Goal: Task Accomplishment & Management: Use online tool/utility

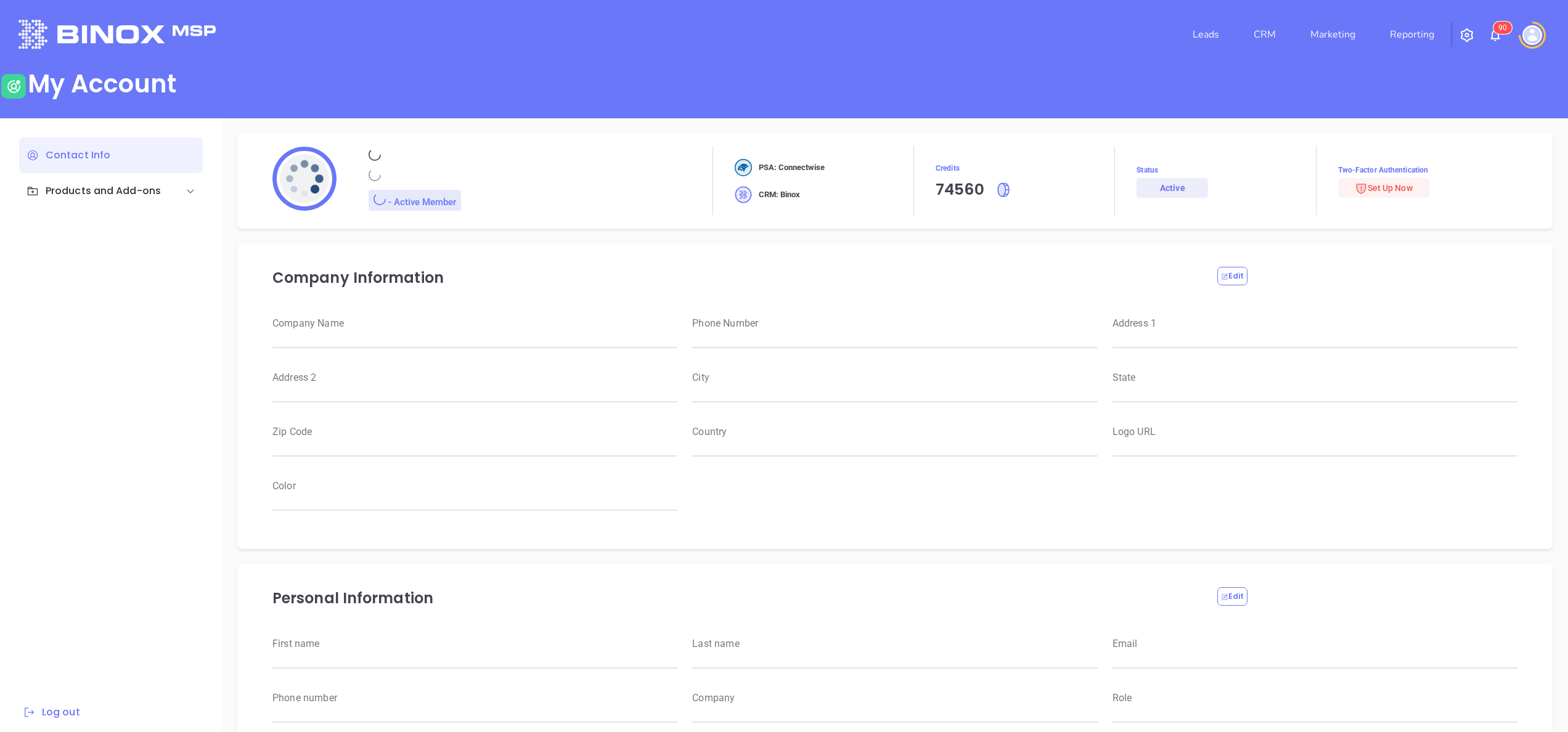
type input "Motiva Networks"
type input "[PHONE_NUMBER]"
type input "[STREET_ADDRESS]"
type input "[GEOGRAPHIC_DATA]"
type input "[US_STATE]"
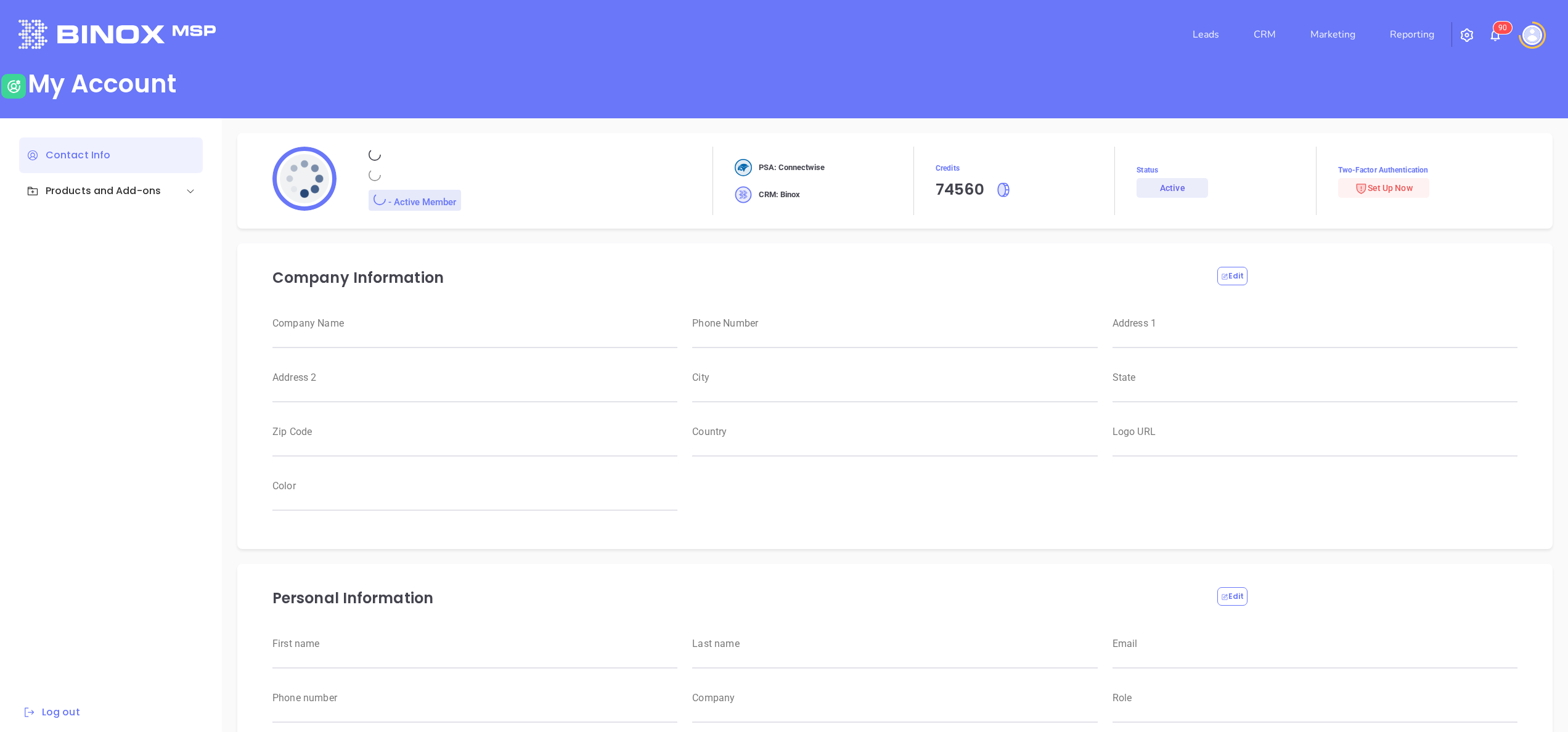
type input "11530"
type input "[GEOGRAPHIC_DATA]"
type input "[URL][DOMAIN_NAME]"
type input "#007aff"
type input "[PERSON_NAME]"
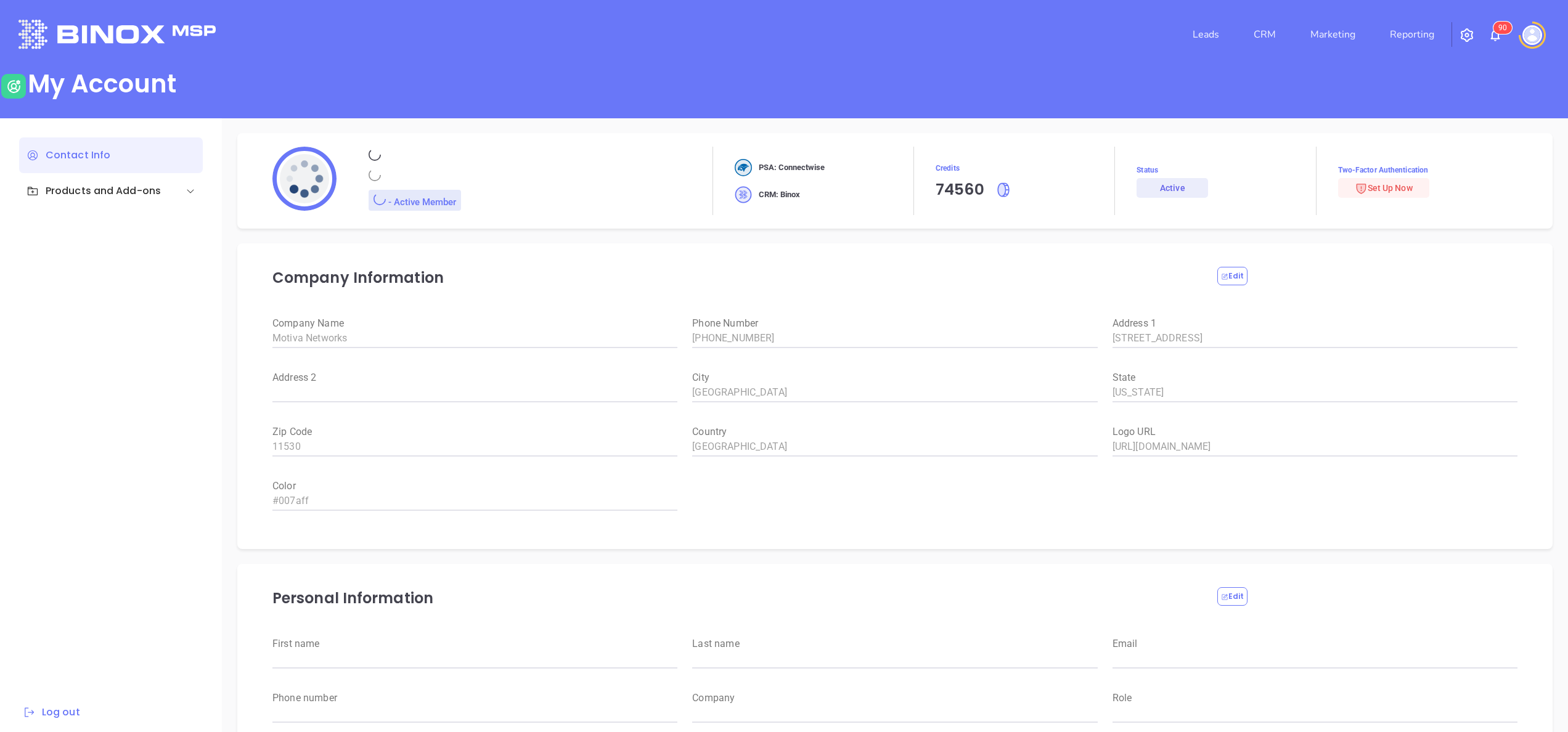
type input "Dominguez"
type input "anabell@motiva.net"
type input "6465510554"
type input "Motiva Networks"
type input "Marketing"
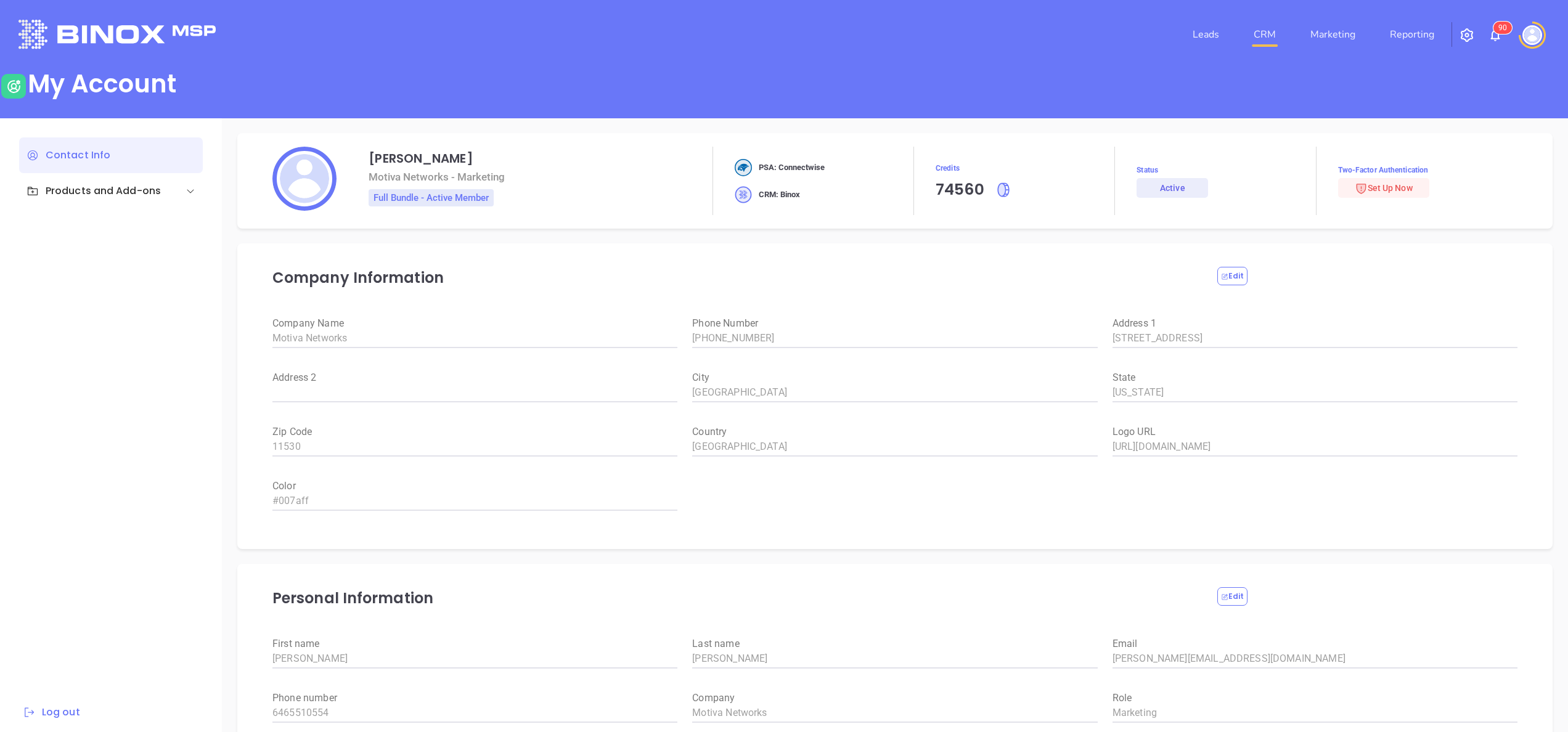
click at [1260, 25] on link "CRM" at bounding box center [1265, 34] width 32 height 25
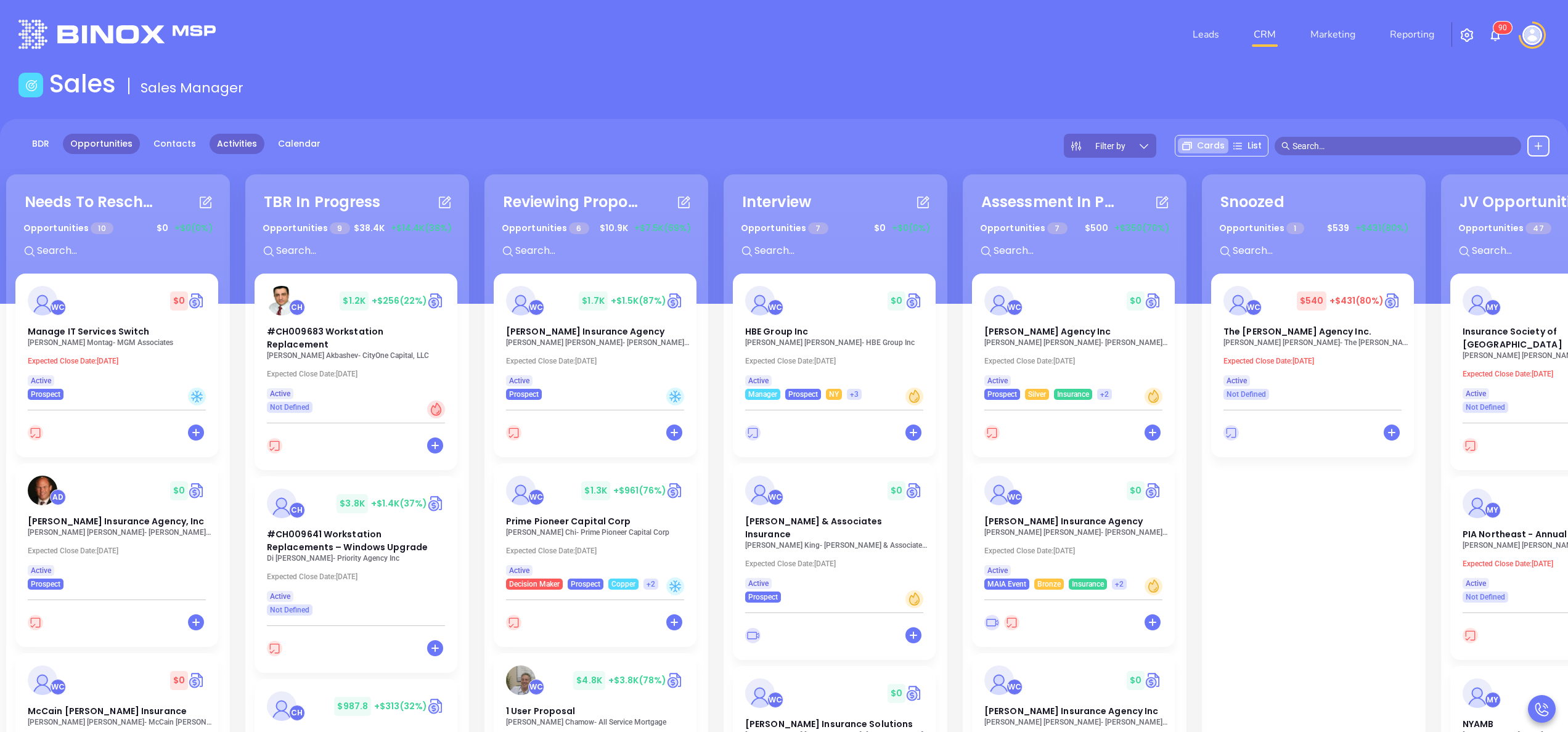
click at [230, 144] on link "Activities" at bounding box center [236, 144] width 55 height 20
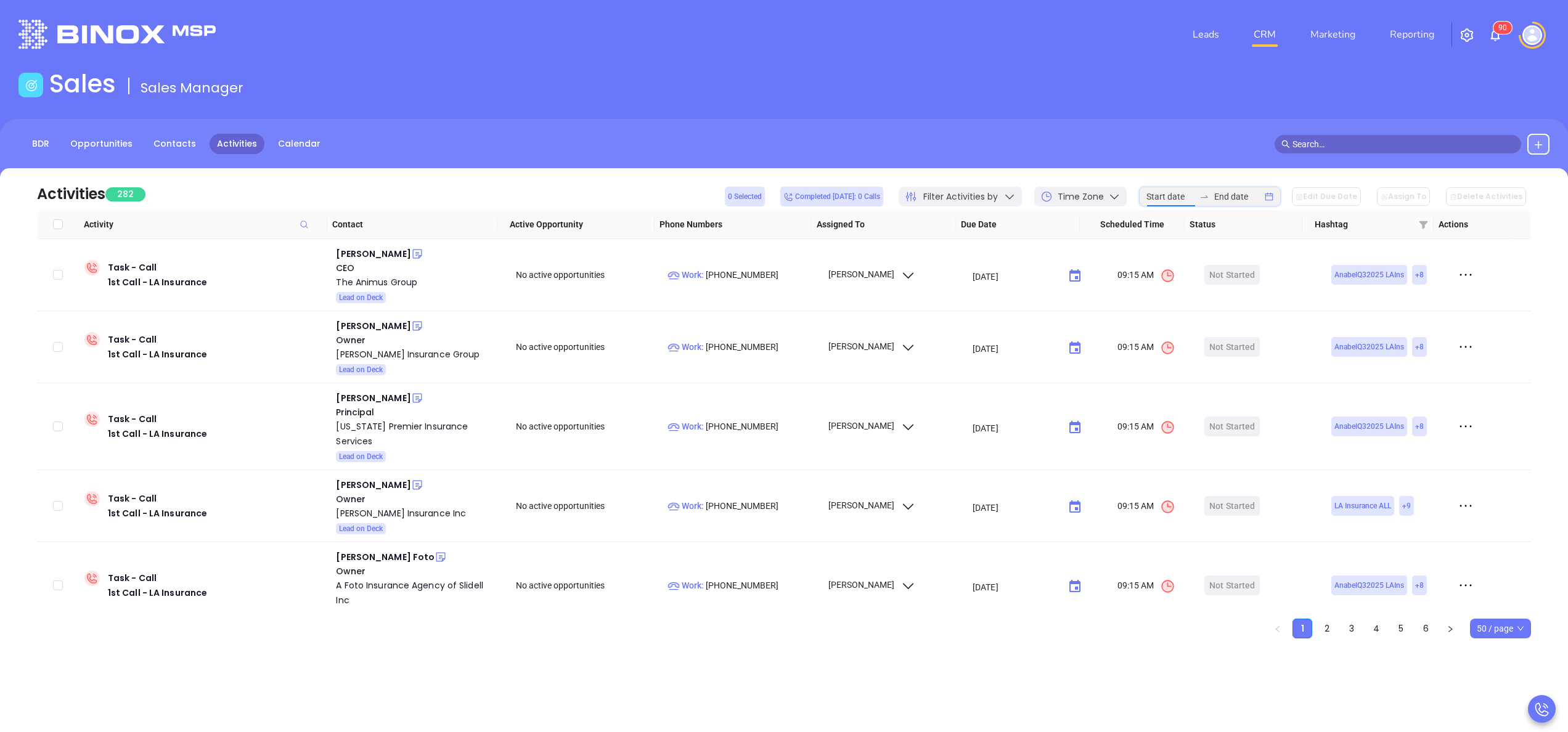
click at [1173, 195] on input at bounding box center [1170, 196] width 48 height 14
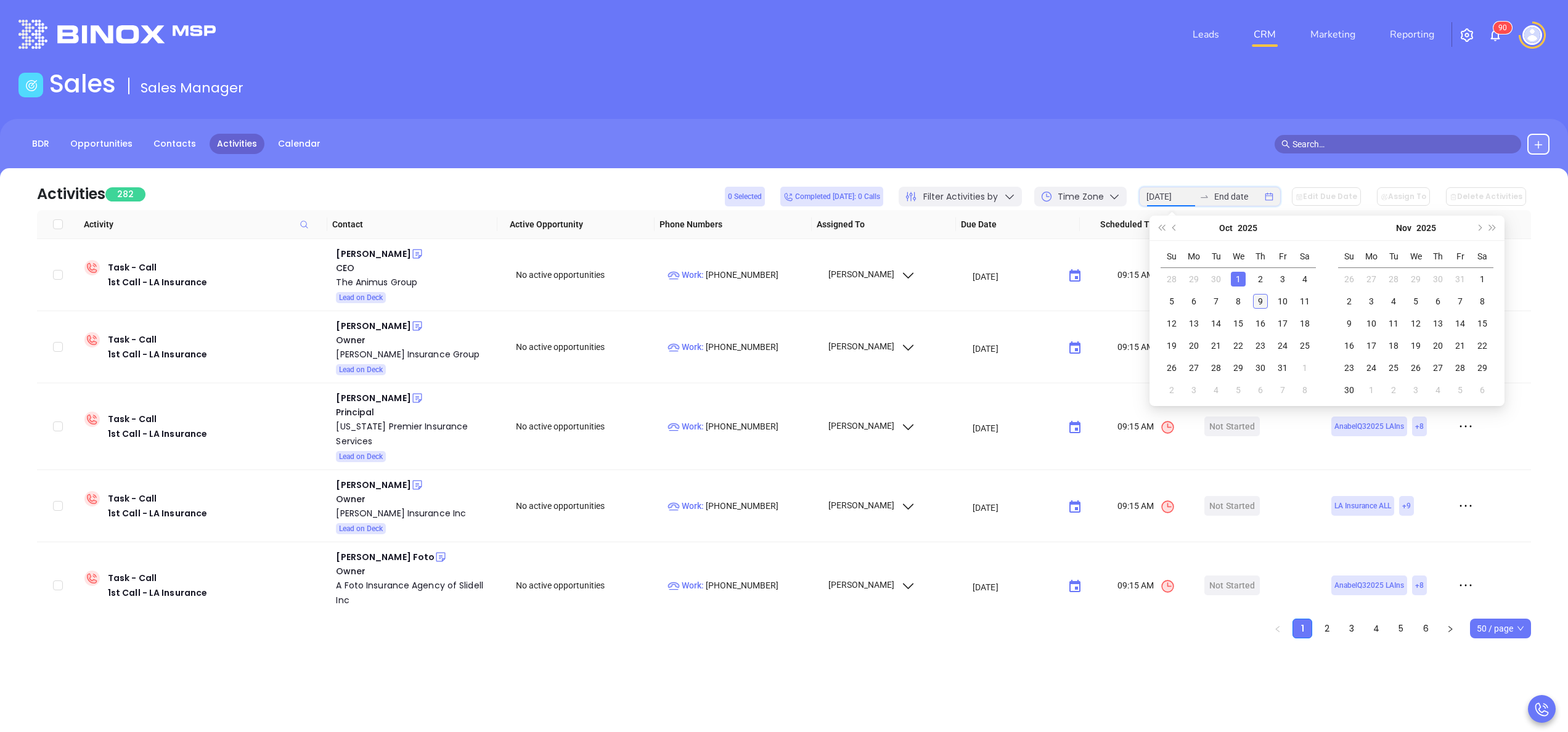
type input "2025-10-09"
click at [1262, 296] on div "9" at bounding box center [1260, 300] width 14 height 14
type input "[DATE]"
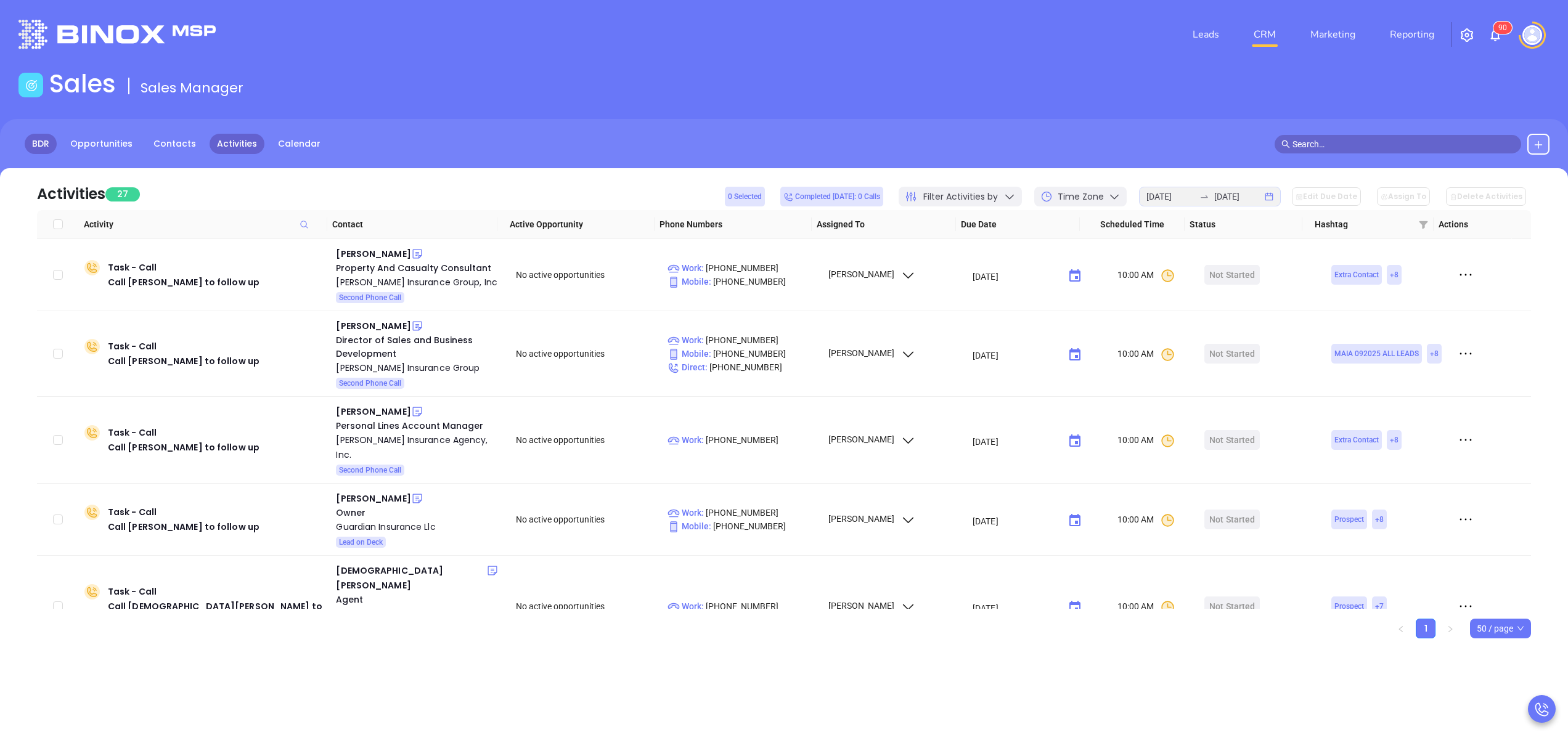
click at [27, 141] on link "BDR" at bounding box center [41, 144] width 32 height 20
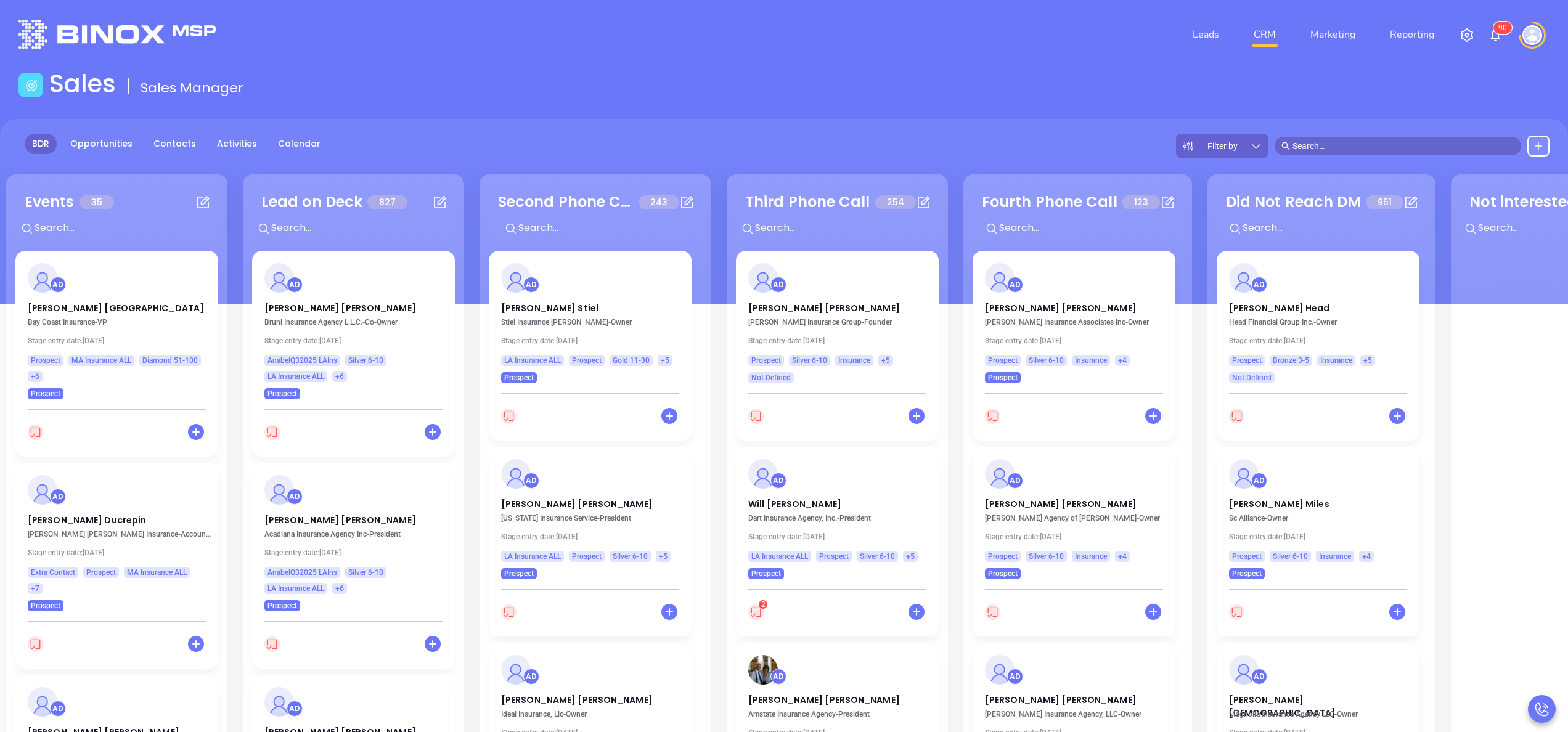
click at [219, 286] on div "Events 35 + AD Eileen Manchester Bay Coast Insurance - VP Stage entry date: Tue…" at bounding box center [116, 531] width 221 height 713
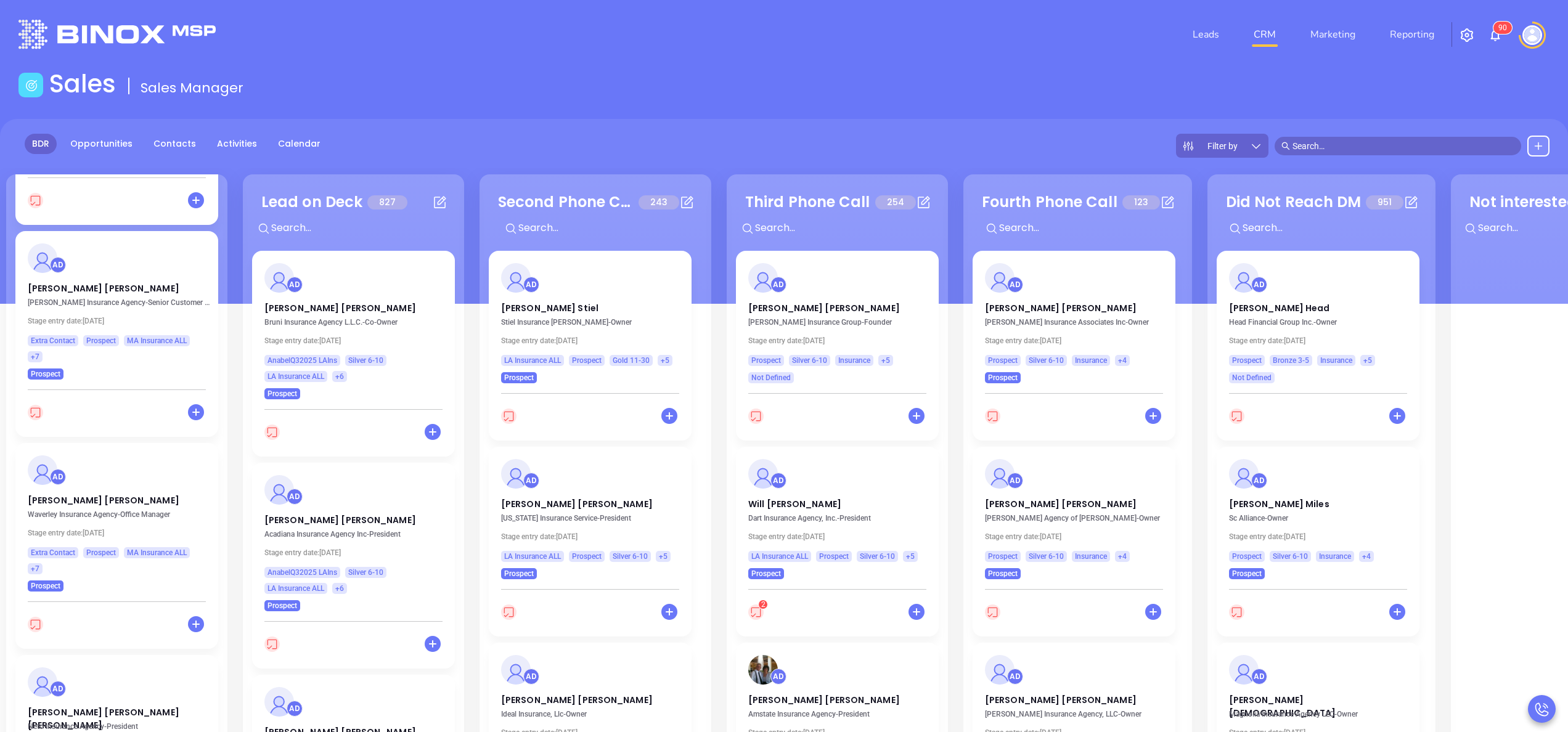
scroll to position [493, 0]
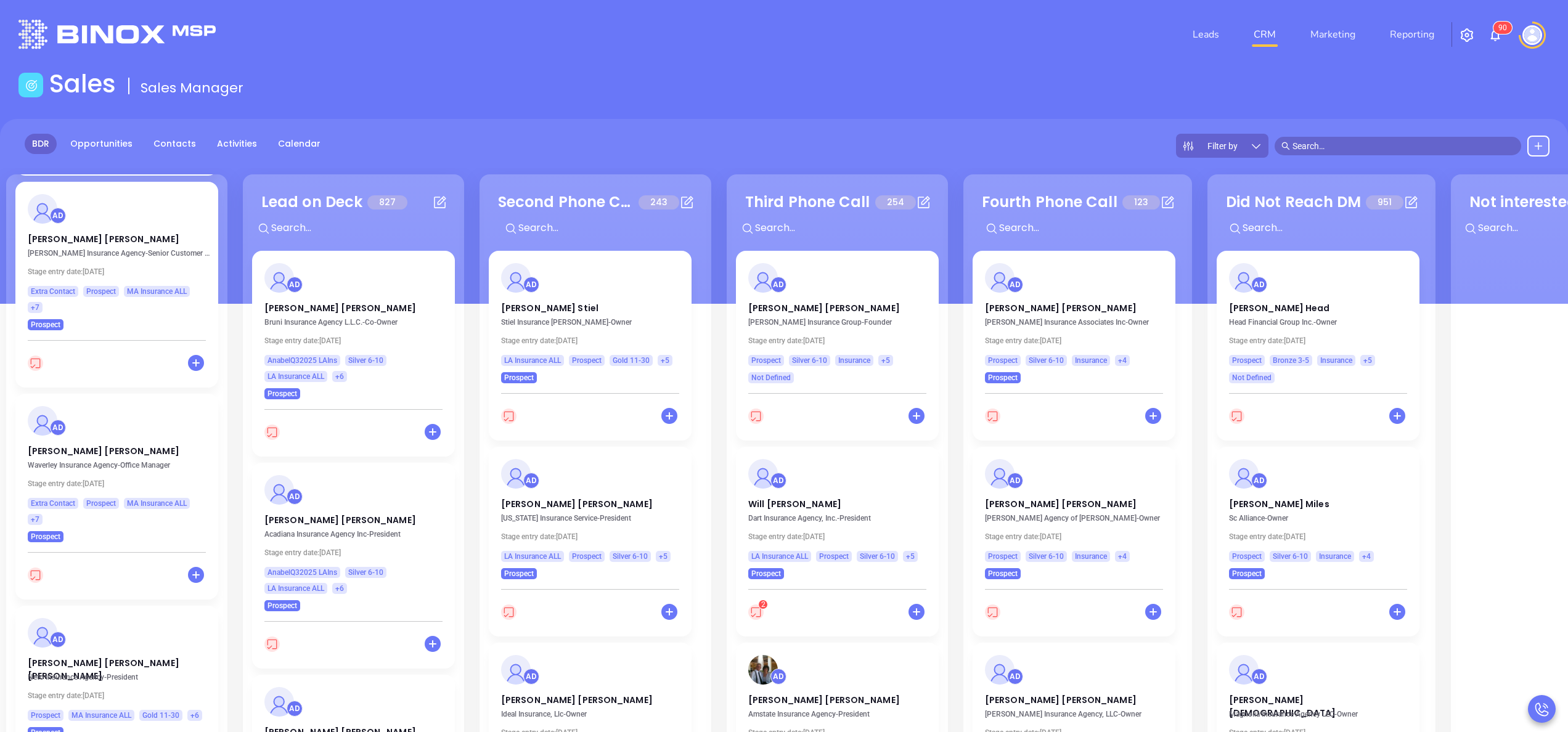
click at [1244, 151] on div "Filter by" at bounding box center [1222, 146] width 92 height 24
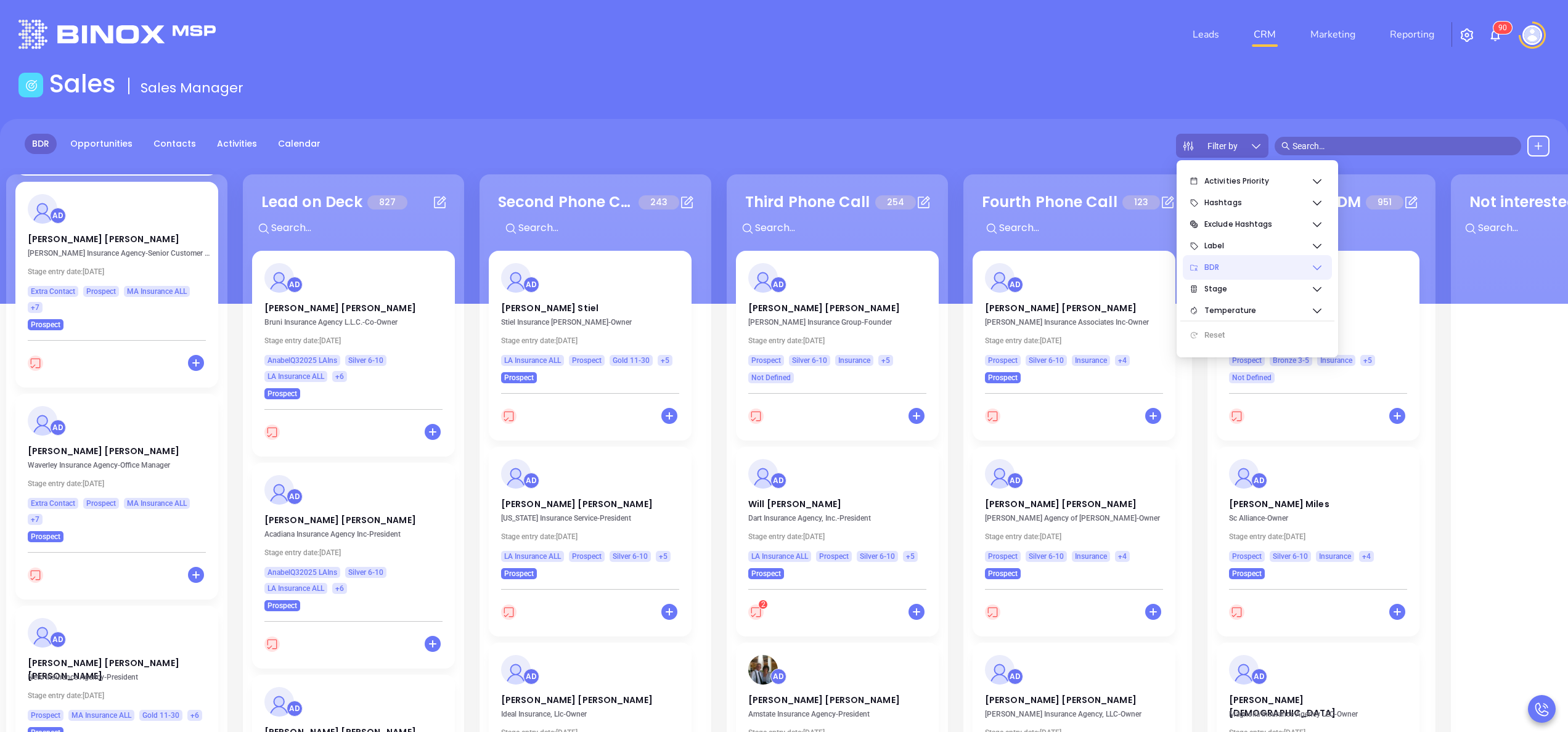
click at [1305, 267] on span "BDR" at bounding box center [1257, 267] width 107 height 25
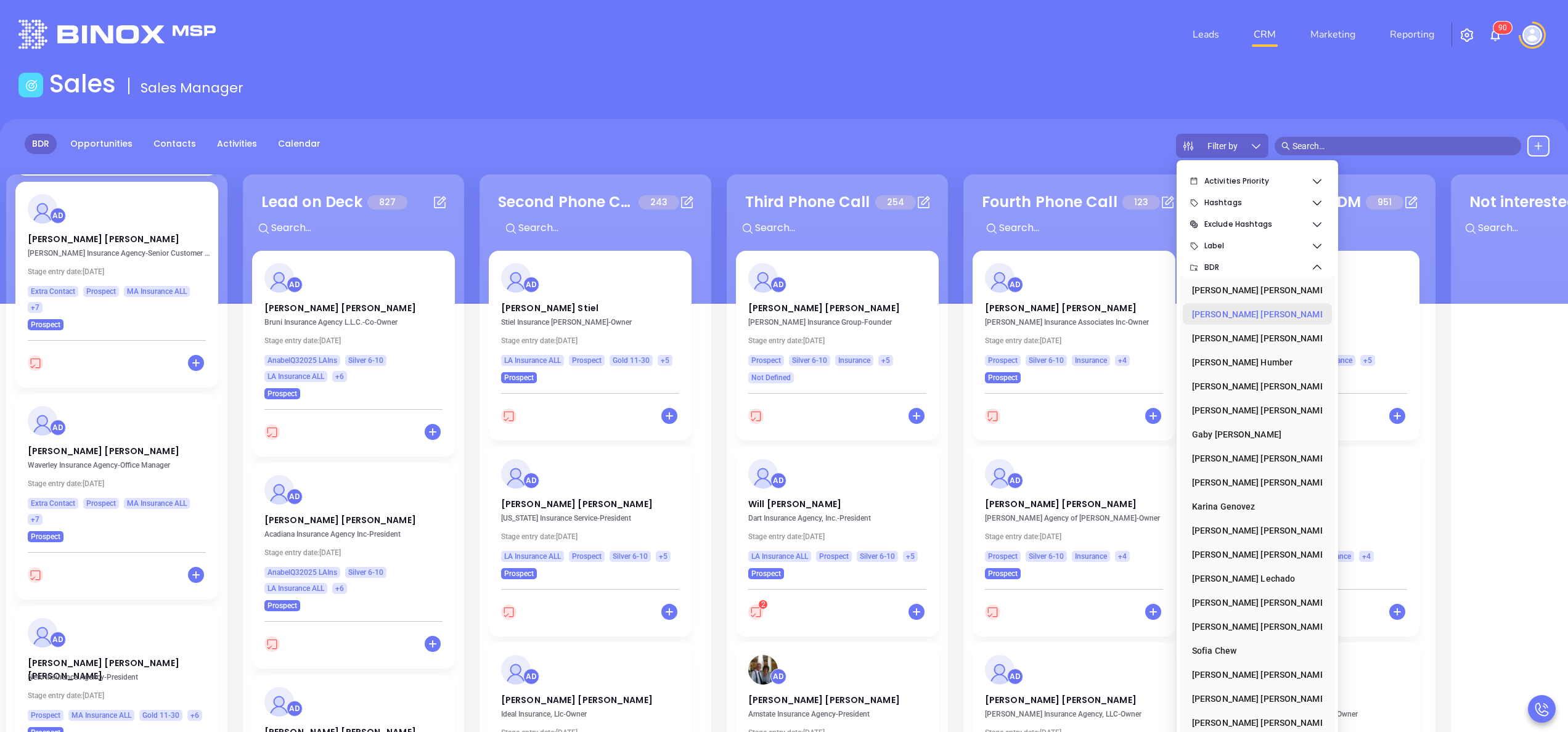
click at [1257, 318] on div "Anabell Dominguez" at bounding box center [1254, 314] width 124 height 25
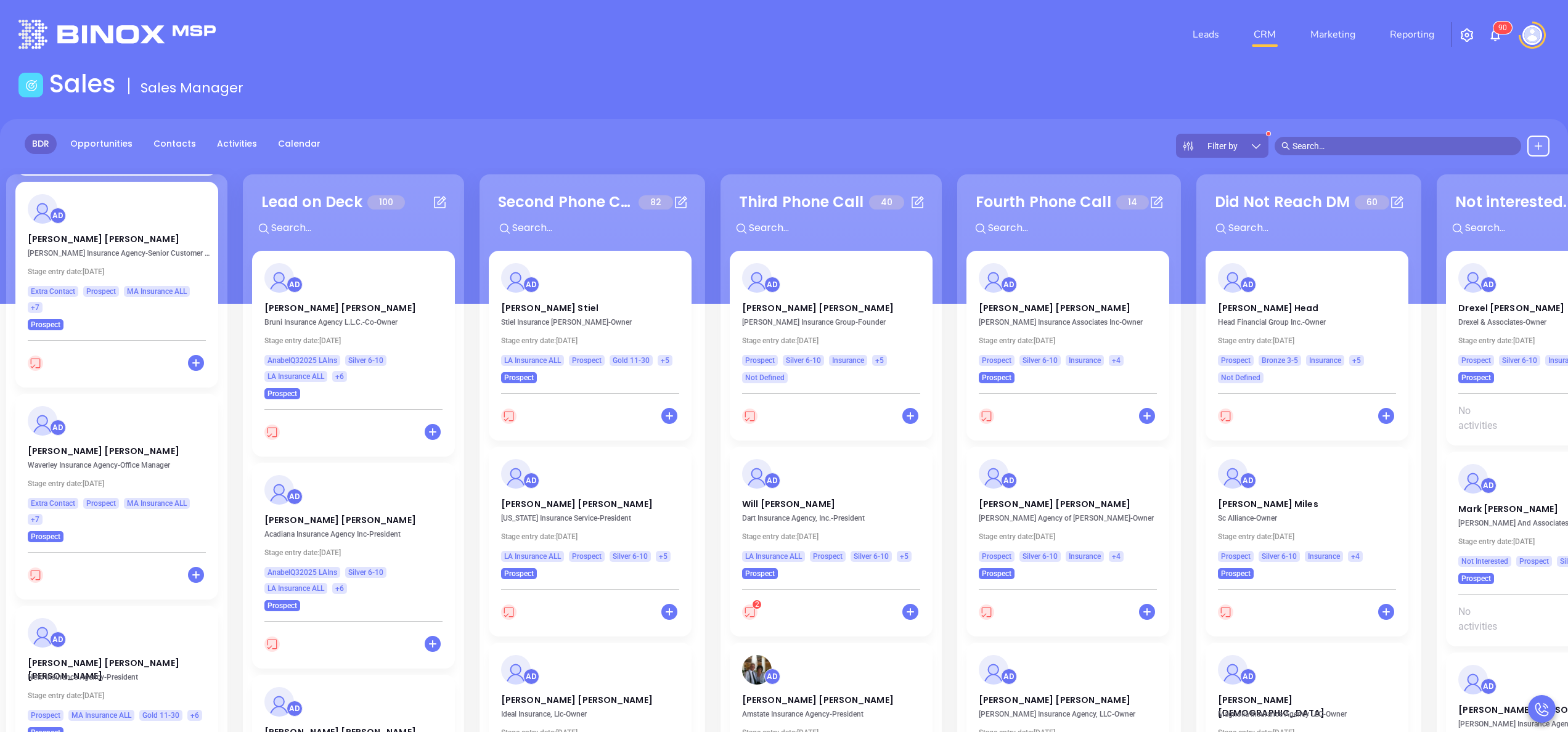
click at [386, 129] on div "BDR Opportunities Contacts Activities Calendar Filter by" at bounding box center [784, 211] width 1568 height 184
click at [225, 304] on div "Events 26 + AD Eileen Manchester Bay Coast Insurance - VP Stage entry date: Tue…" at bounding box center [116, 531] width 221 height 713
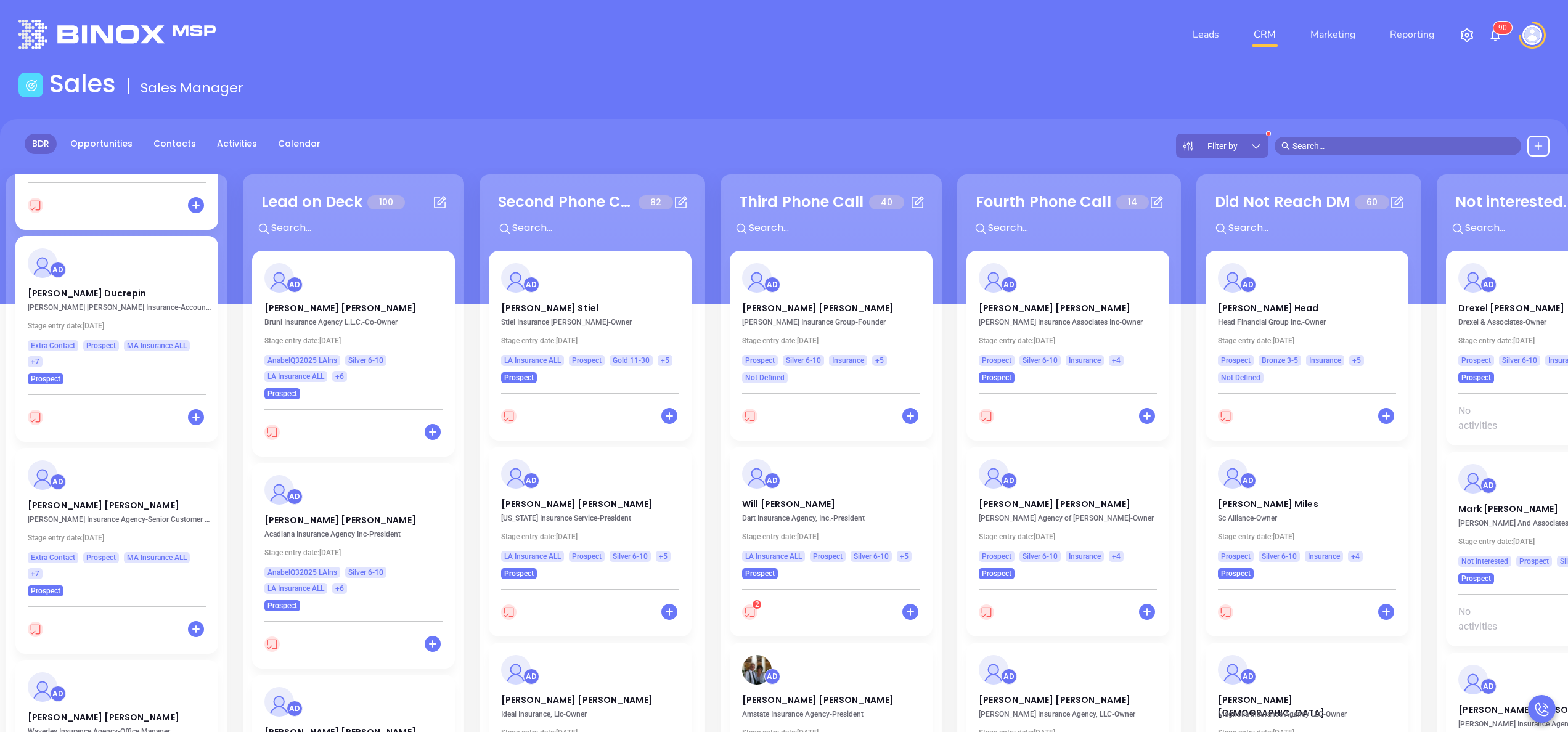
scroll to position [0, 0]
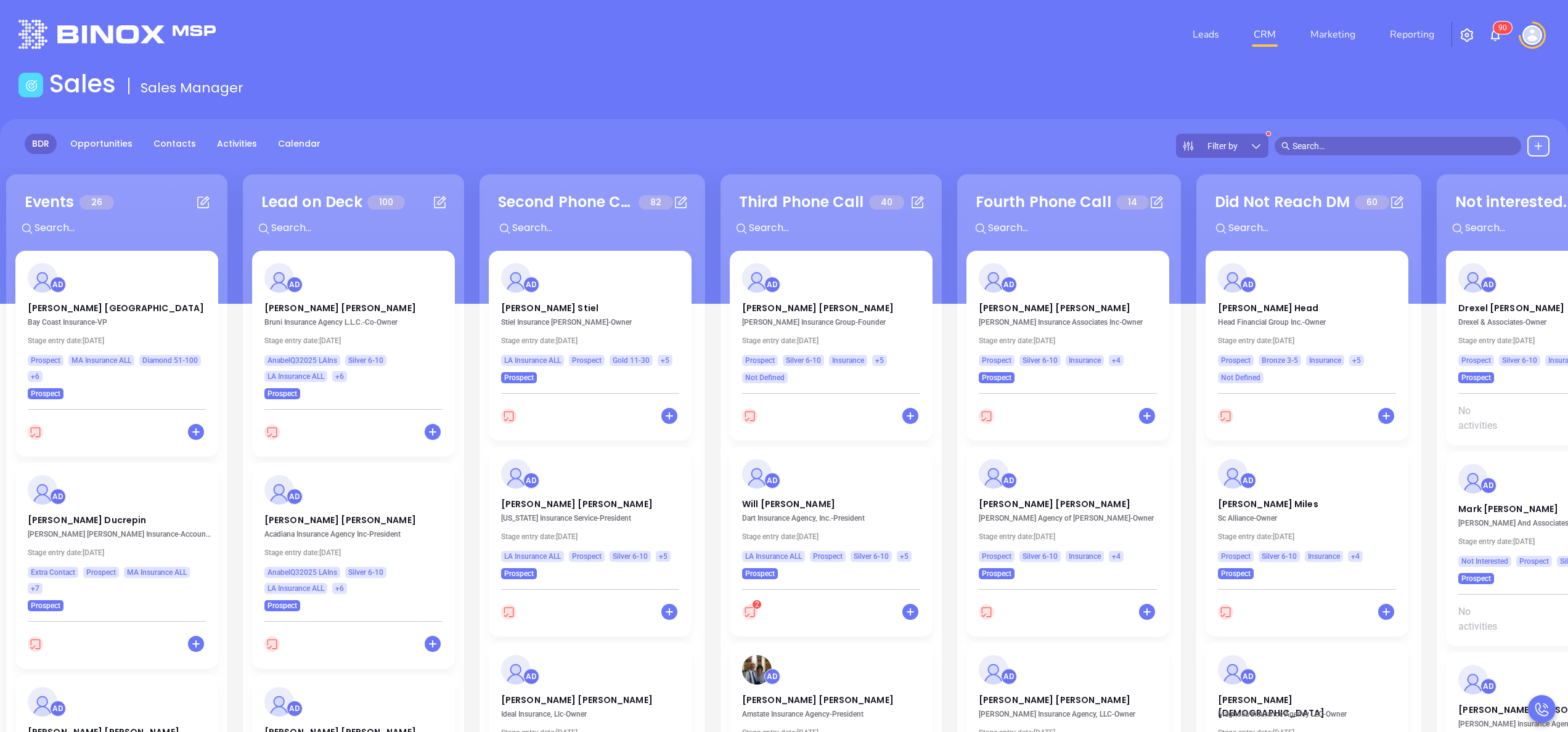
click at [417, 137] on div "BDR Opportunities Contacts Activities Calendar Filter by" at bounding box center [784, 146] width 1568 height 24
click at [228, 146] on link "Activities" at bounding box center [236, 144] width 55 height 20
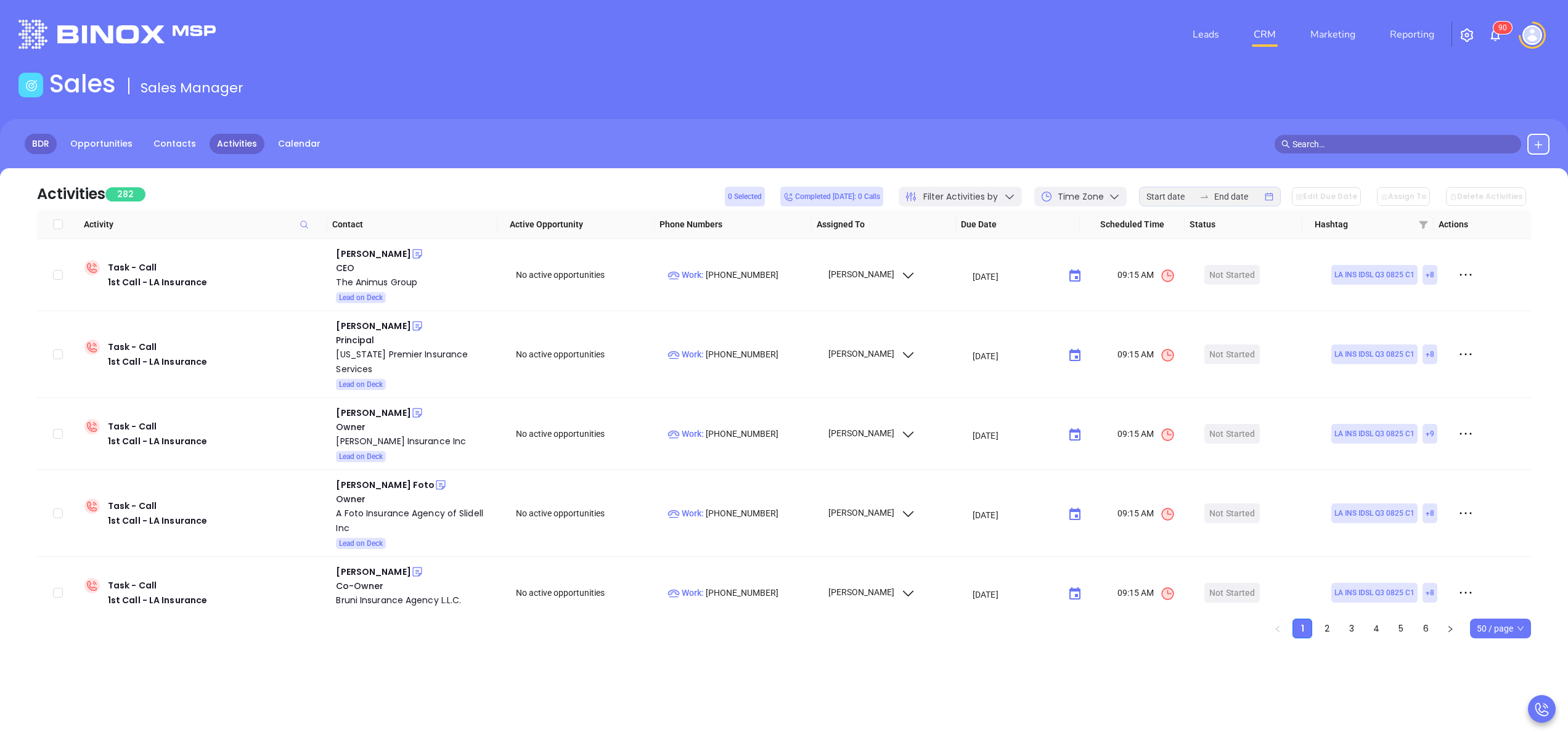
click at [36, 144] on link "BDR" at bounding box center [41, 144] width 32 height 20
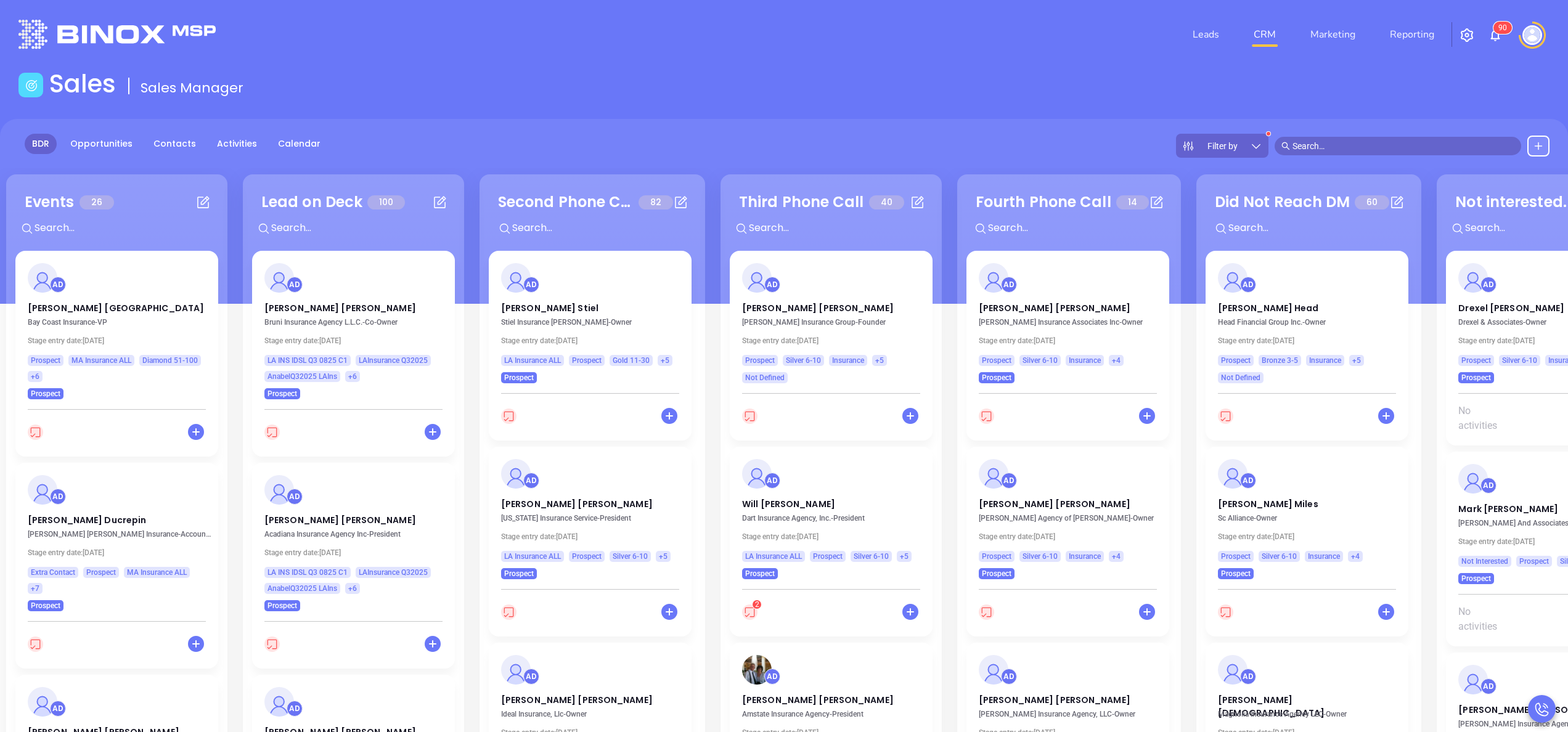
click at [223, 187] on div "Events 26 + AD Eileen Manchester Bay Coast Insurance - VP Stage entry date: Tue…" at bounding box center [116, 531] width 221 height 713
click at [218, 143] on link "Activities" at bounding box center [236, 144] width 55 height 20
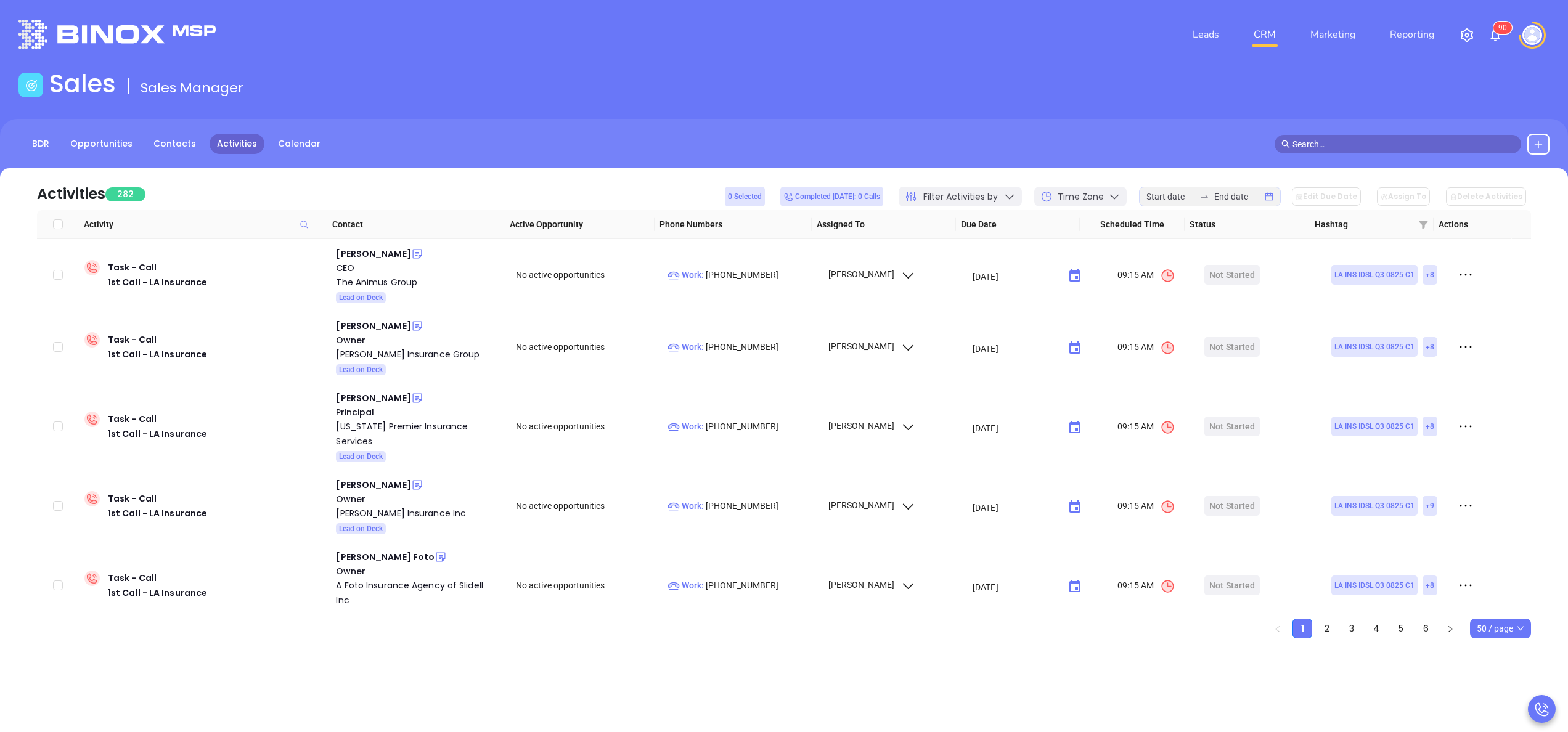
click at [1009, 195] on div "Filter Activities by" at bounding box center [960, 196] width 124 height 19
click at [992, 252] on span "Assigned to" at bounding box center [990, 250] width 107 height 25
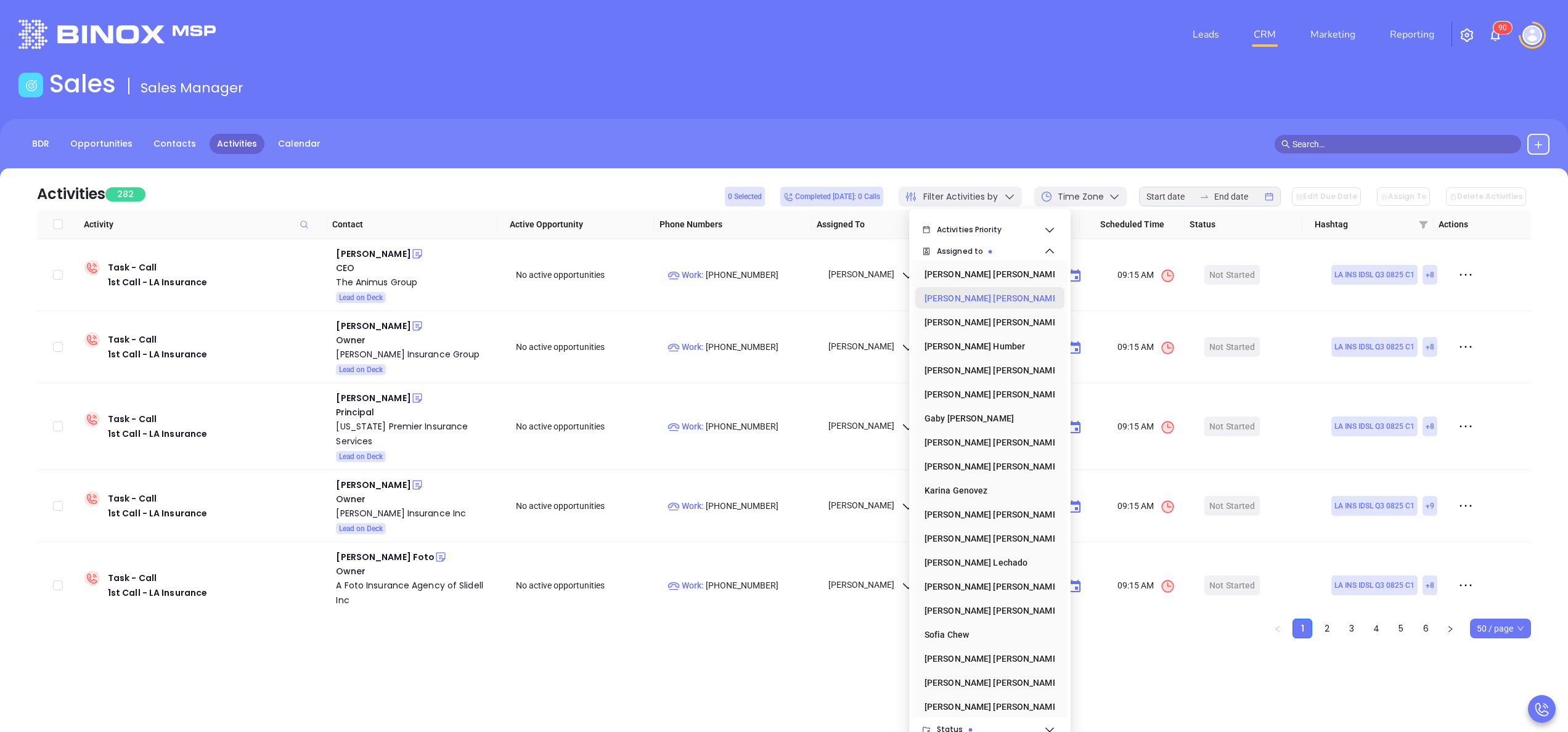
click at [996, 304] on div "Anabell Dominguez" at bounding box center [986, 298] width 124 height 25
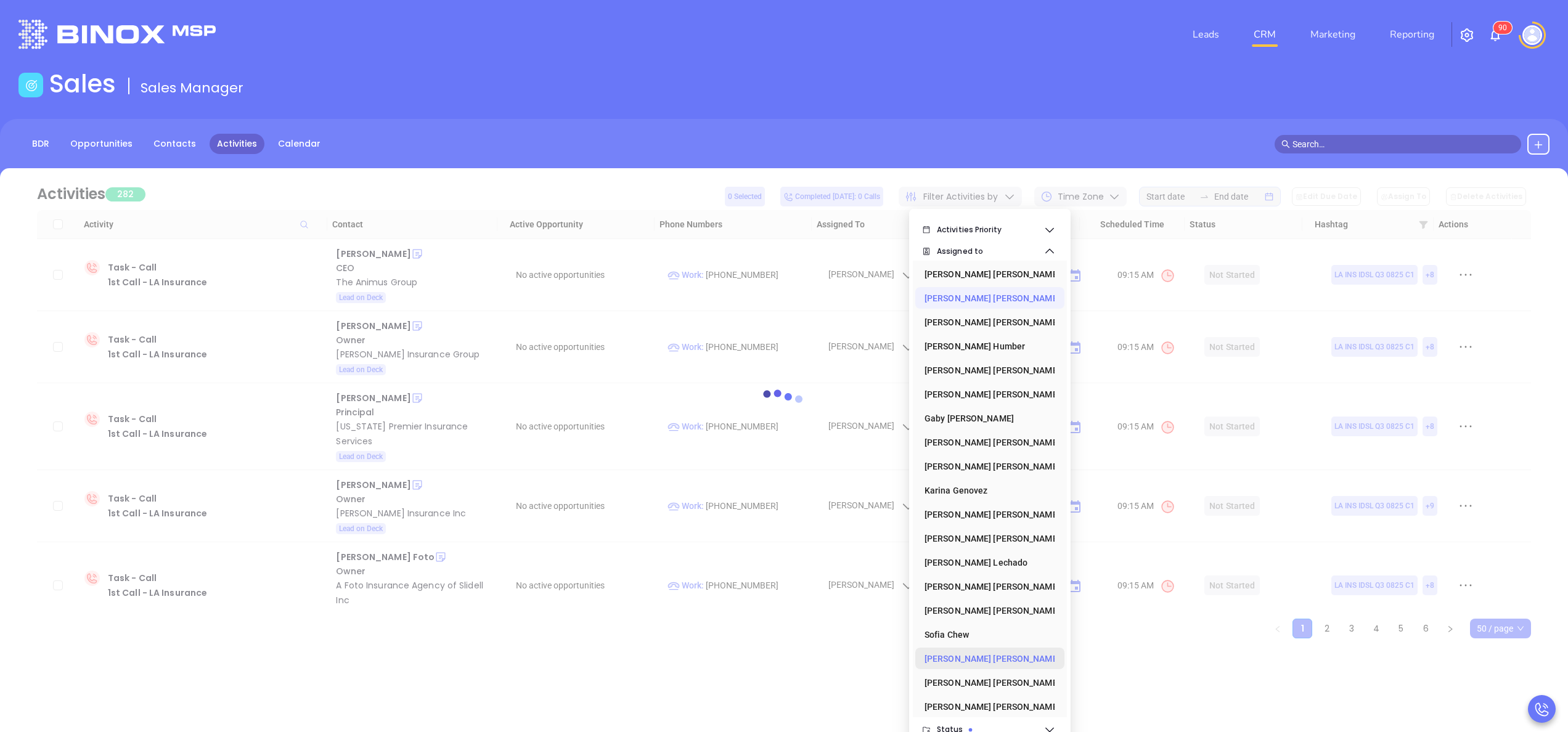
click at [986, 658] on div "Vicky Mendoza" at bounding box center [986, 658] width 124 height 25
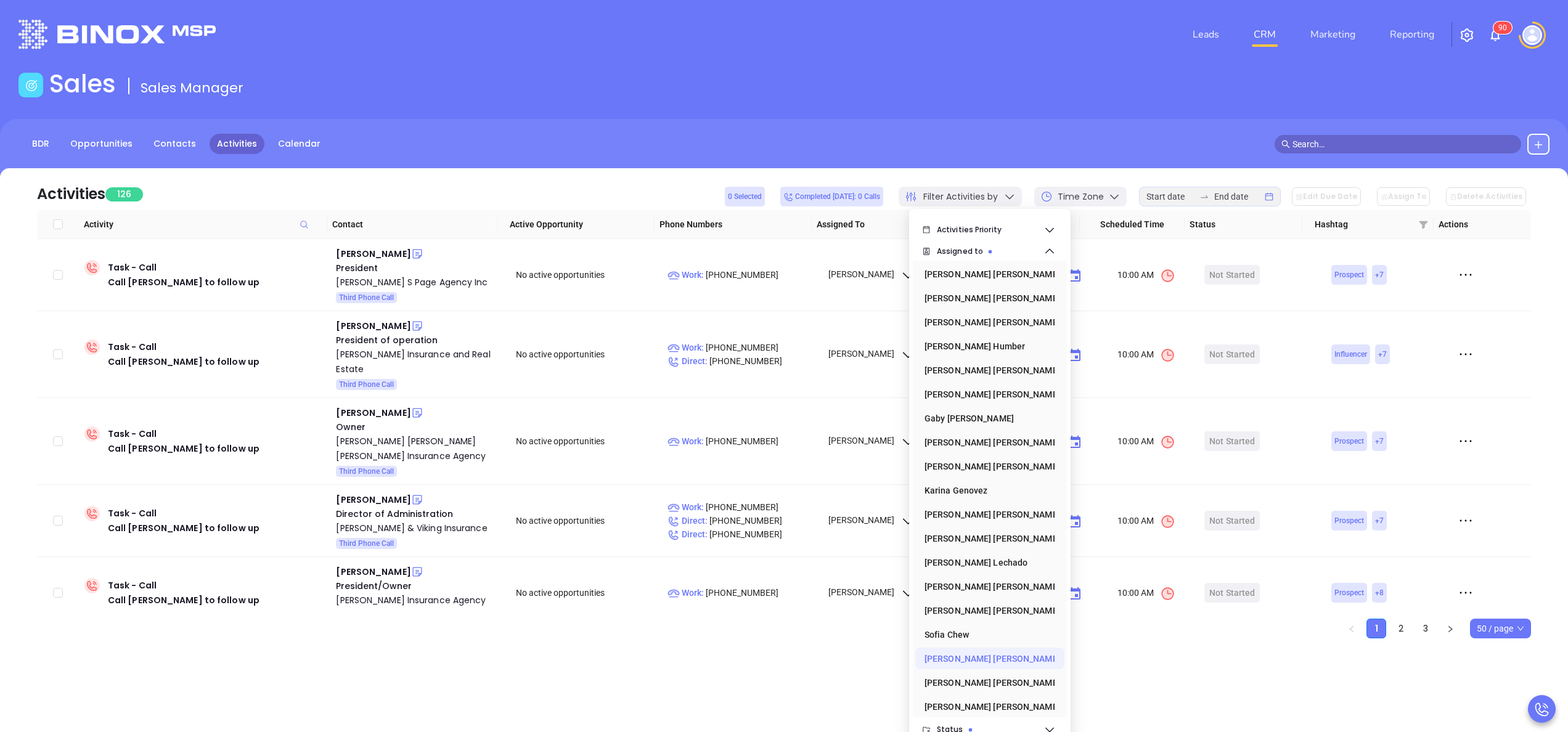
click at [981, 658] on div "Vicky Mendoza" at bounding box center [986, 658] width 124 height 25
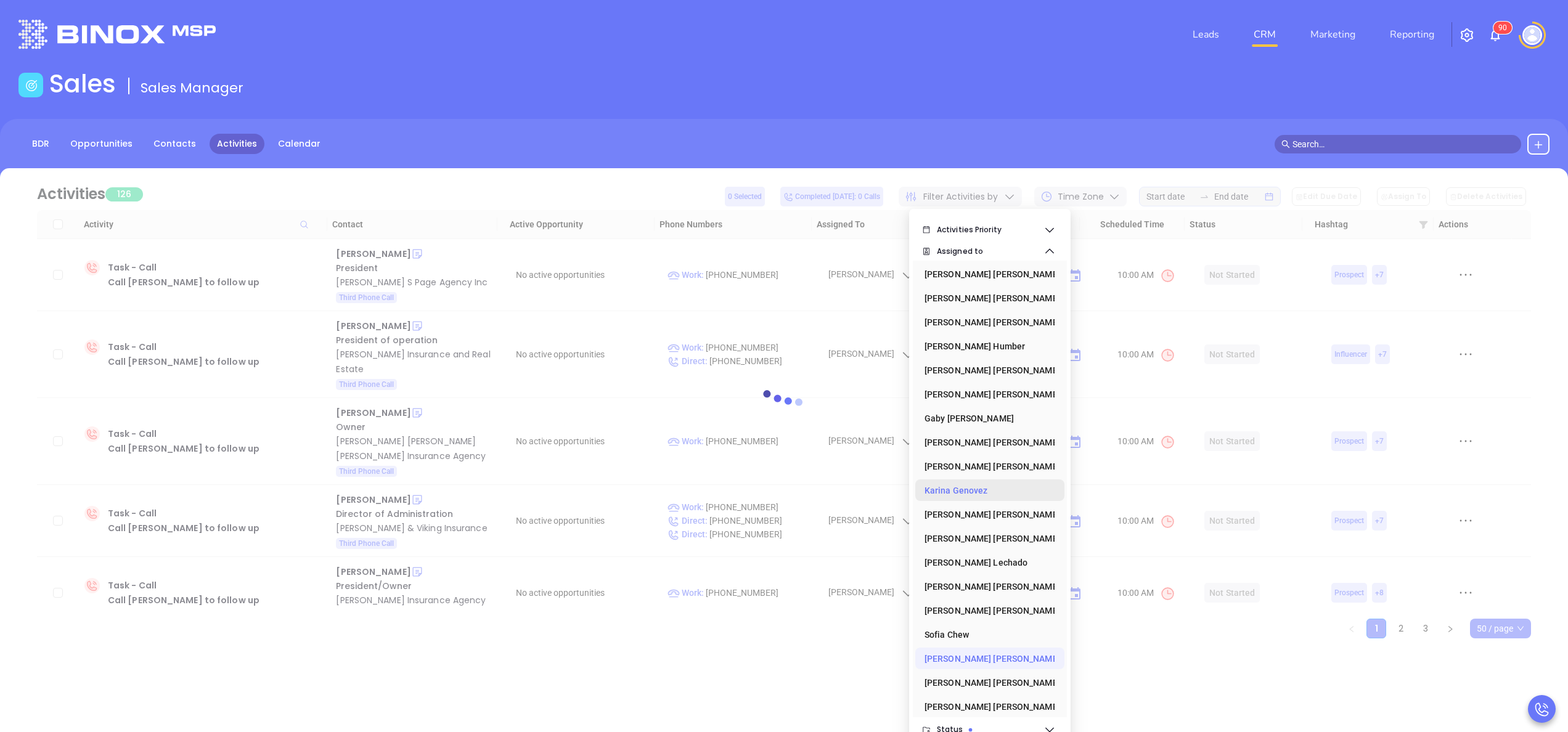
click at [963, 496] on div "Karina Genovez" at bounding box center [986, 490] width 124 height 25
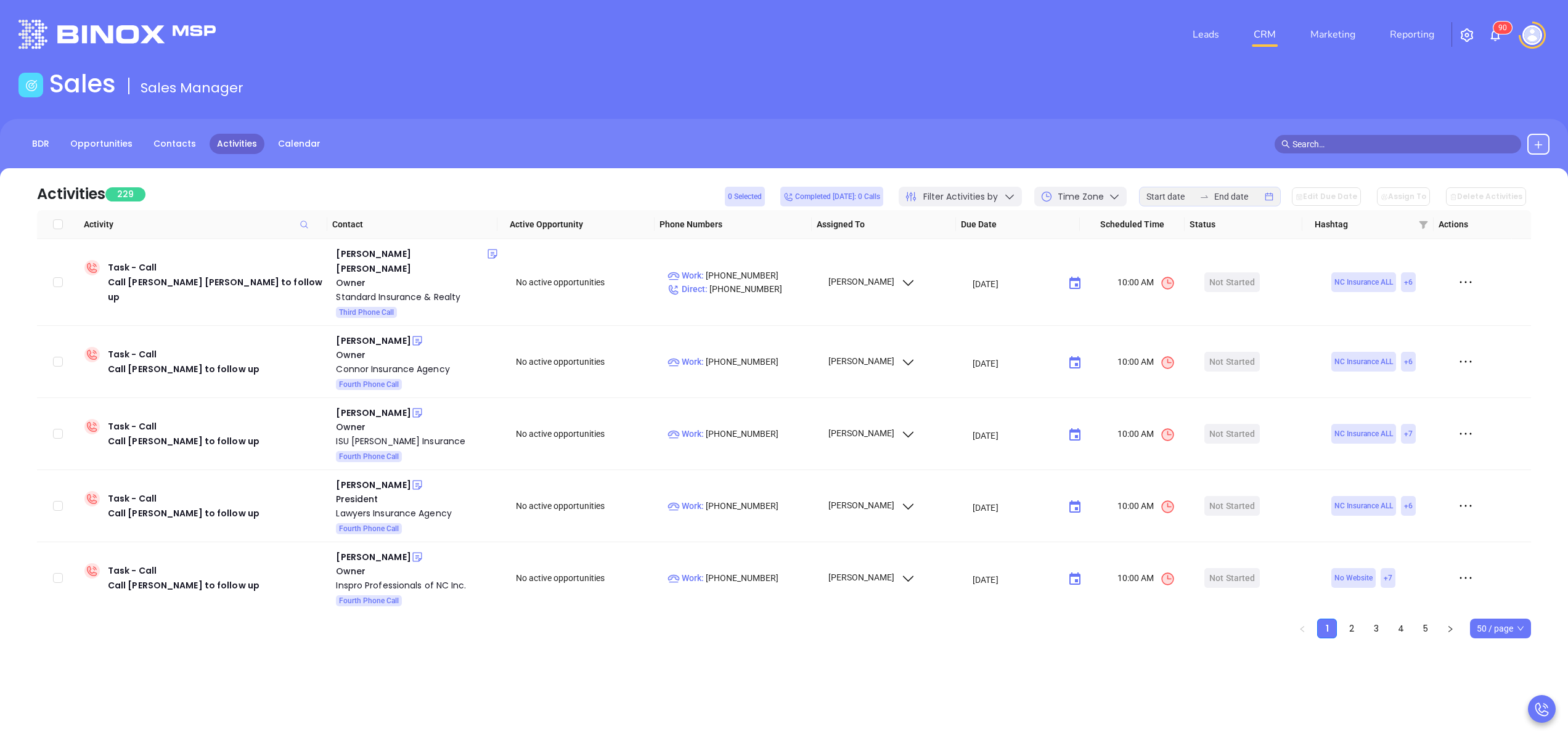
click at [594, 176] on div "Activities 229 0 Selected Completed today: 0 Calls Filter Activities by Time Zo…" at bounding box center [784, 189] width 1493 height 41
click at [411, 141] on div "BDR Opportunities Contacts Activities Calendar" at bounding box center [784, 144] width 1568 height 21
click at [864, 109] on main "Sales Sales Manager BDR Opportunities Contacts Activities Calendar Call Now Cal…" at bounding box center [784, 375] width 1568 height 612
click at [1398, 22] on link "Reporting" at bounding box center [1411, 34] width 54 height 25
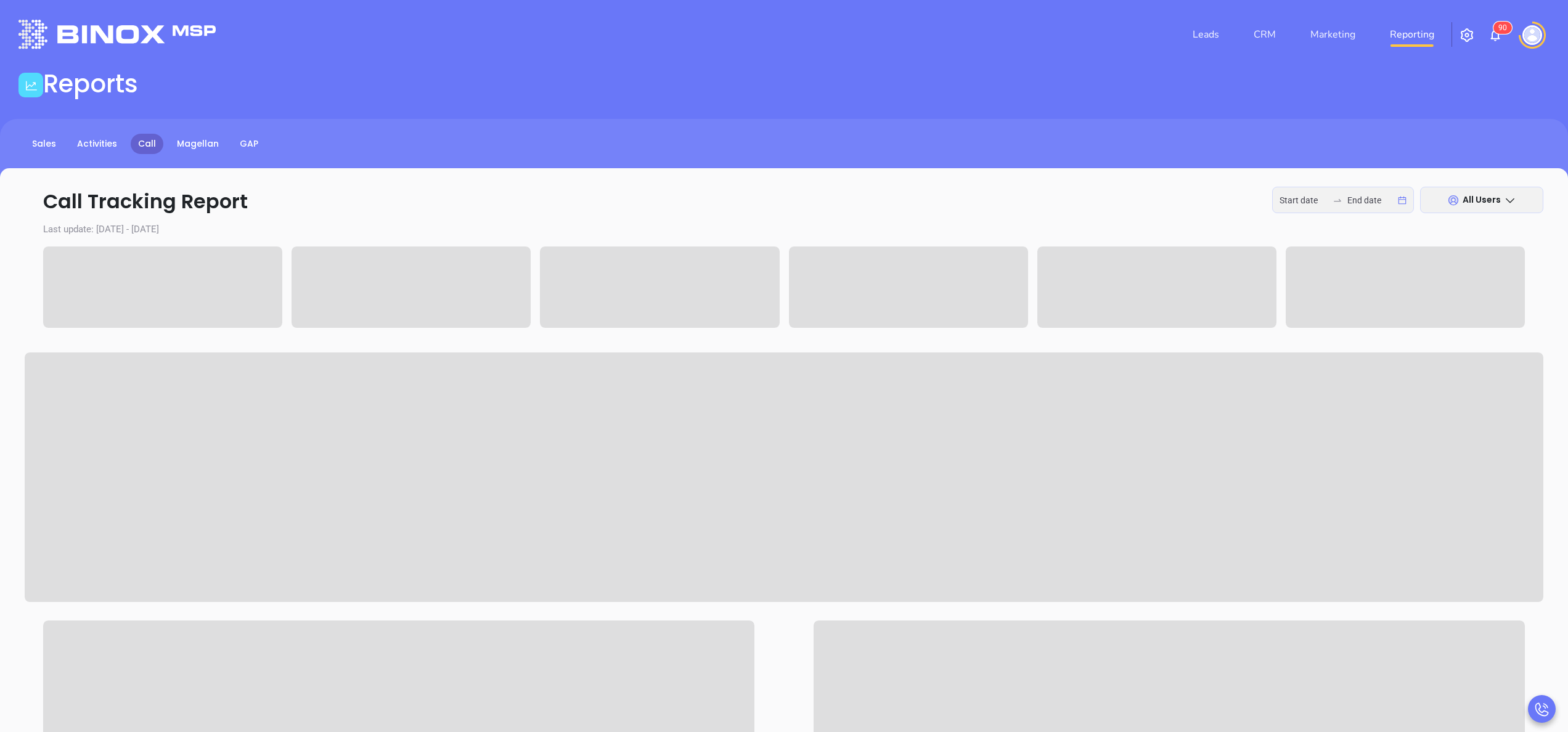
type input "[DATE]"
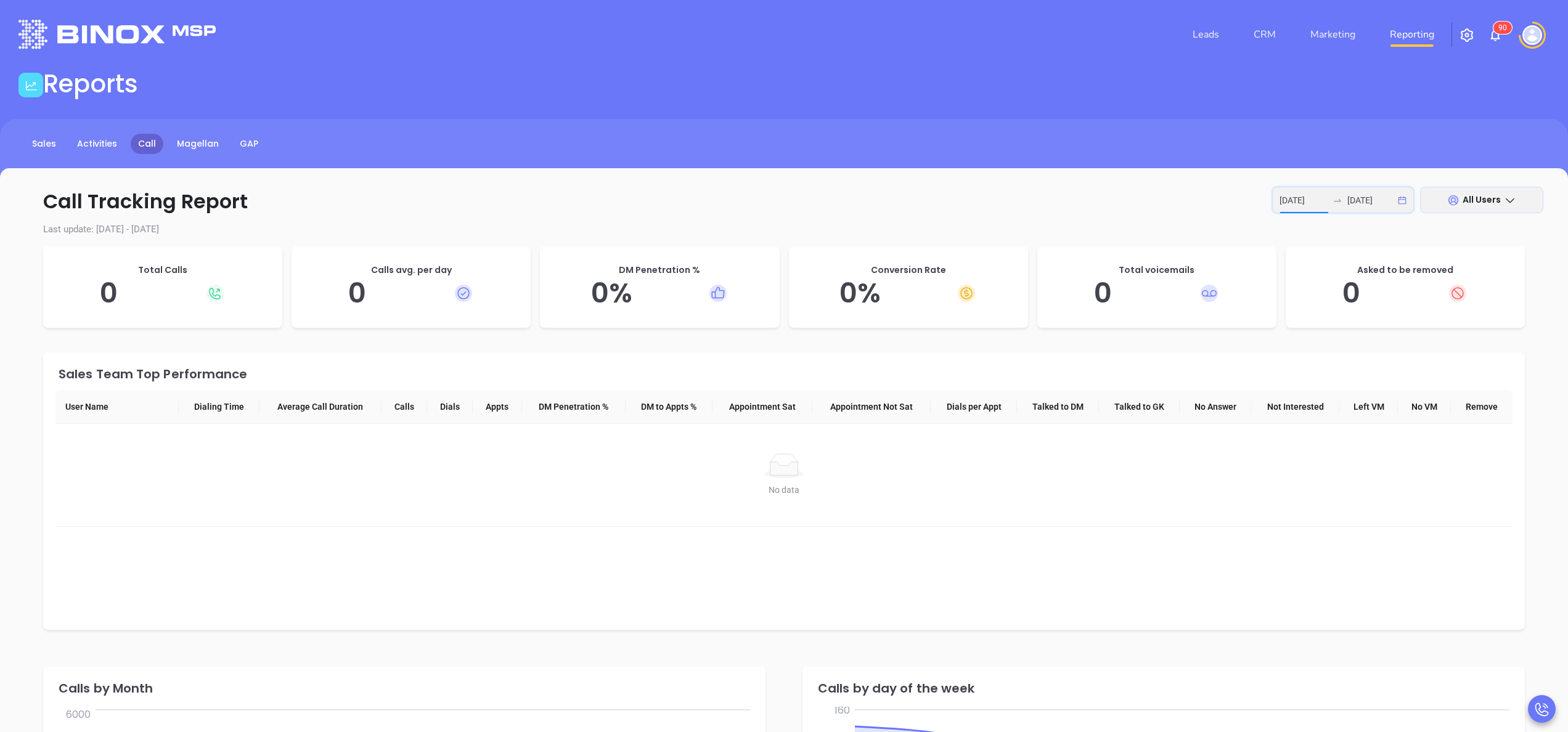
click at [1293, 195] on input "[DATE]" at bounding box center [1303, 201] width 48 height 14
type input "[DATE]"
click at [1168, 309] on div "9" at bounding box center [1169, 308] width 14 height 14
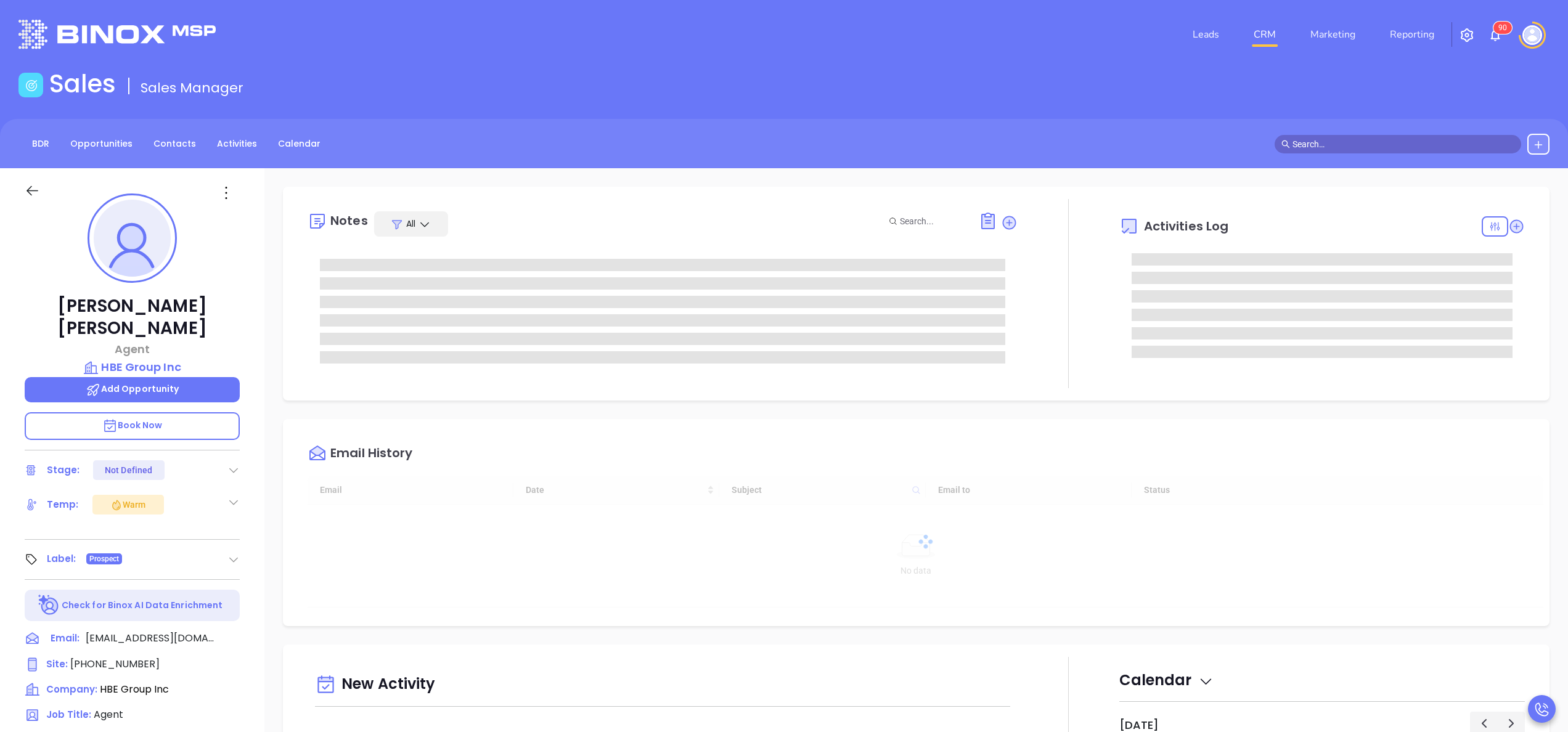
type input "[DATE]"
type input "[PERSON_NAME]"
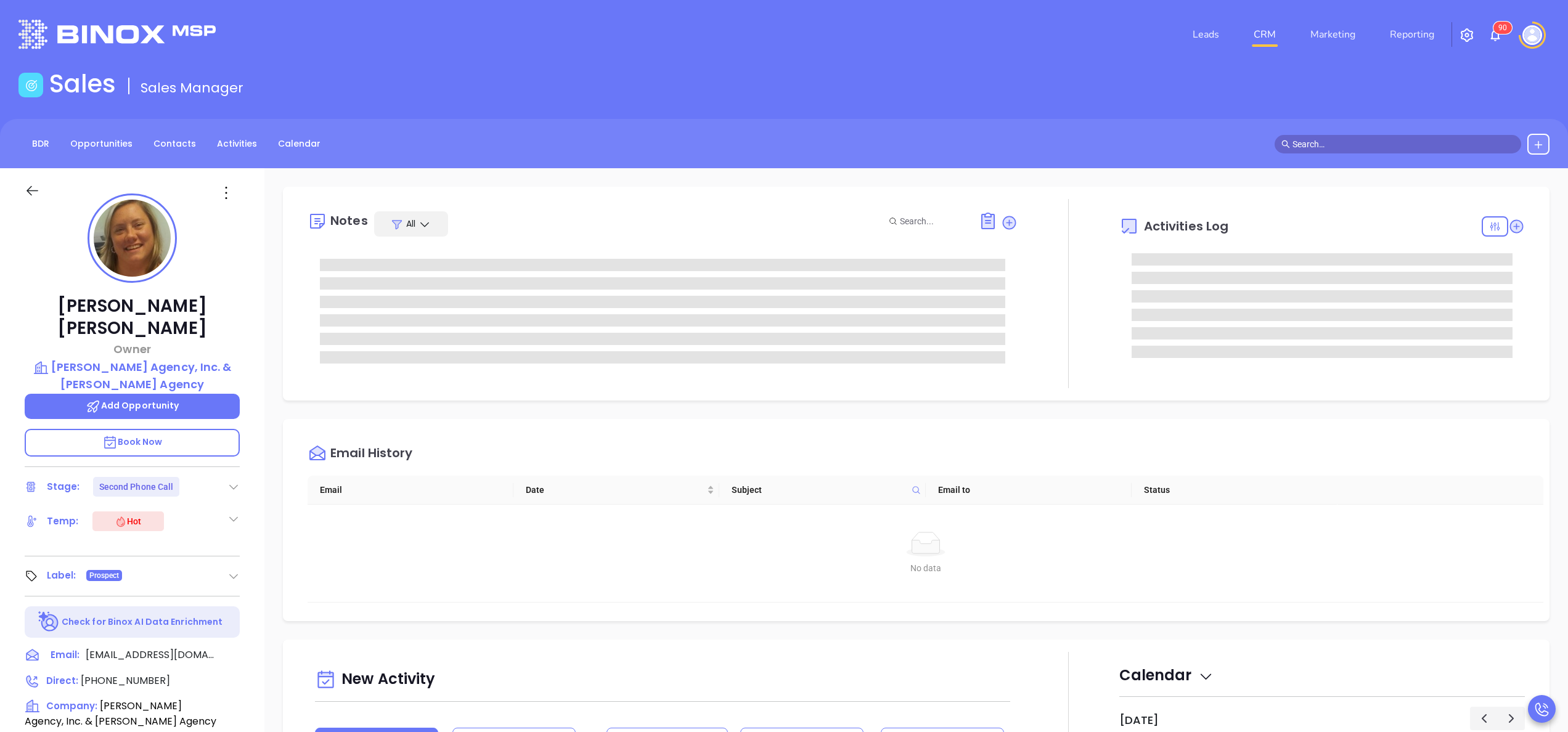
type input "[PERSON_NAME]"
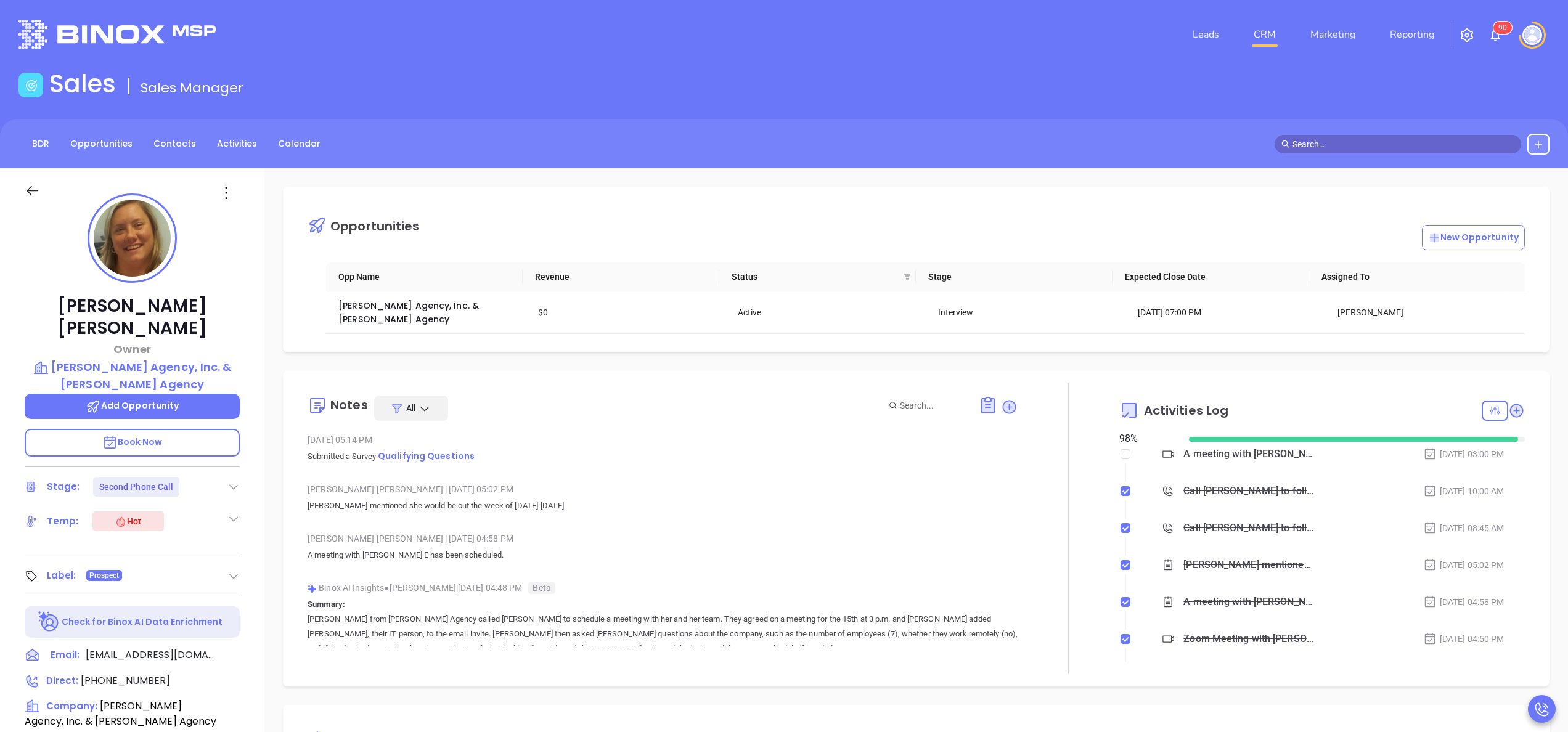
scroll to position [250, 0]
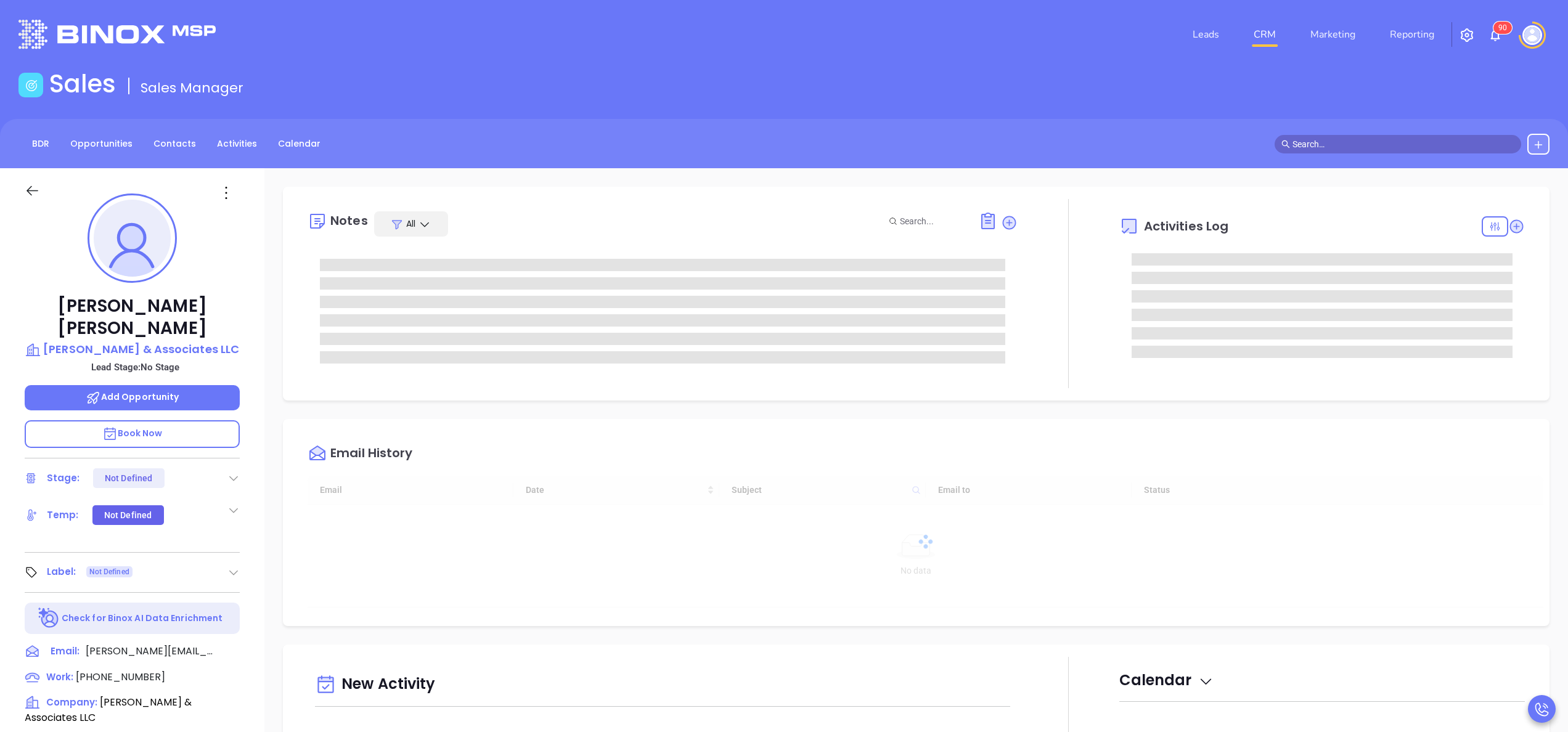
type input "10/10/2025"
type input "[PERSON_NAME]"
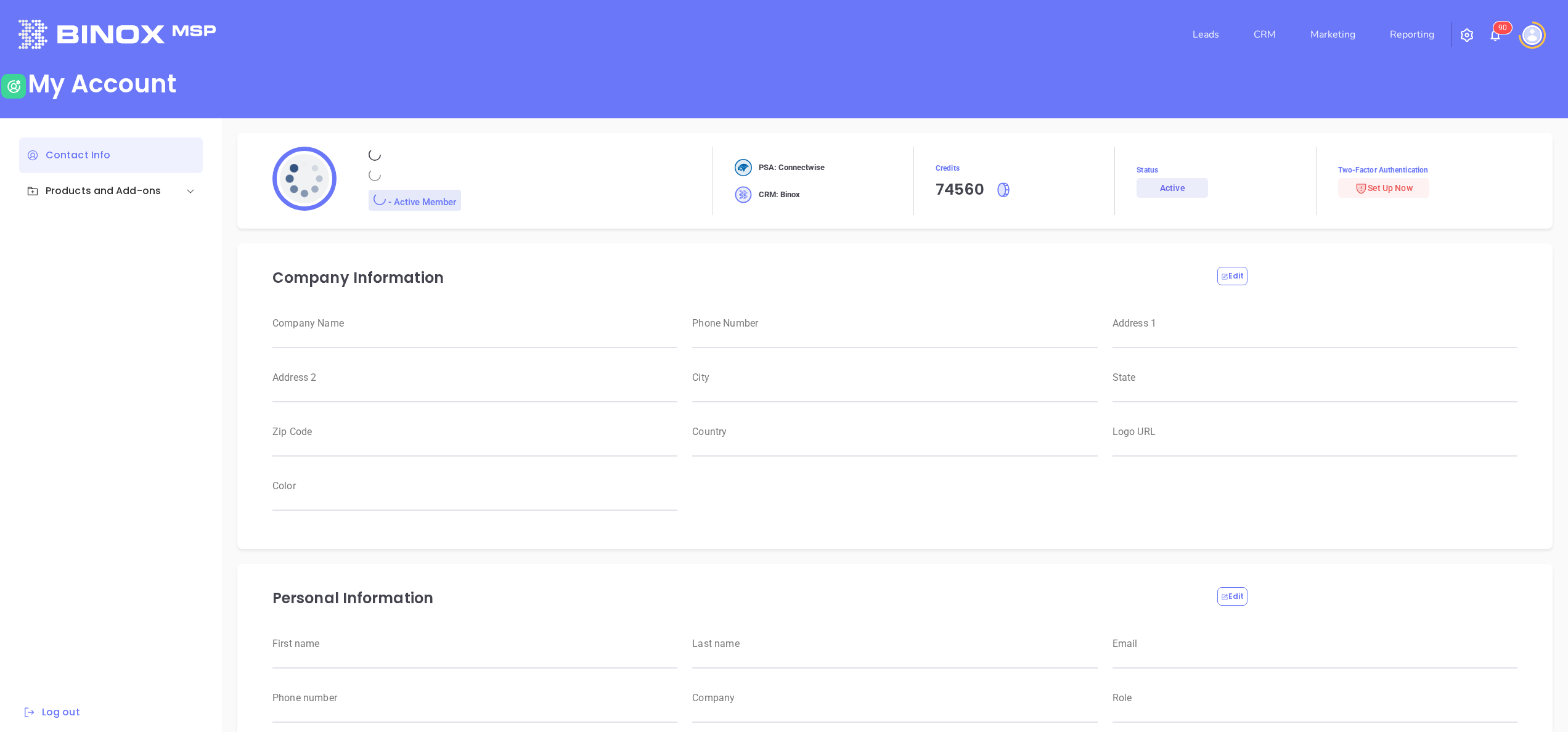
type input "Motiva Networks"
type input "[PHONE_NUMBER]"
type input "[STREET_ADDRESS]"
type input "[GEOGRAPHIC_DATA]"
type input "[US_STATE]"
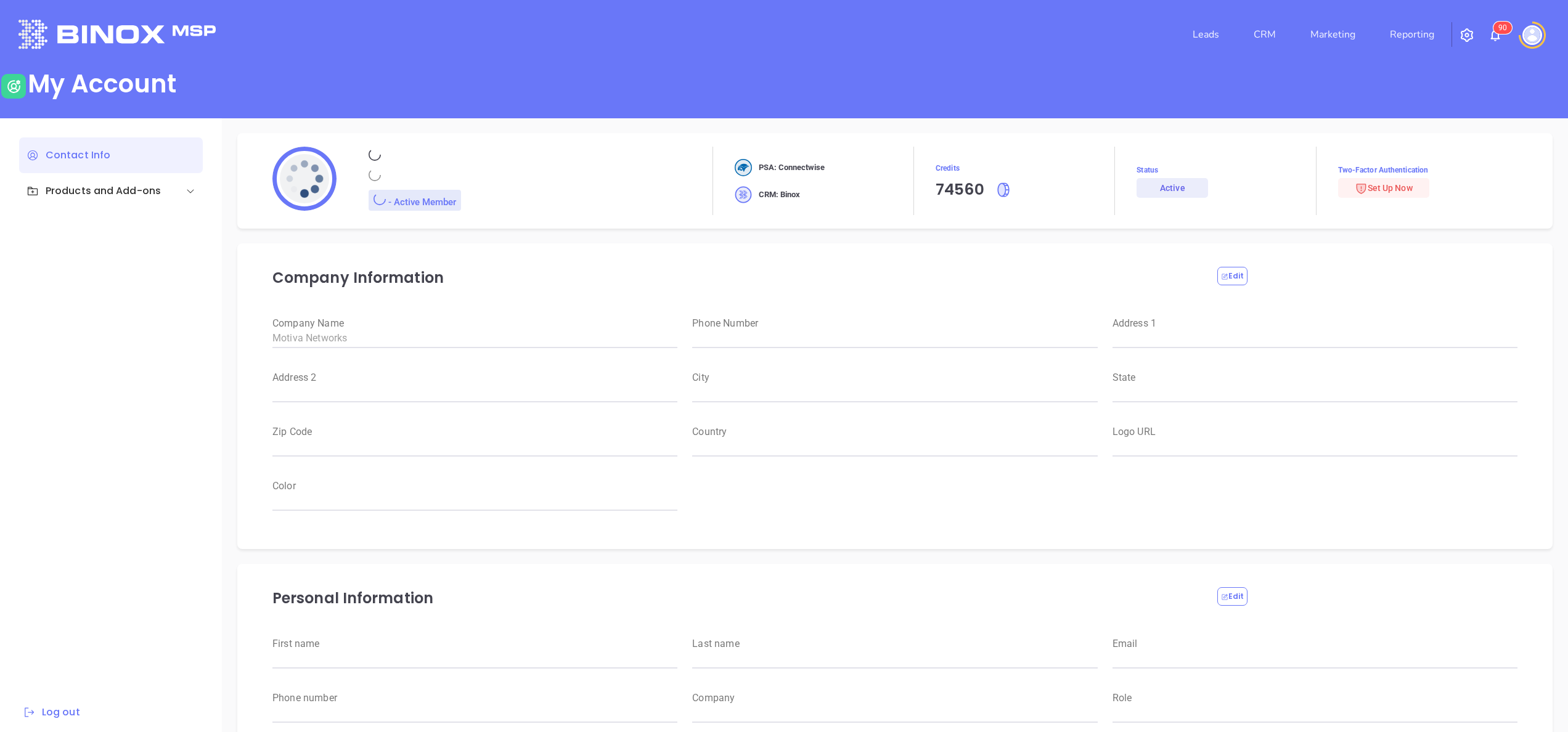
type input "11530"
type input "[GEOGRAPHIC_DATA]"
type input "[URL][DOMAIN_NAME]"
type input "#007aff"
type input "[PERSON_NAME]"
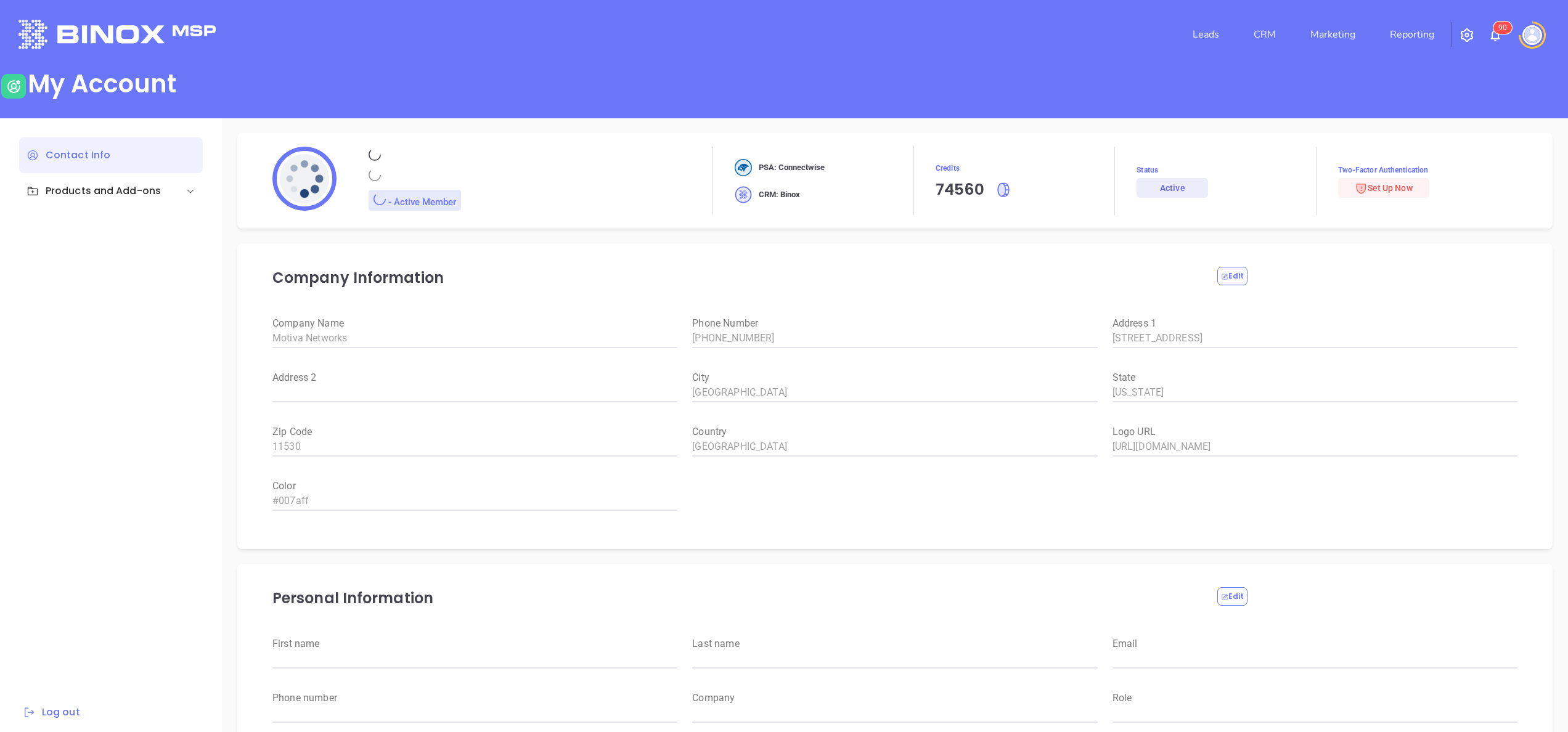
type input "[PERSON_NAME]"
type input "[PERSON_NAME][EMAIL_ADDRESS][DOMAIN_NAME]"
type input "6465510554"
type input "Motiva Networks"
type input "Marketing"
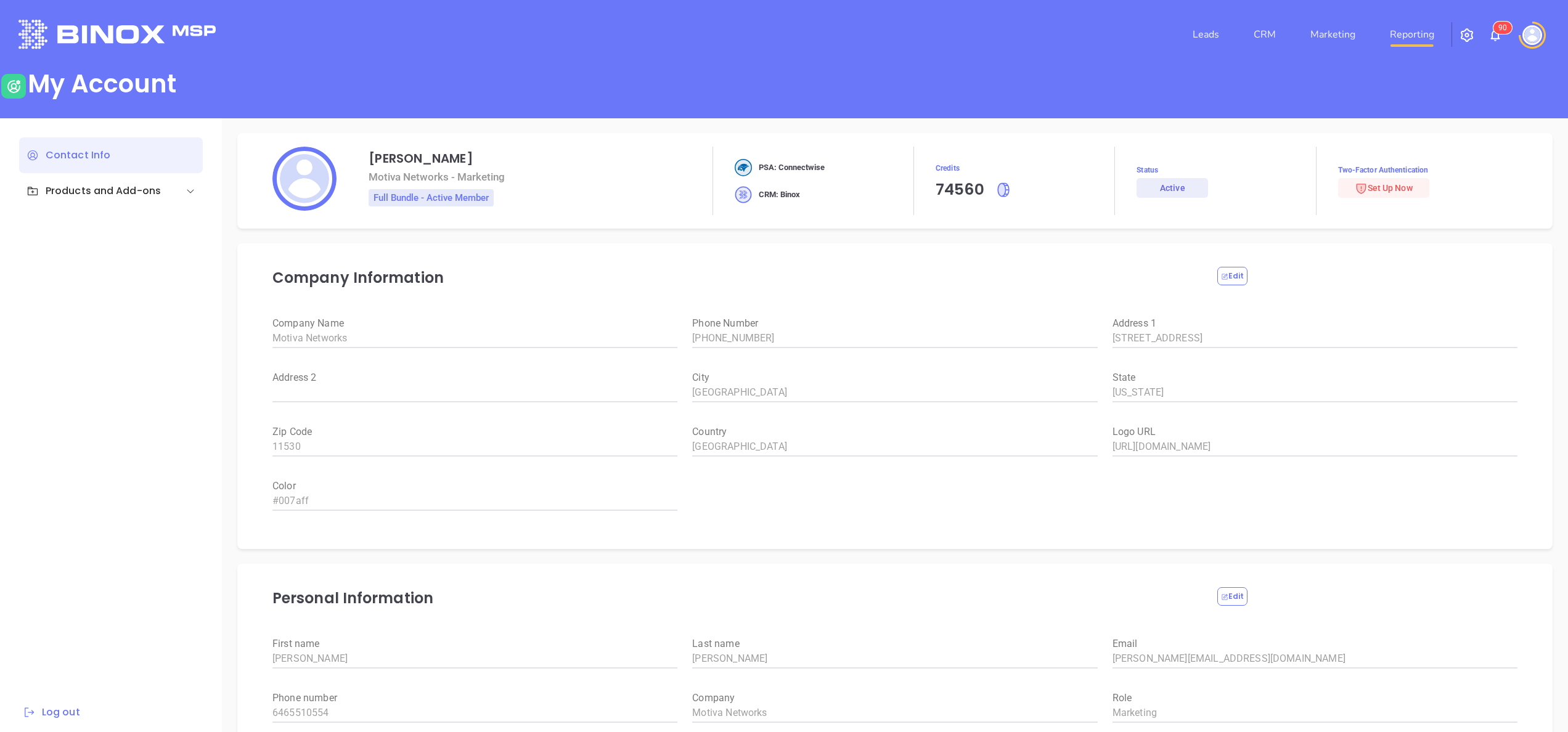
click at [1425, 33] on link "Reporting" at bounding box center [1411, 34] width 54 height 25
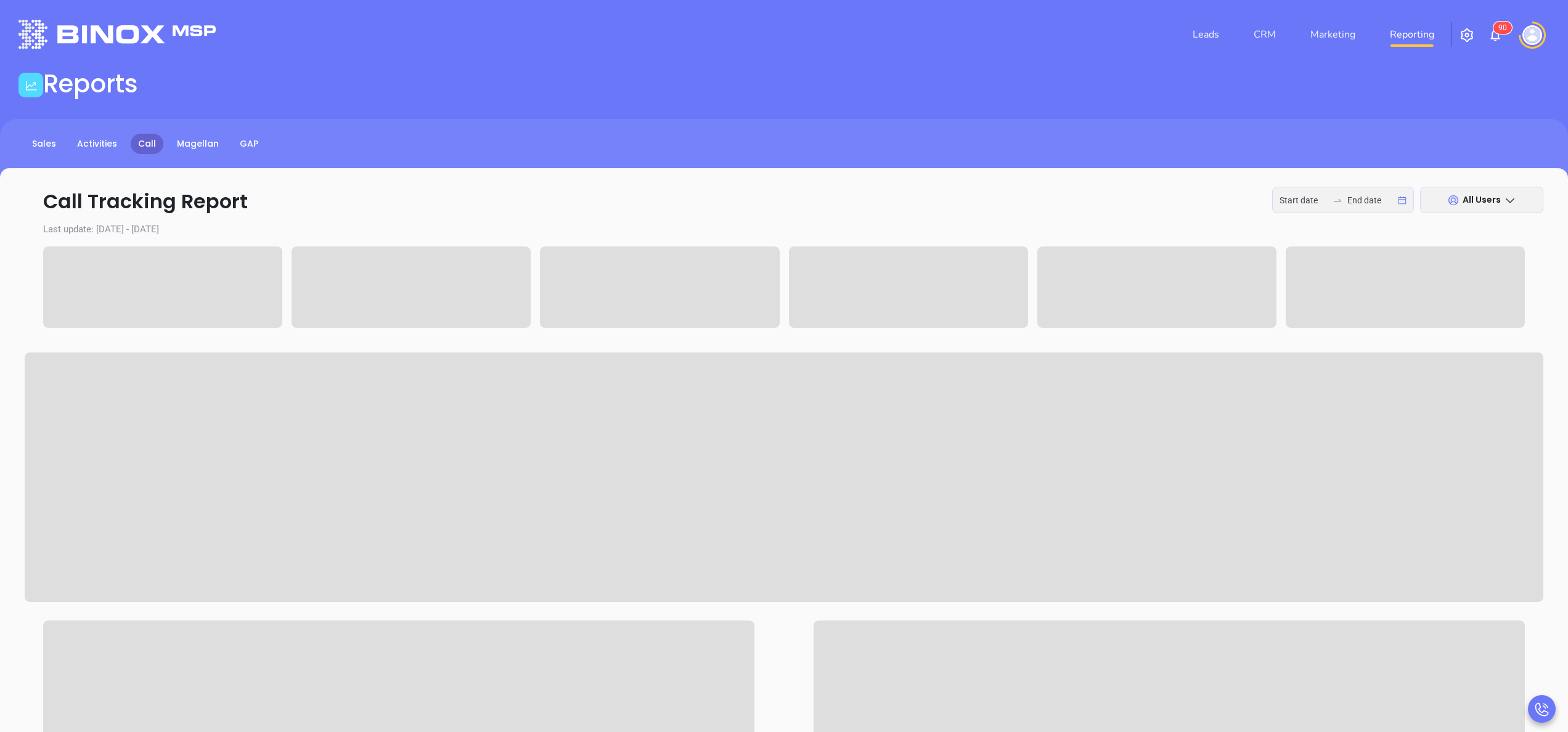
type input "[DATE]"
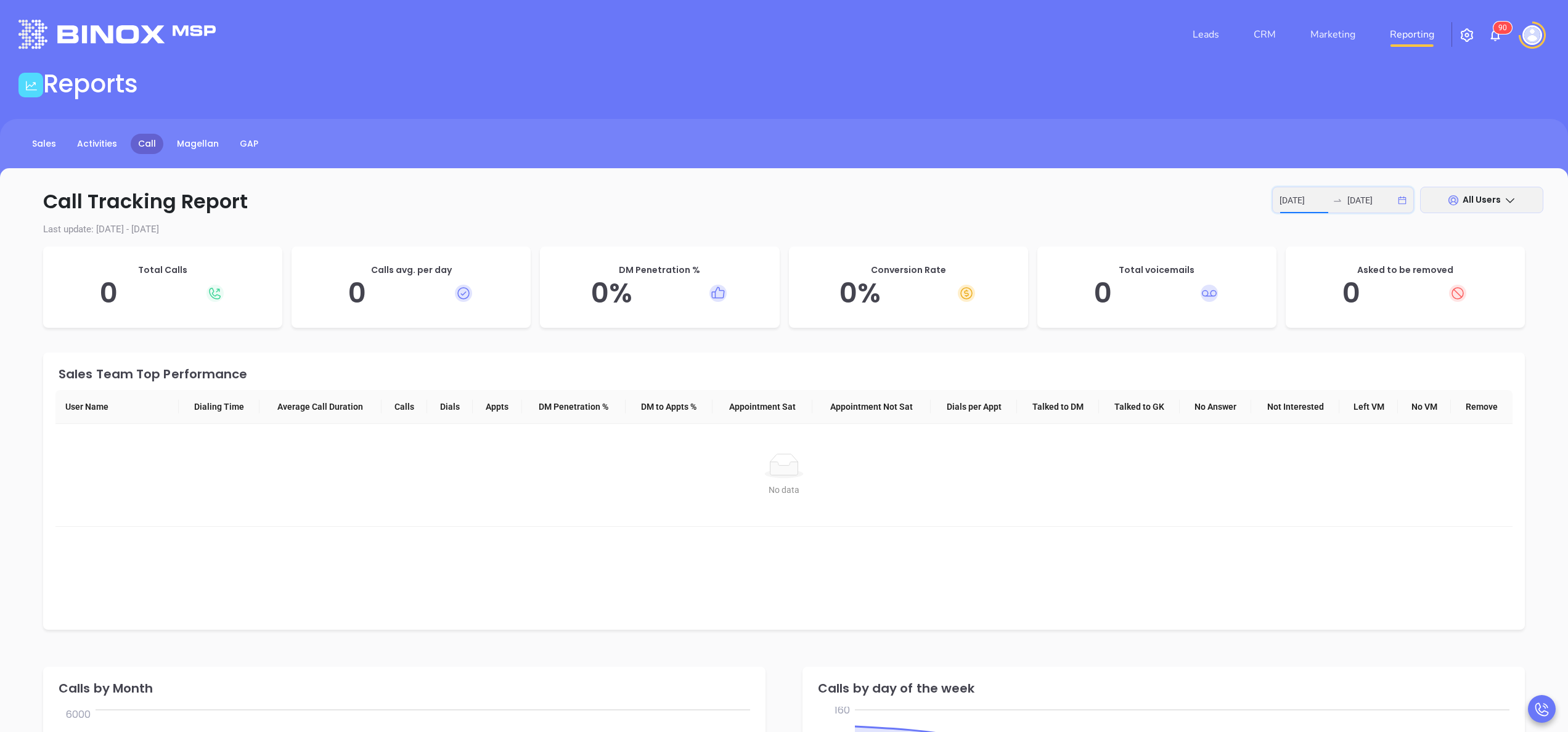
click at [1304, 205] on input "[DATE]" at bounding box center [1303, 201] width 48 height 14
type input "[DATE]"
click at [1101, 309] on div "6" at bounding box center [1102, 308] width 14 height 14
type input "[DATE]"
click at [1147, 311] on div "8" at bounding box center [1146, 308] width 14 height 14
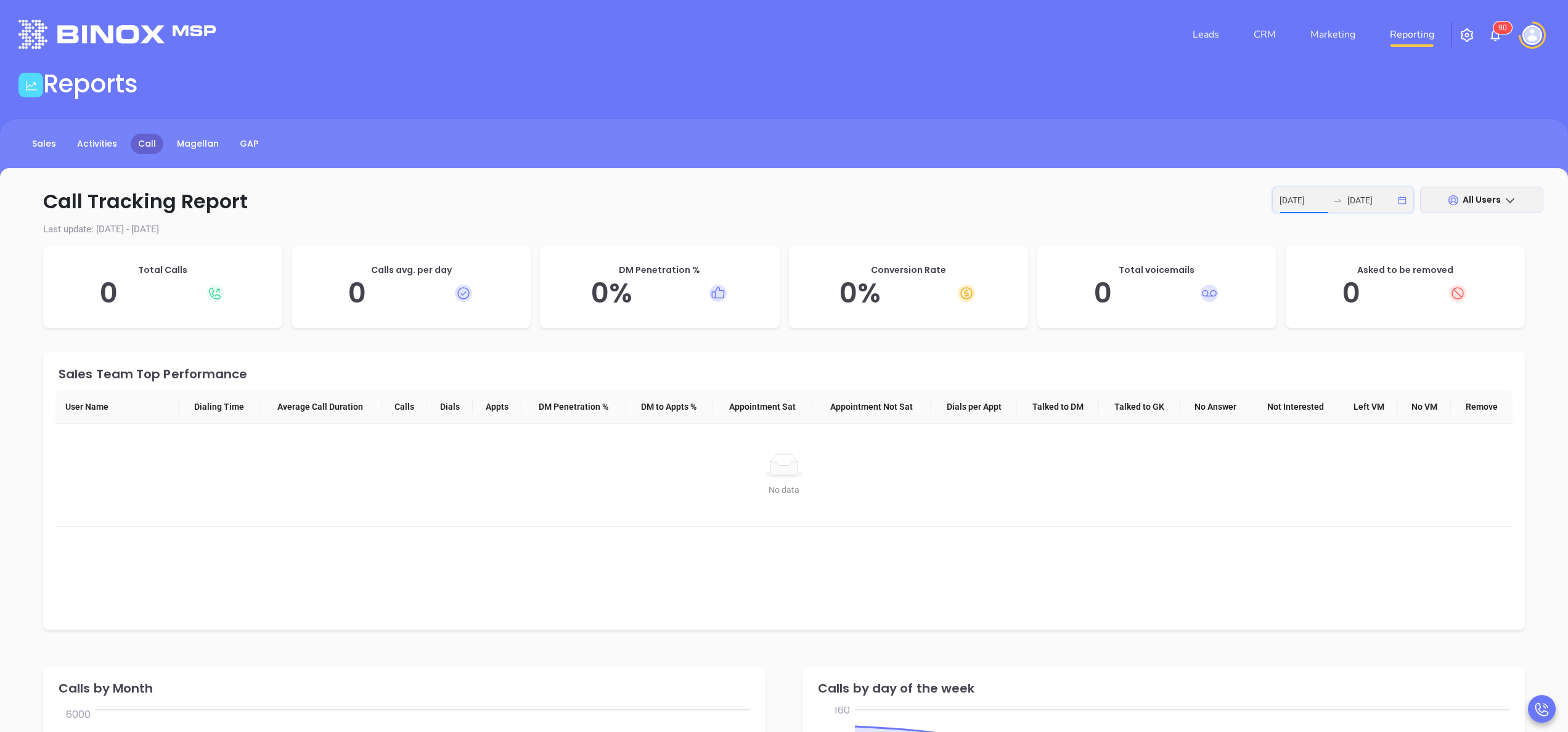
click at [1300, 201] on input "[DATE]" at bounding box center [1303, 201] width 48 height 14
type input "[DATE]"
click at [1103, 302] on div "6" at bounding box center [1102, 308] width 14 height 14
type input "[DATE]"
click at [1151, 306] on div "8" at bounding box center [1146, 308] width 14 height 14
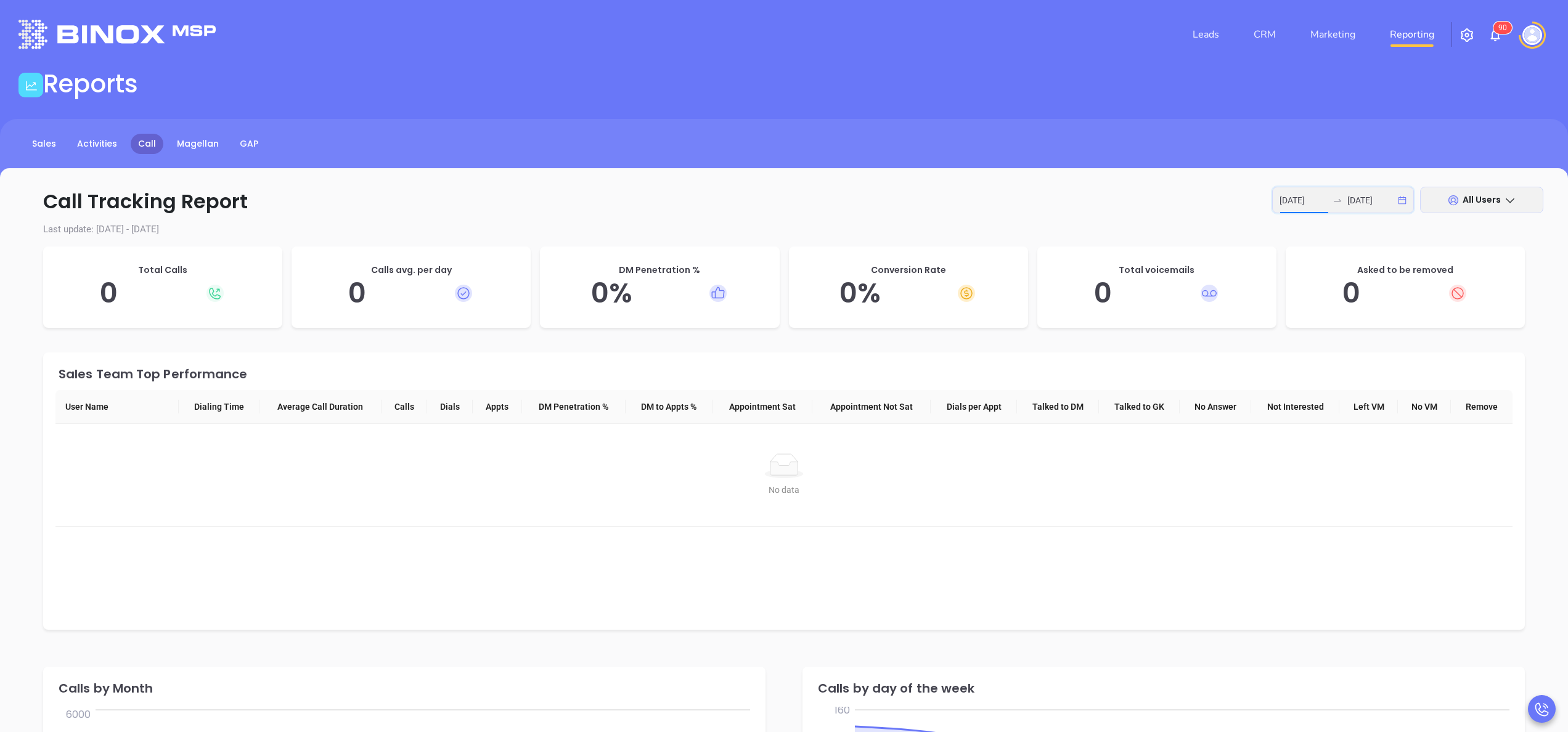
click at [1305, 195] on input "[DATE]" at bounding box center [1303, 201] width 48 height 14
type input "[DATE]"
click at [1152, 282] on div "1" at bounding box center [1146, 286] width 14 height 14
type input "[DATE]"
click at [1192, 284] on div "3" at bounding box center [1191, 286] width 14 height 14
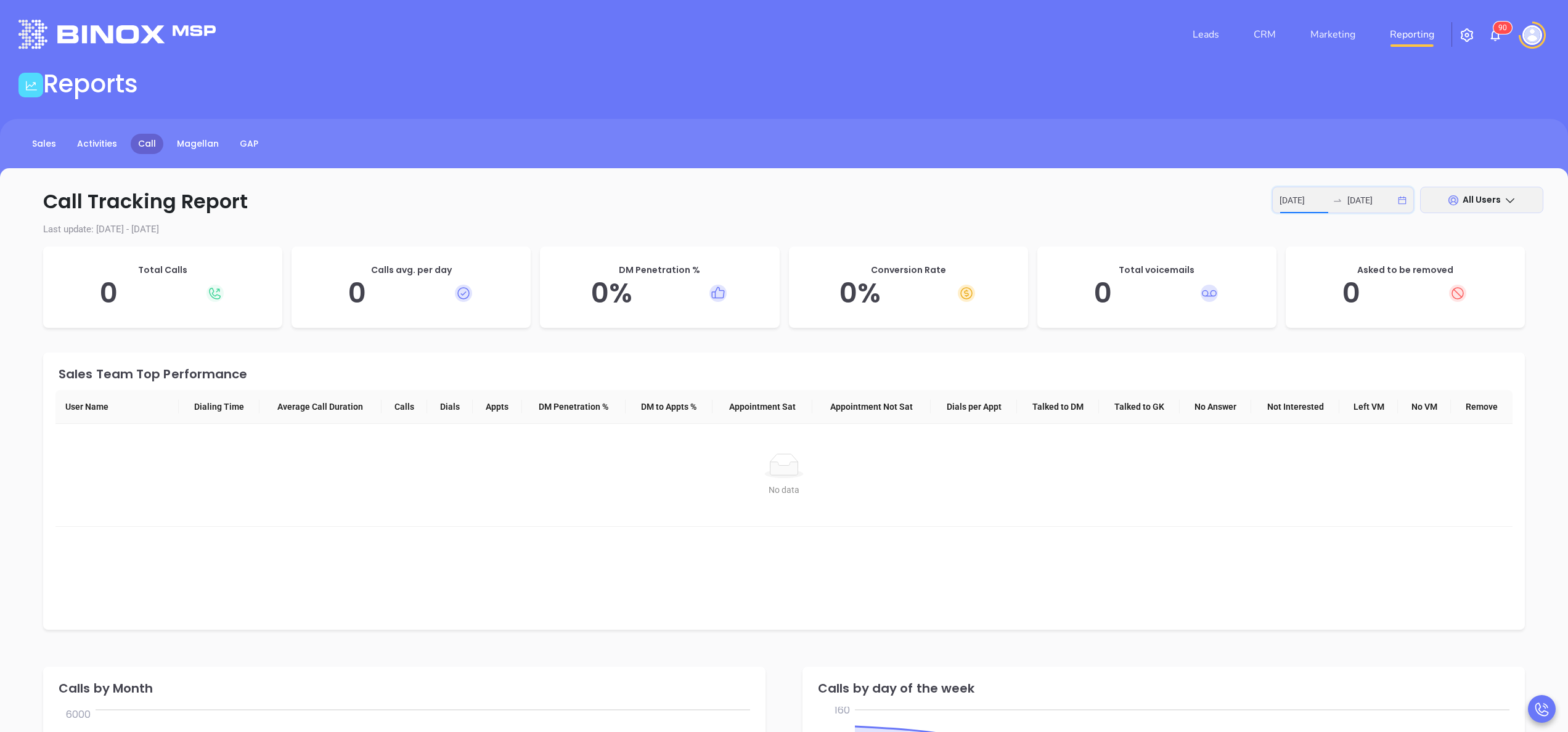
click at [1304, 198] on input "[DATE]" at bounding box center [1303, 201] width 48 height 14
type input "[DATE]"
click at [1098, 289] on div "29" at bounding box center [1102, 286] width 14 height 14
type input "[DATE]"
click at [1368, 278] on td "3" at bounding box center [1369, 286] width 22 height 23
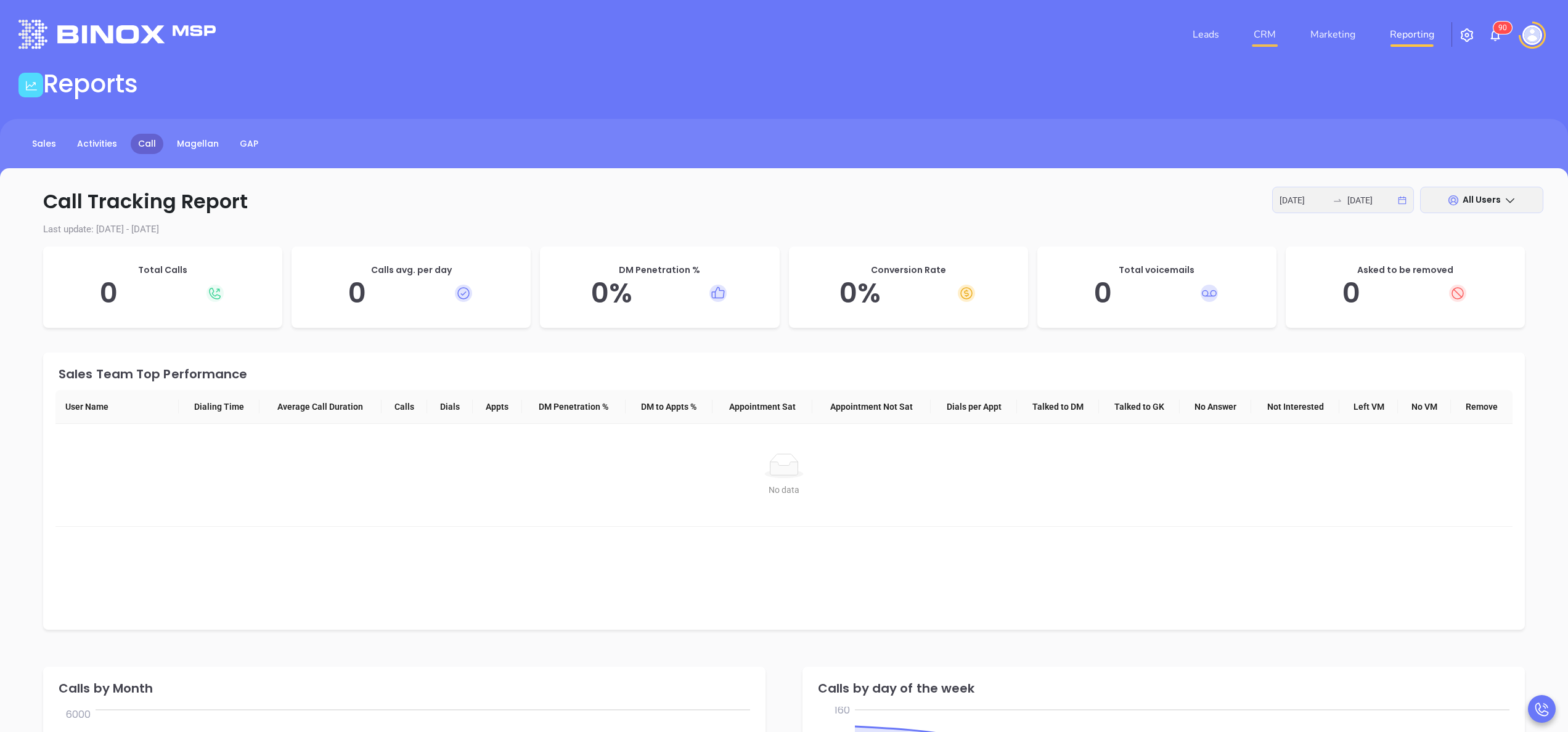
click at [1274, 33] on link "CRM" at bounding box center [1265, 34] width 32 height 25
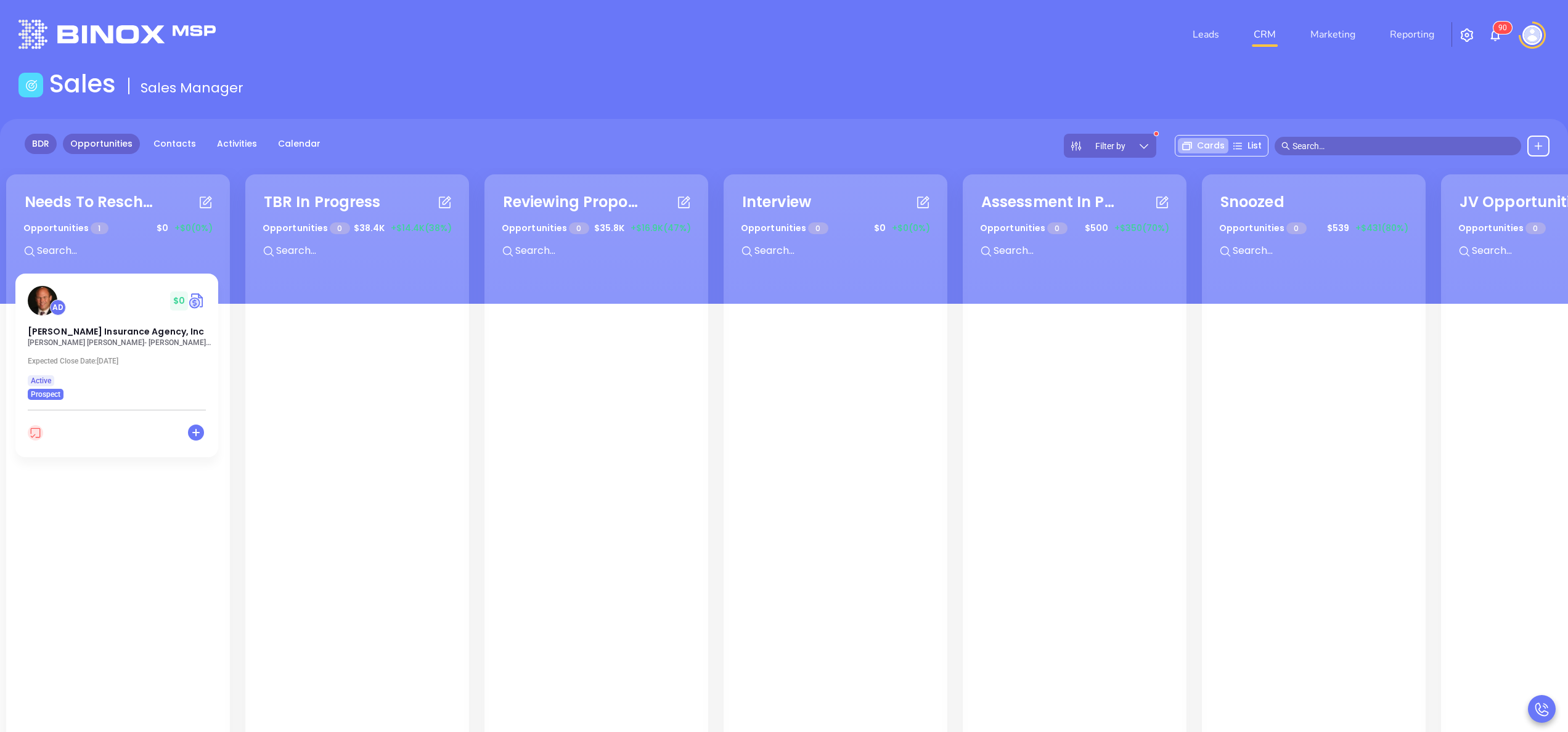
click at [37, 141] on link "BDR" at bounding box center [41, 144] width 32 height 20
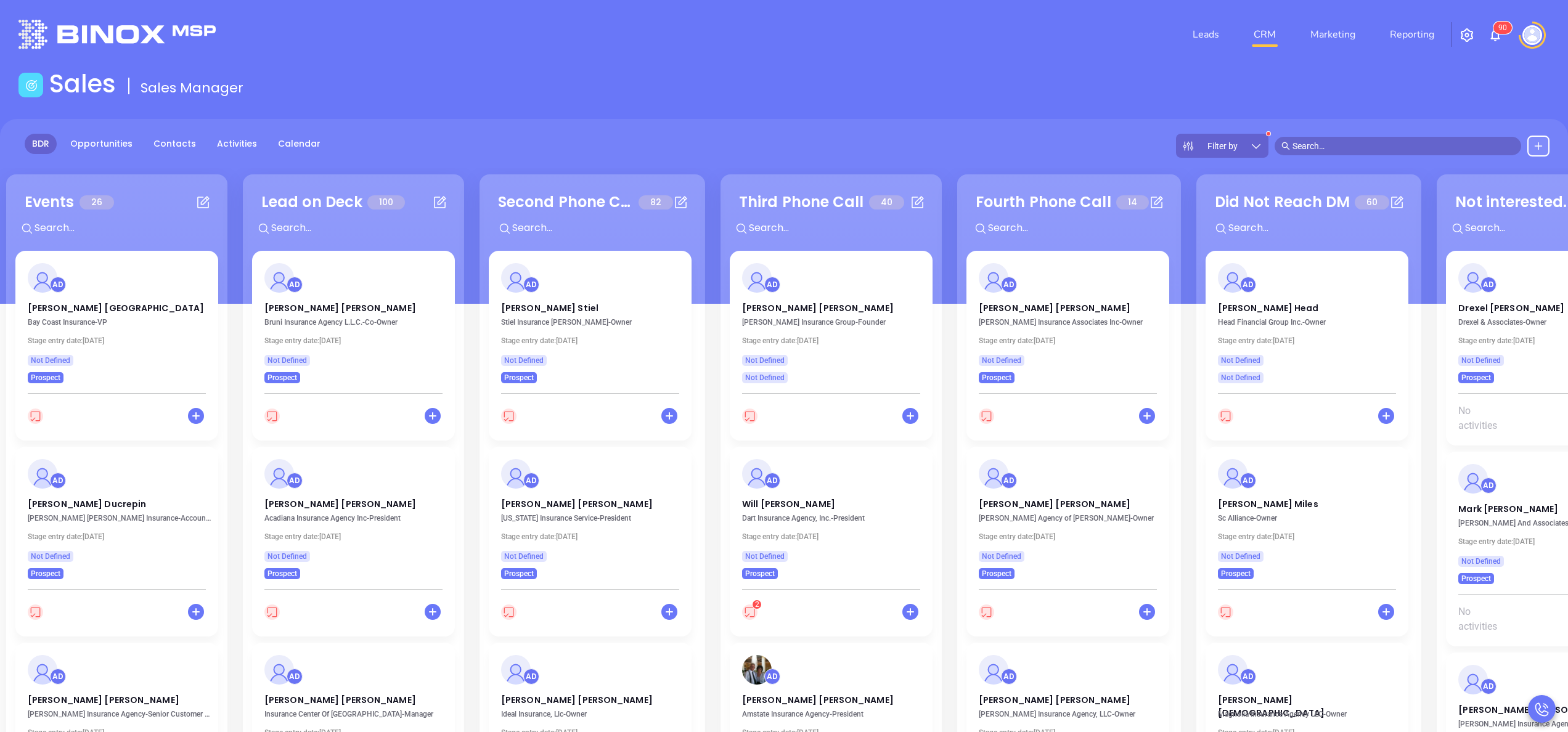
click at [1257, 141] on icon at bounding box center [1256, 146] width 13 height 13
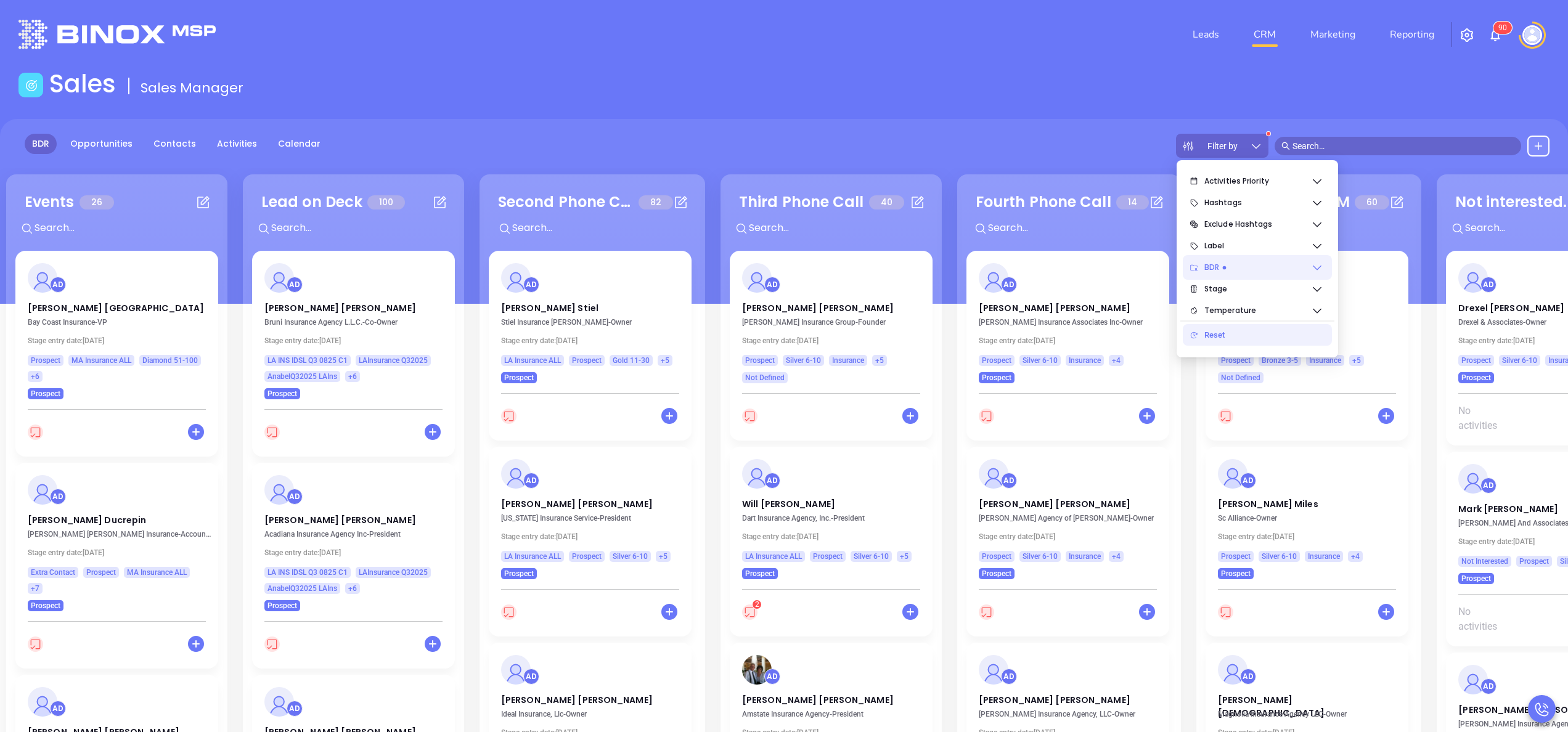
click at [1275, 271] on span "BDR" at bounding box center [1257, 267] width 107 height 25
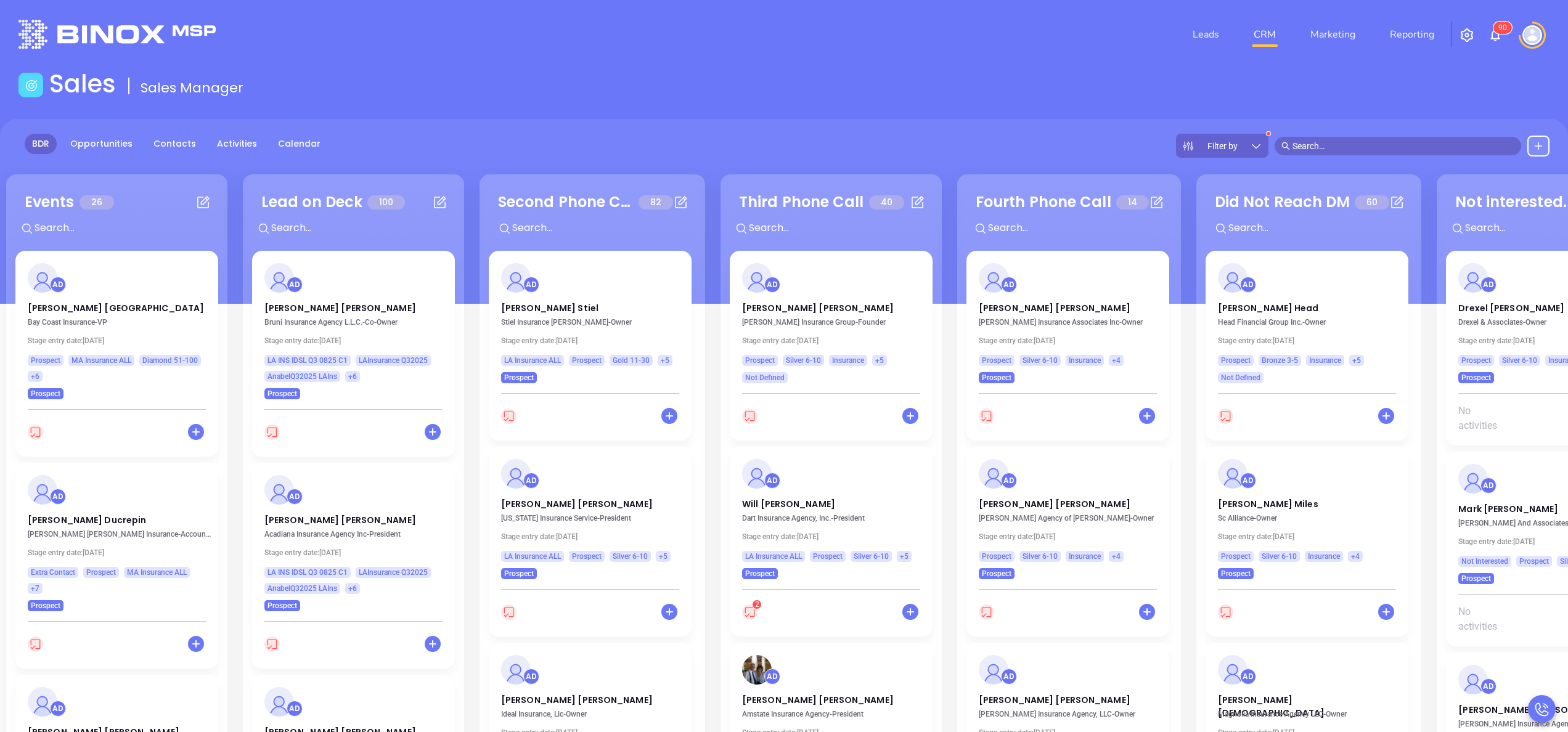
click at [1090, 87] on div "Sales Sales Manager" at bounding box center [783, 86] width 1545 height 35
click at [1418, 28] on link "Reporting" at bounding box center [1411, 34] width 54 height 25
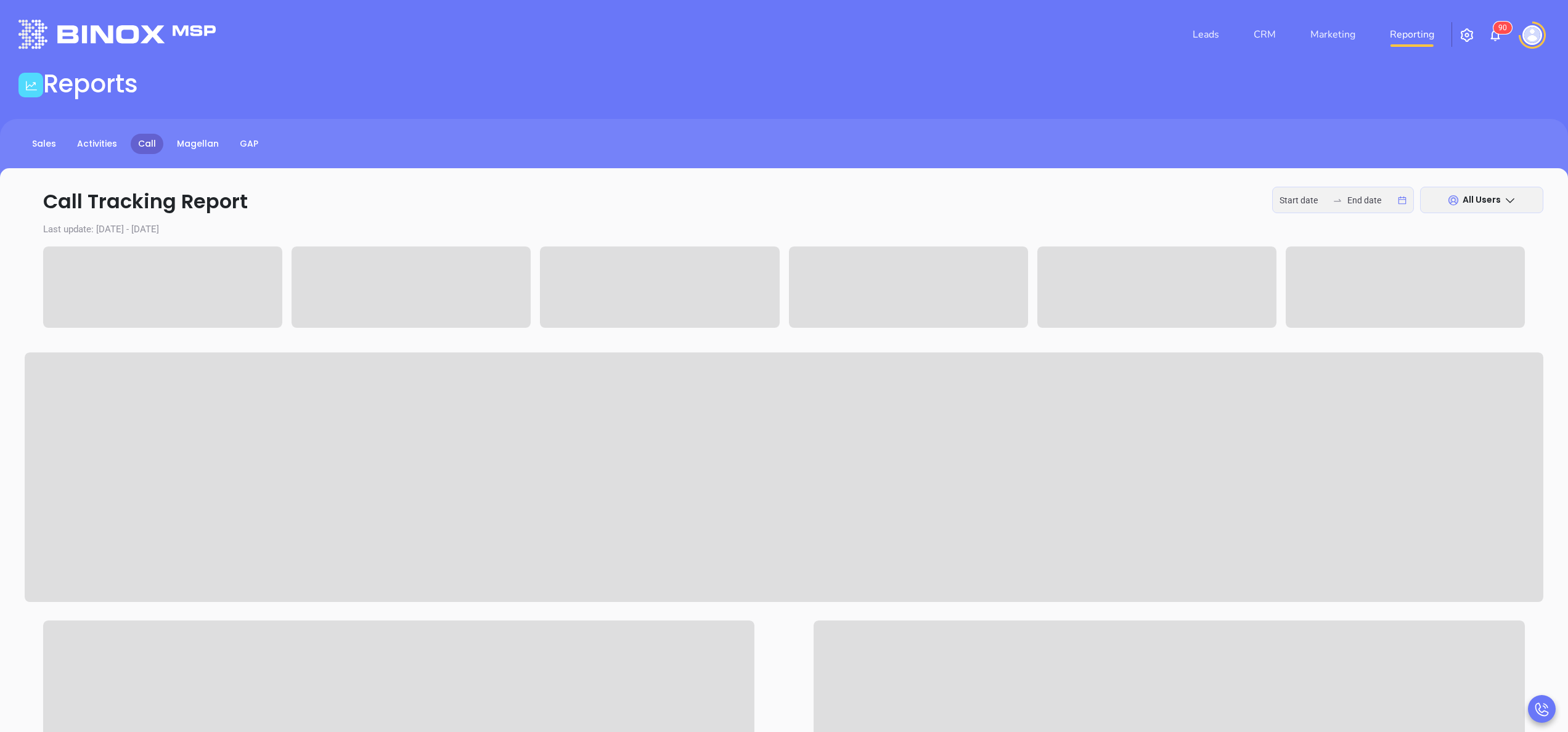
type input "[DATE]"
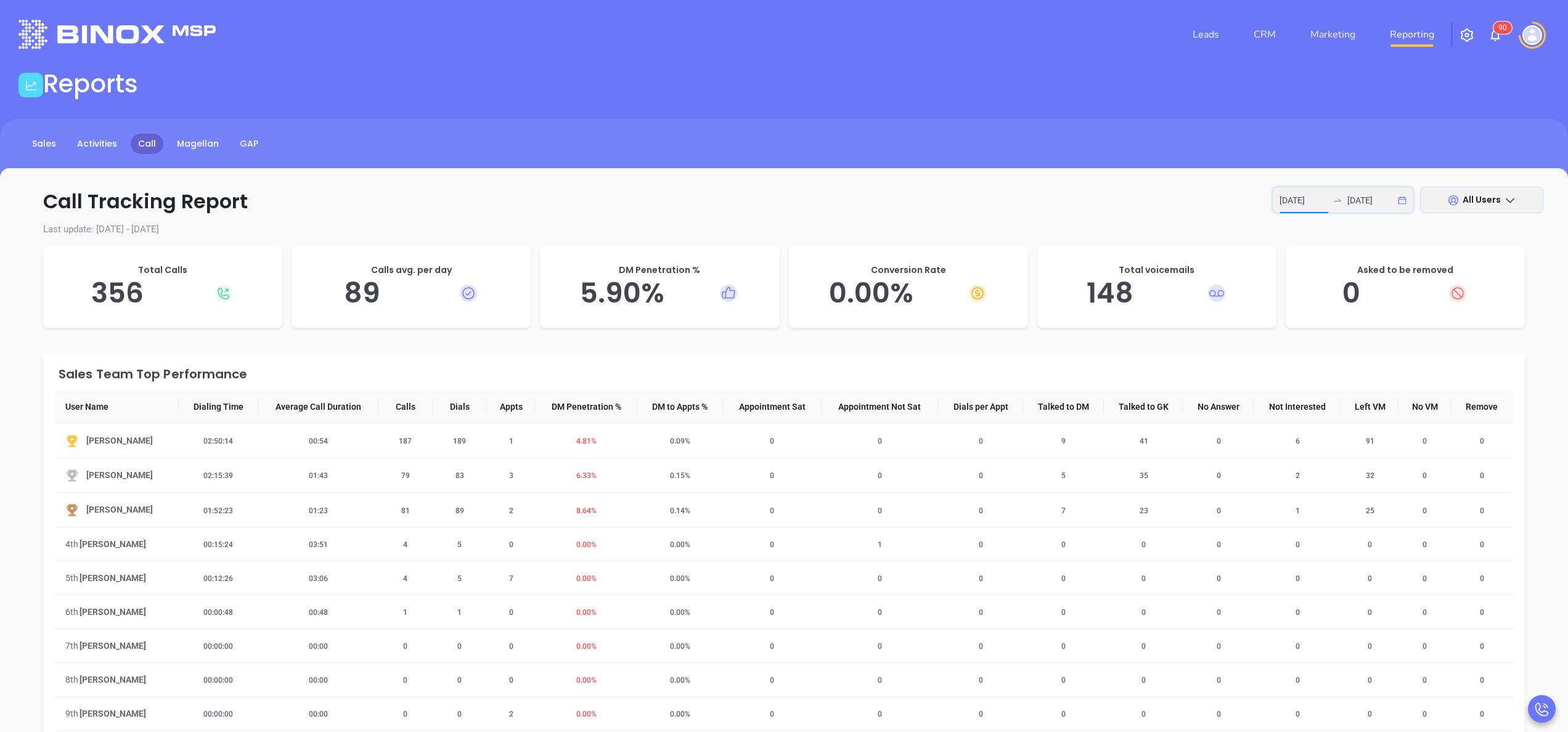
click at [1309, 195] on input "[DATE]" at bounding box center [1303, 201] width 48 height 14
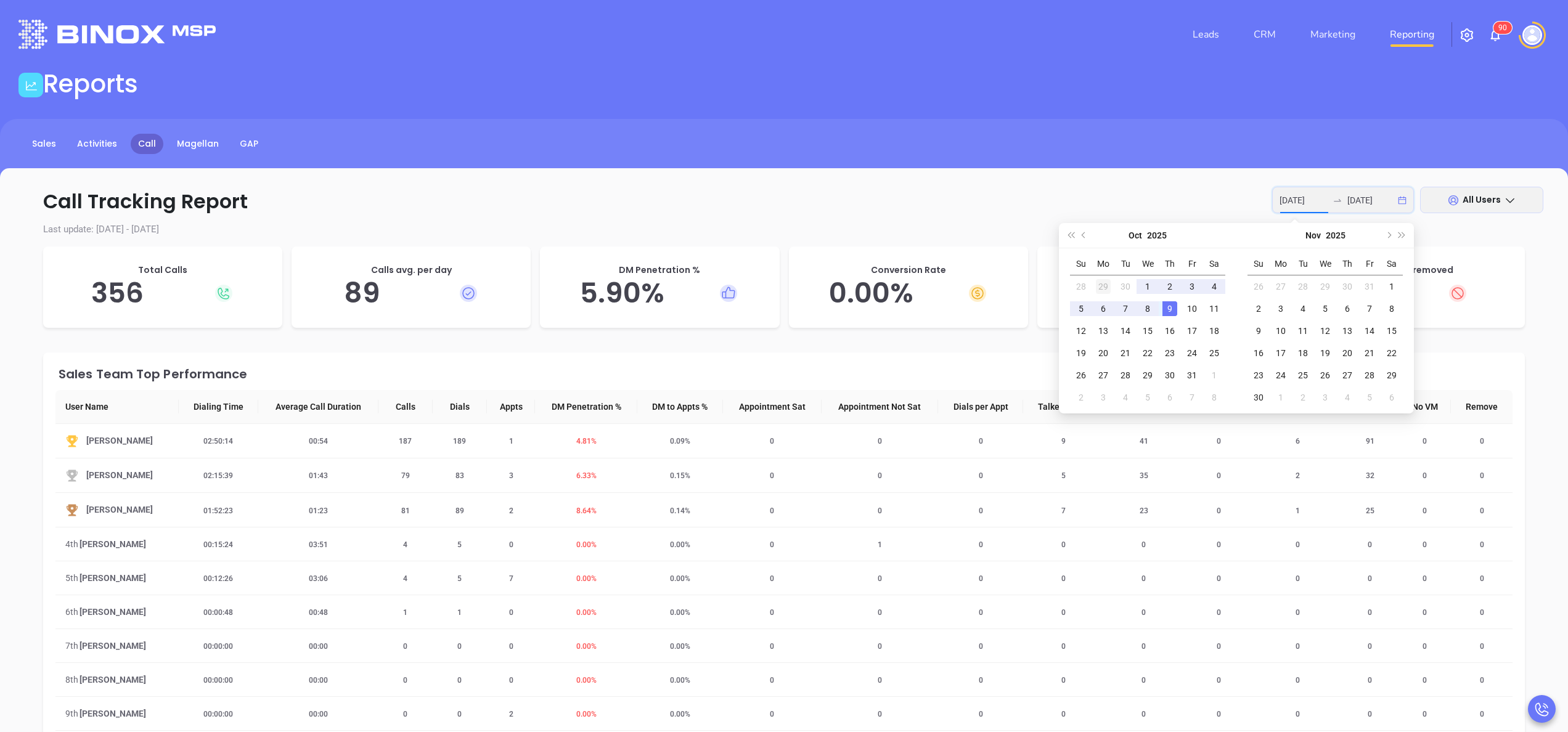
type input "[DATE]"
click at [1097, 289] on div "29" at bounding box center [1102, 286] width 14 height 14
type input "[DATE]"
click at [1369, 284] on div "3" at bounding box center [1368, 286] width 14 height 14
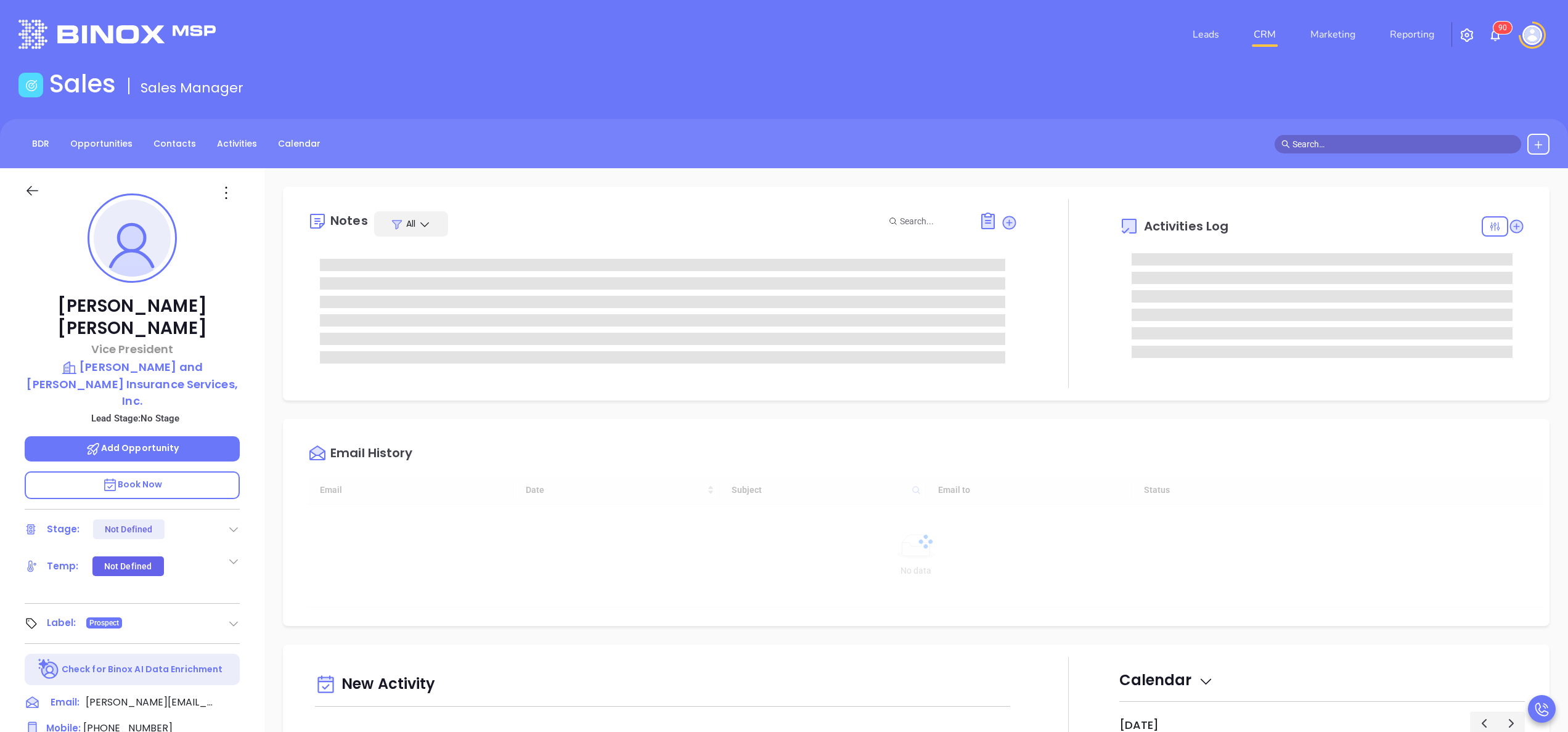
type input "10/10/2025"
type input "Anabell Dominguez"
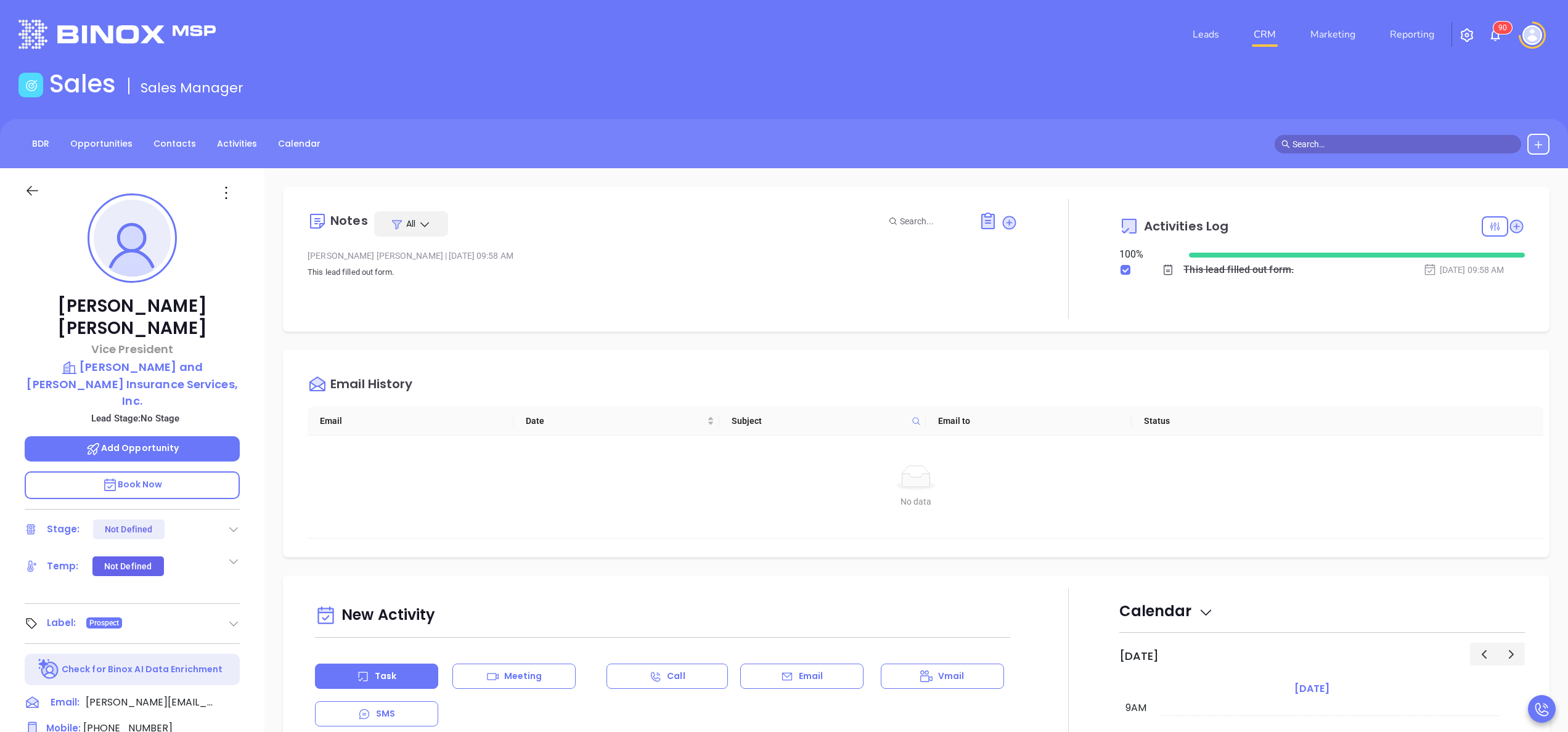
click at [249, 457] on div "Courtney Finigan Vice President Murray and MacDonald Insurance Services, Inc. L…" at bounding box center [132, 625] width 264 height 915
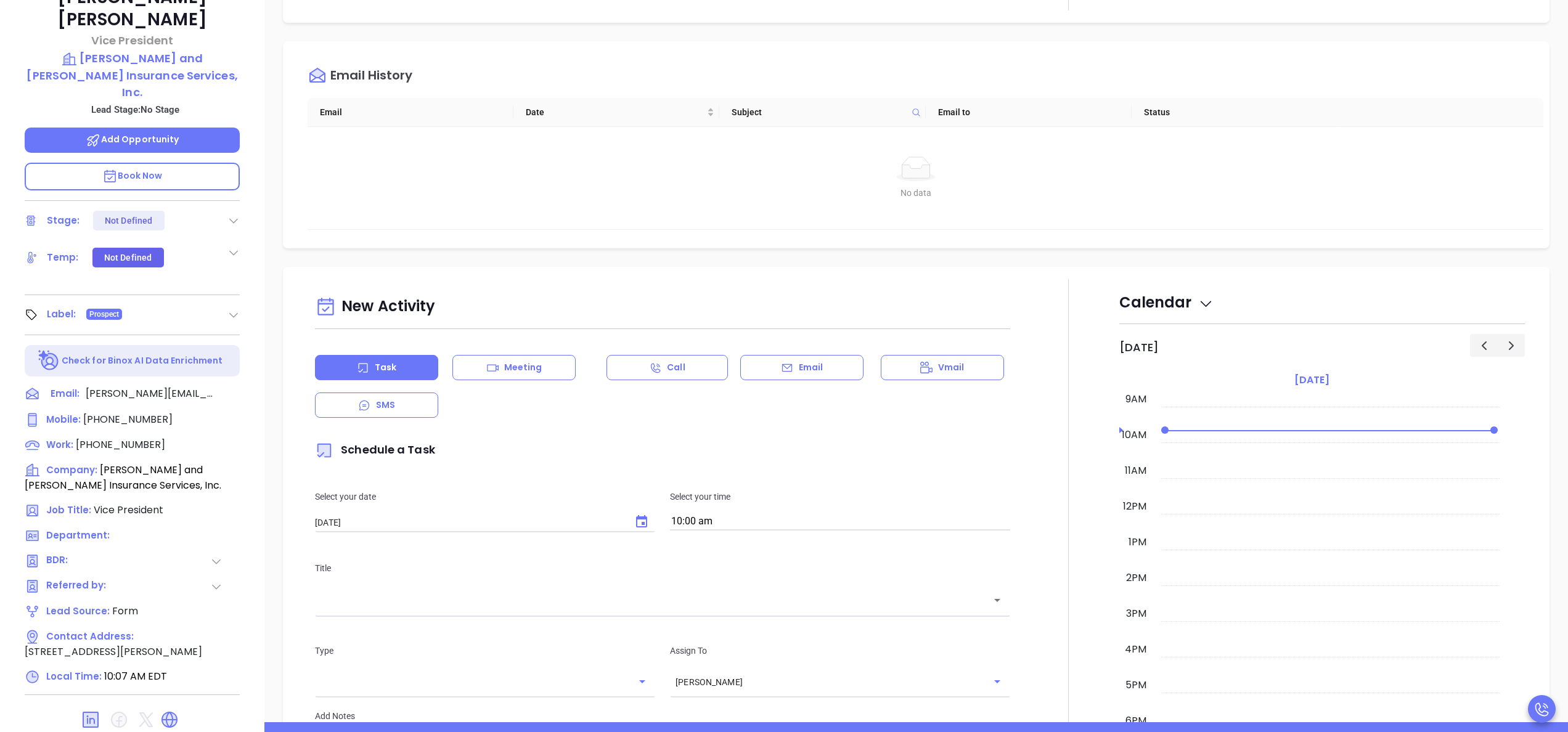
scroll to position [351, 0]
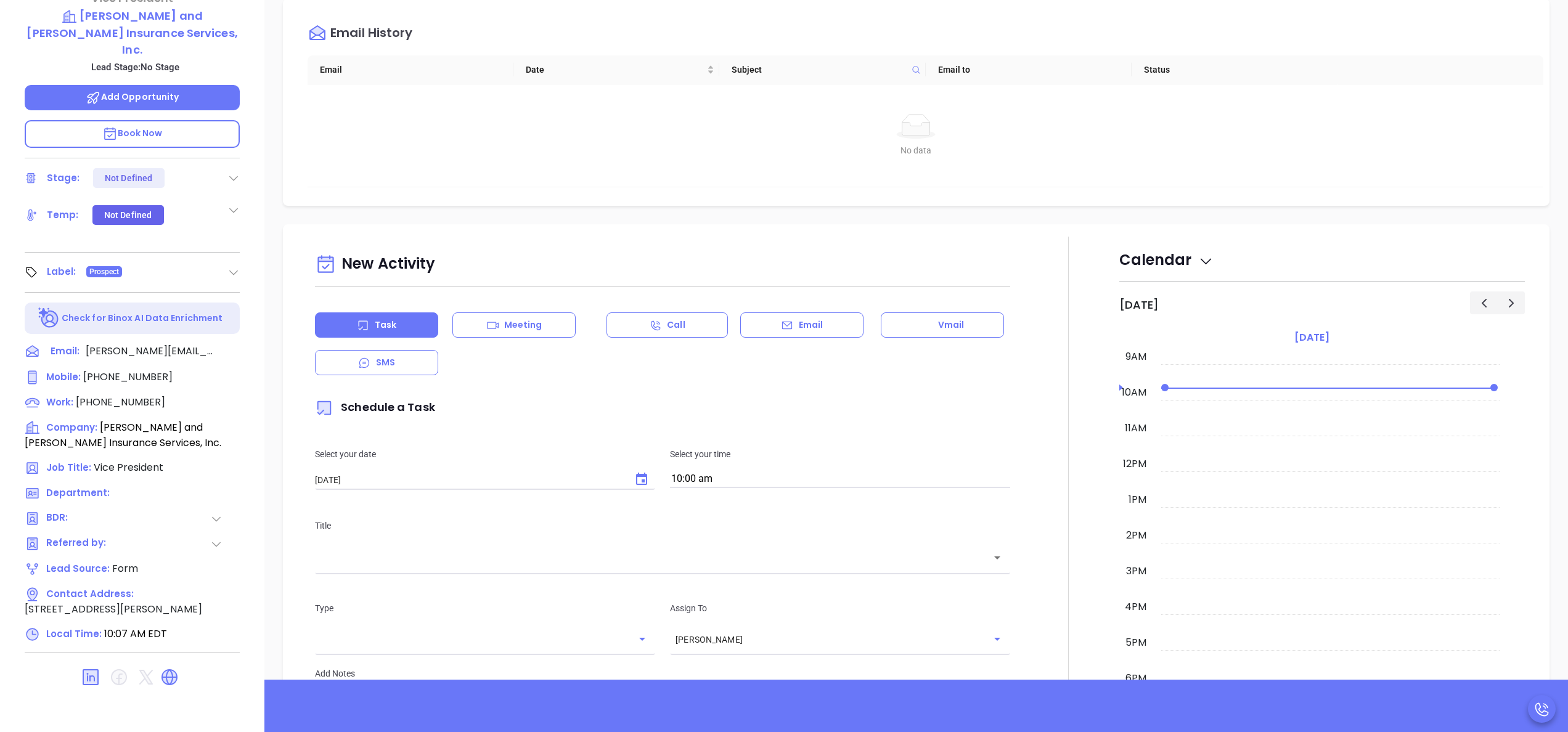
click at [218, 513] on icon at bounding box center [216, 519] width 13 height 13
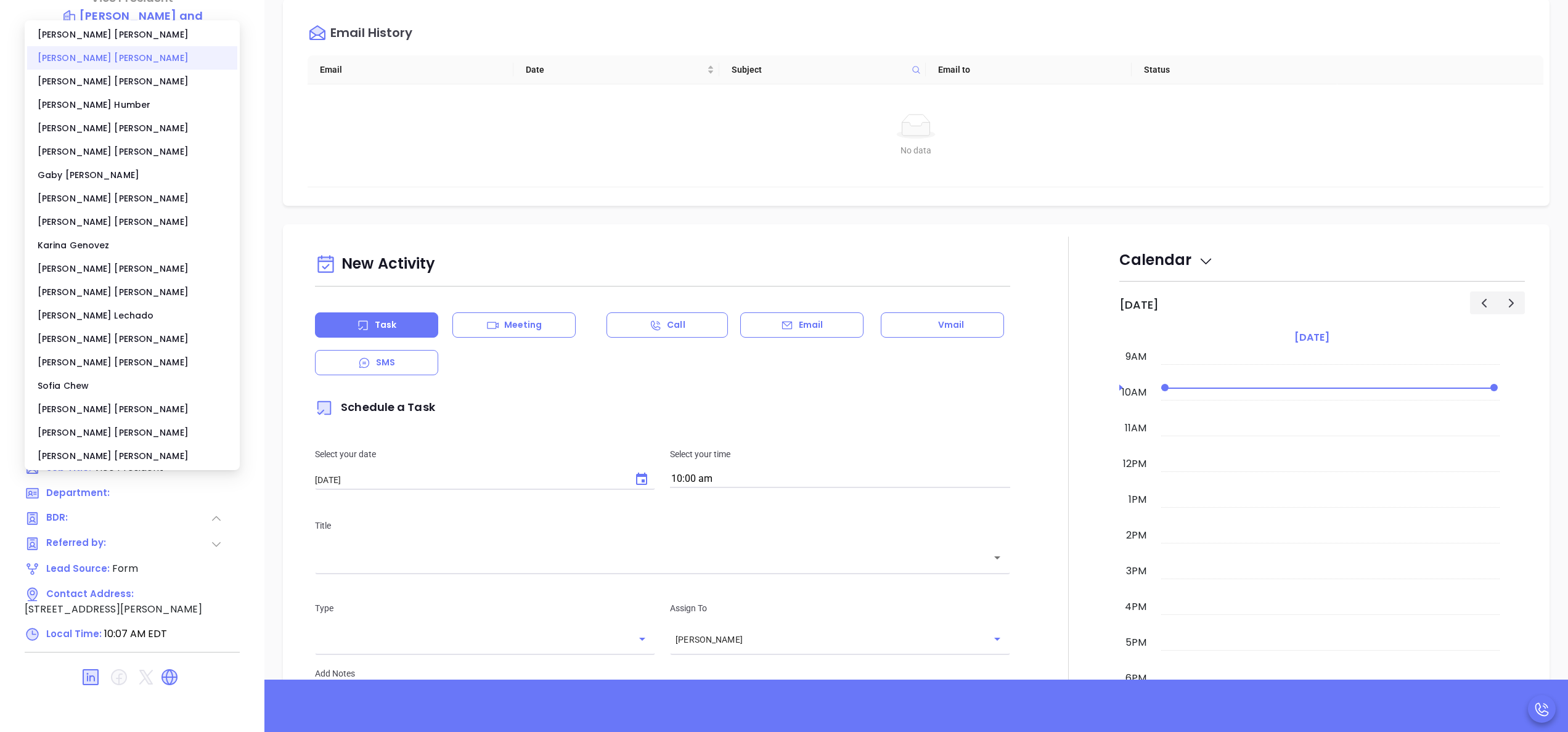
click at [76, 62] on div "Anabell Dominguez" at bounding box center [132, 58] width 210 height 24
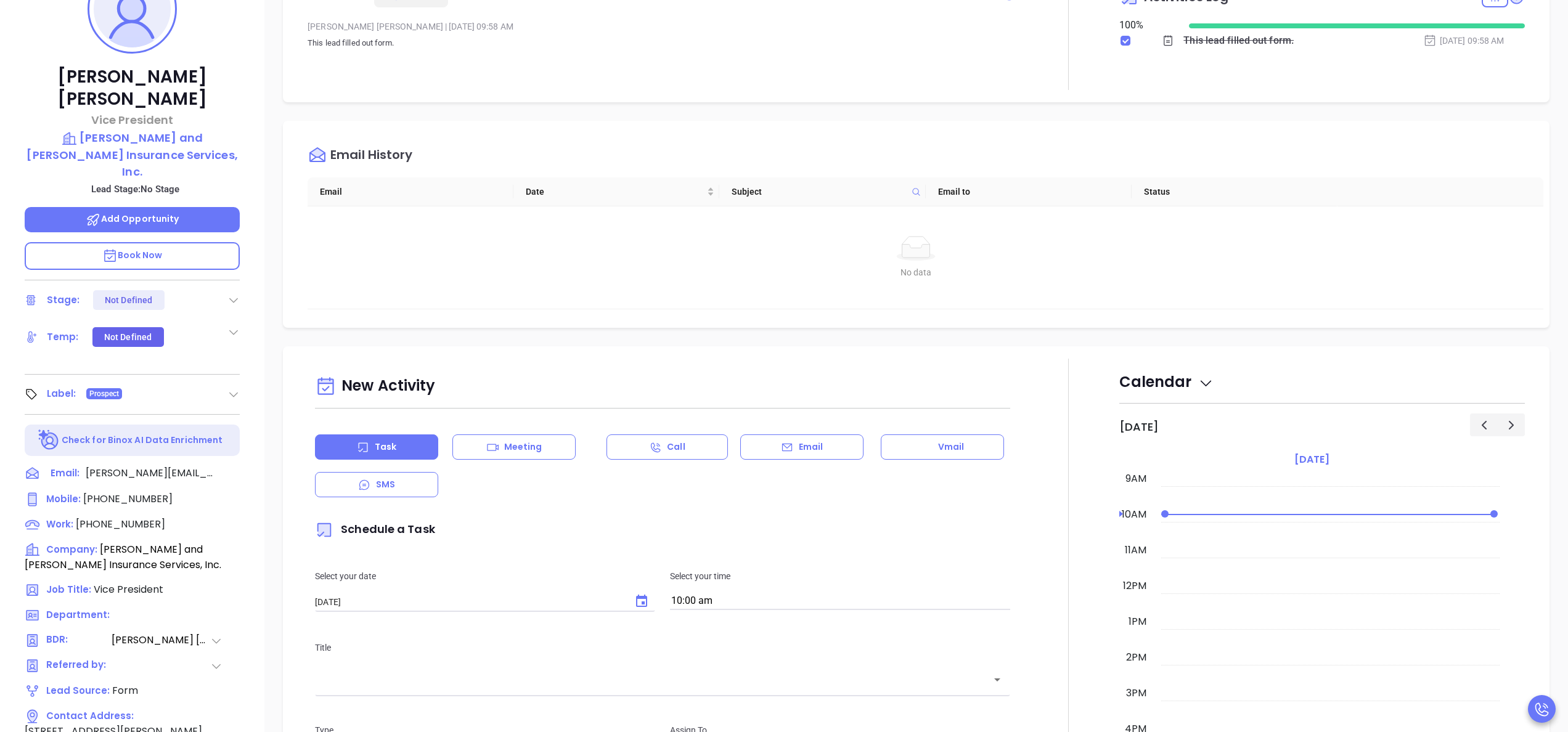
scroll to position [0, 0]
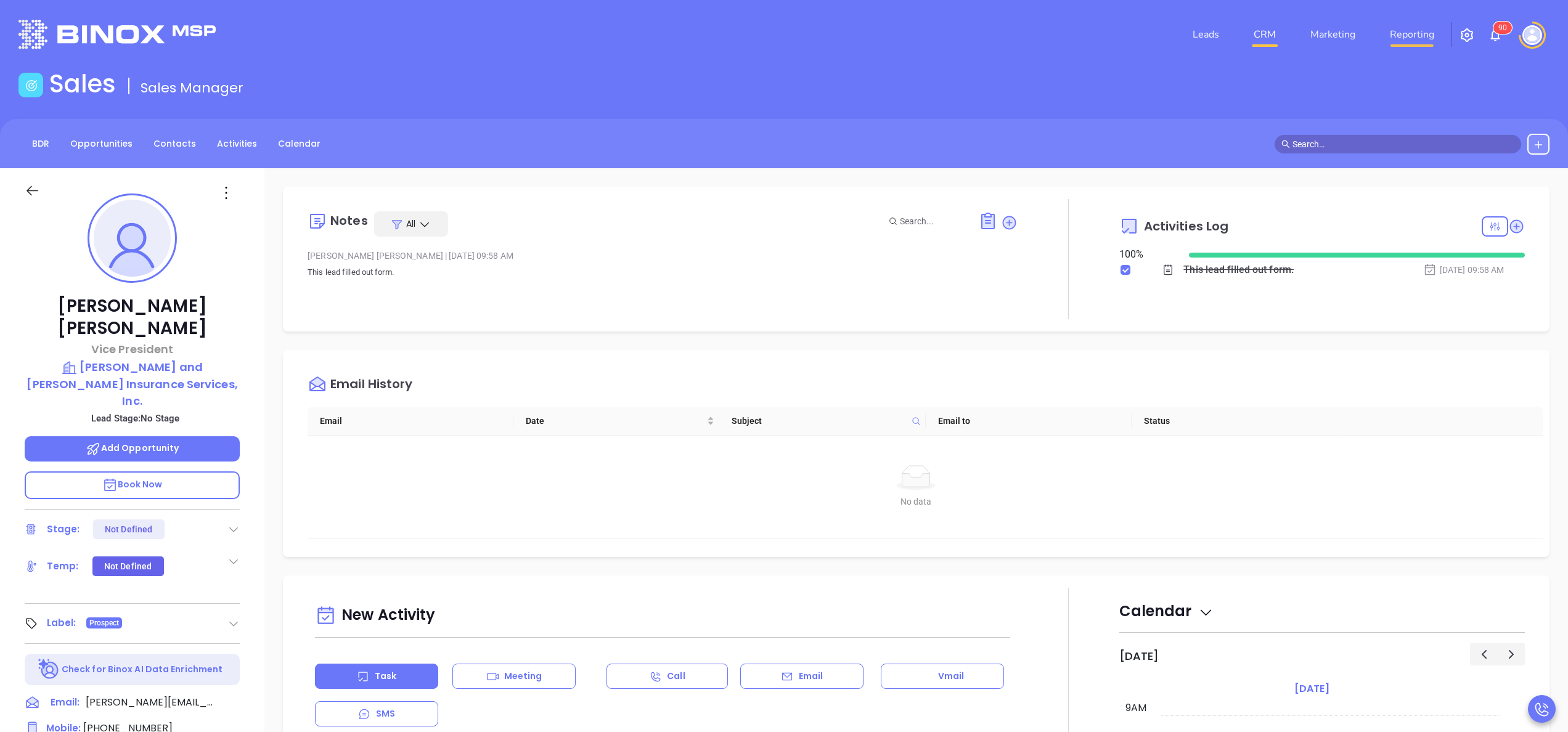
click at [1417, 37] on link "Reporting" at bounding box center [1411, 34] width 54 height 25
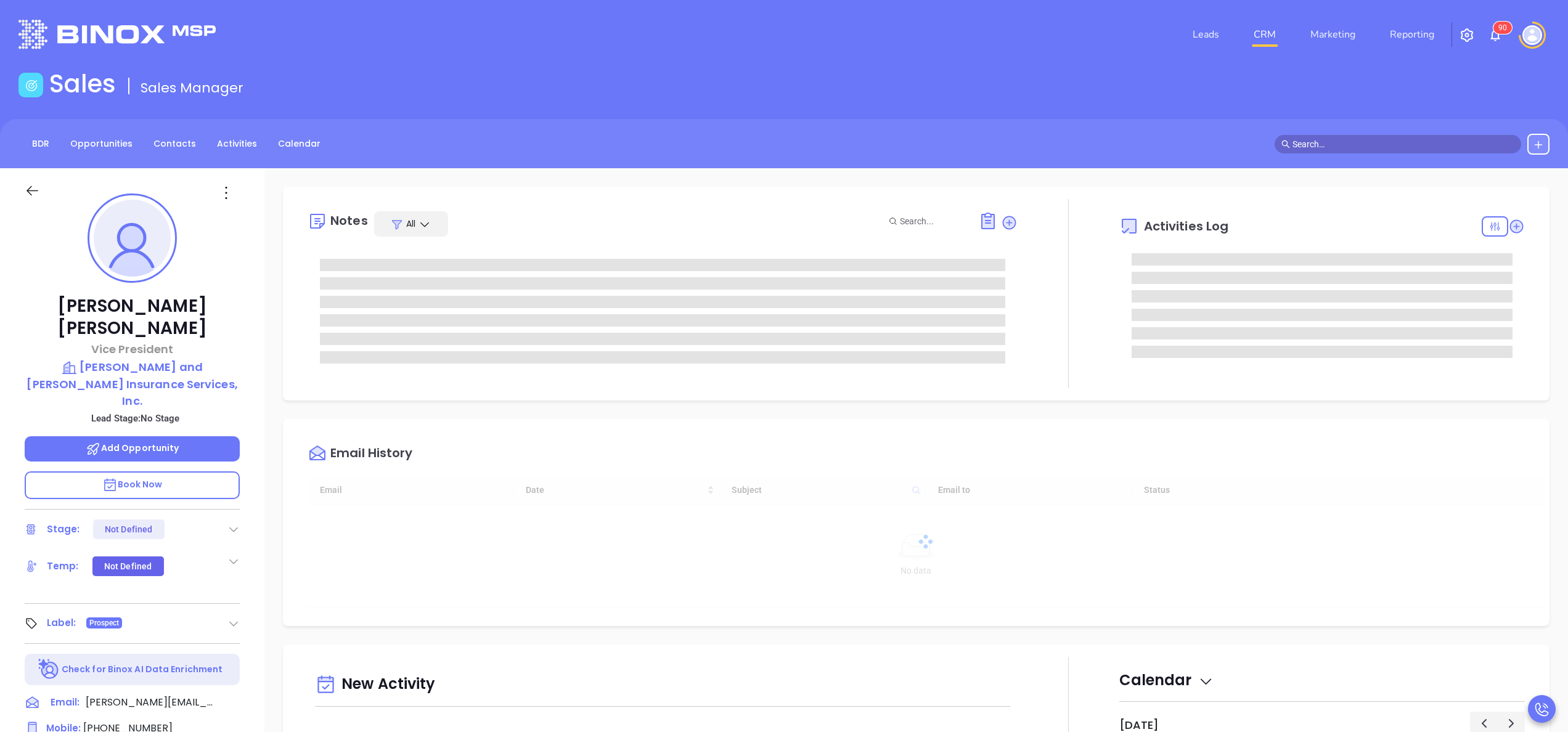
type input "[DATE]"
type input "[PERSON_NAME]"
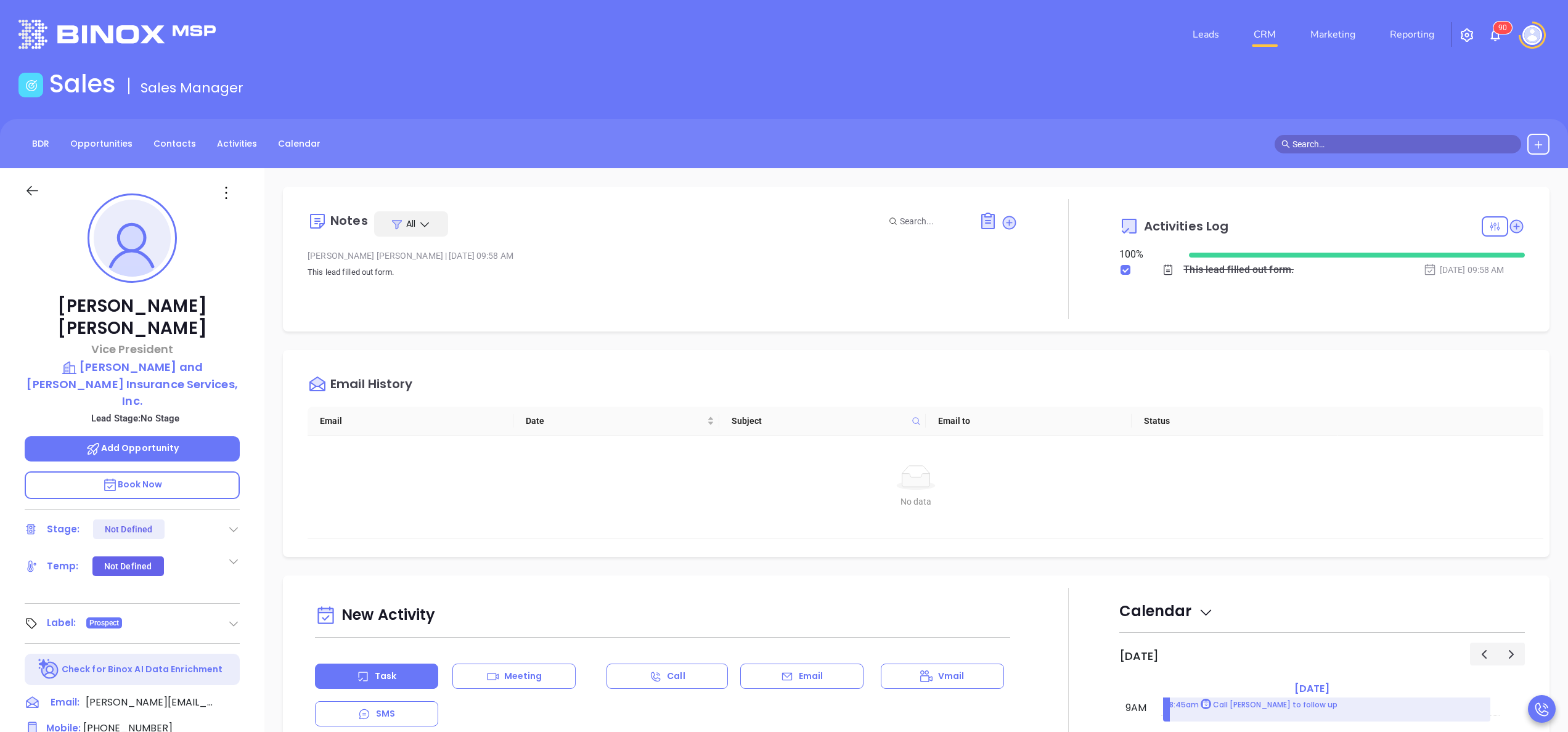
click at [257, 405] on div "Courtney Finigan Vice President Murray and MacDonald Insurance Services, Inc. L…" at bounding box center [132, 625] width 264 height 915
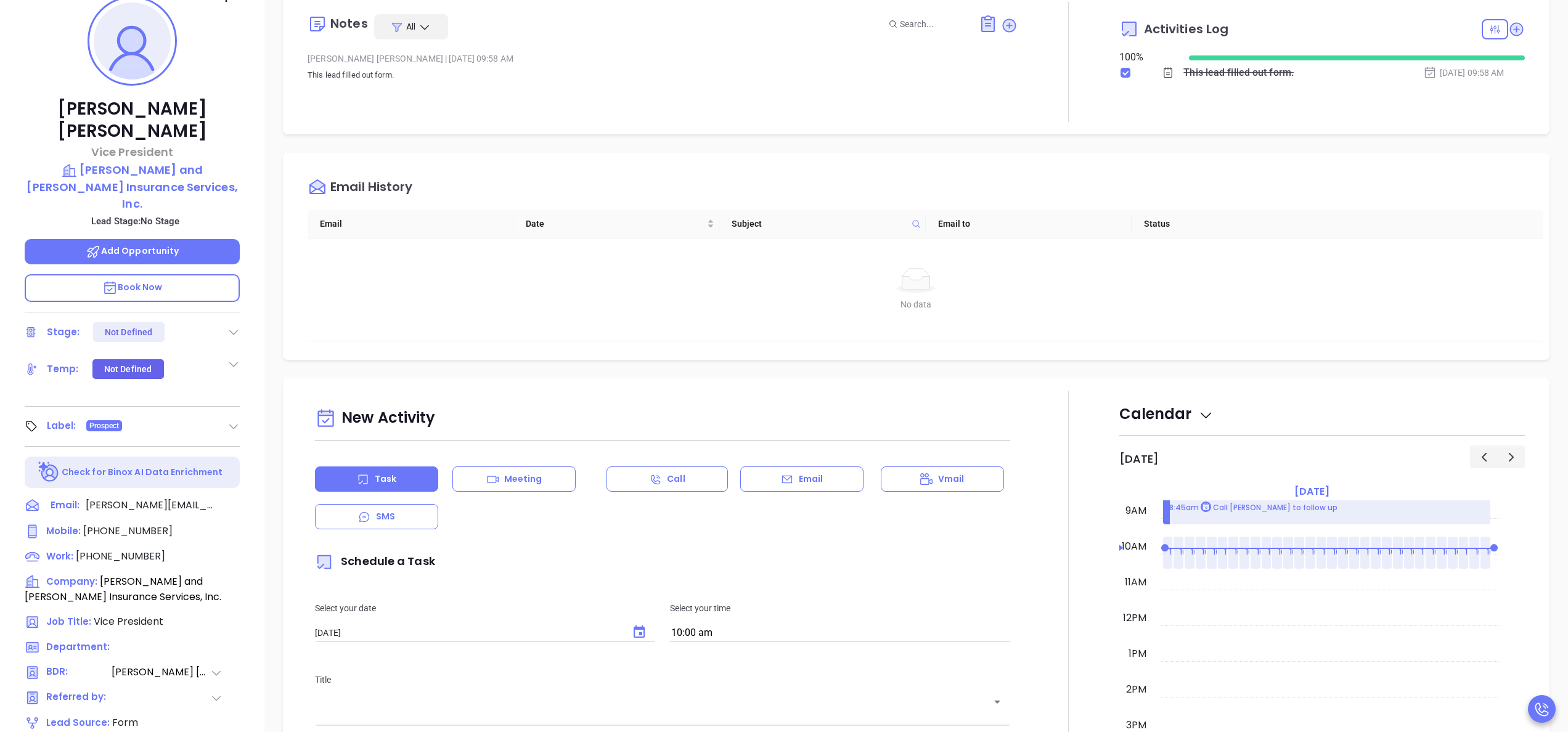
scroll to position [246, 0]
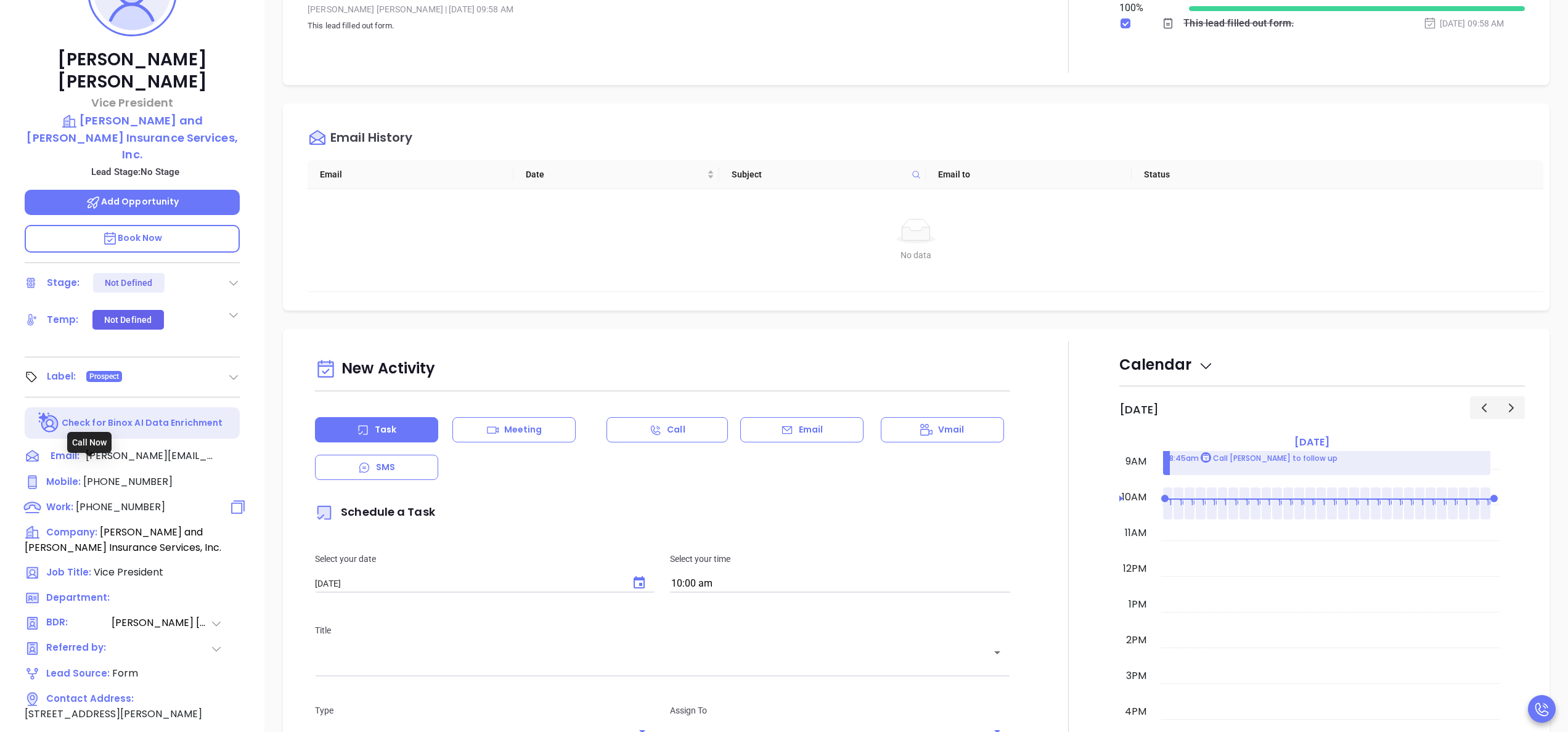
click at [119, 499] on span "(800) 800-8990" at bounding box center [121, 506] width 90 height 14
type input "(800) 800-8990"
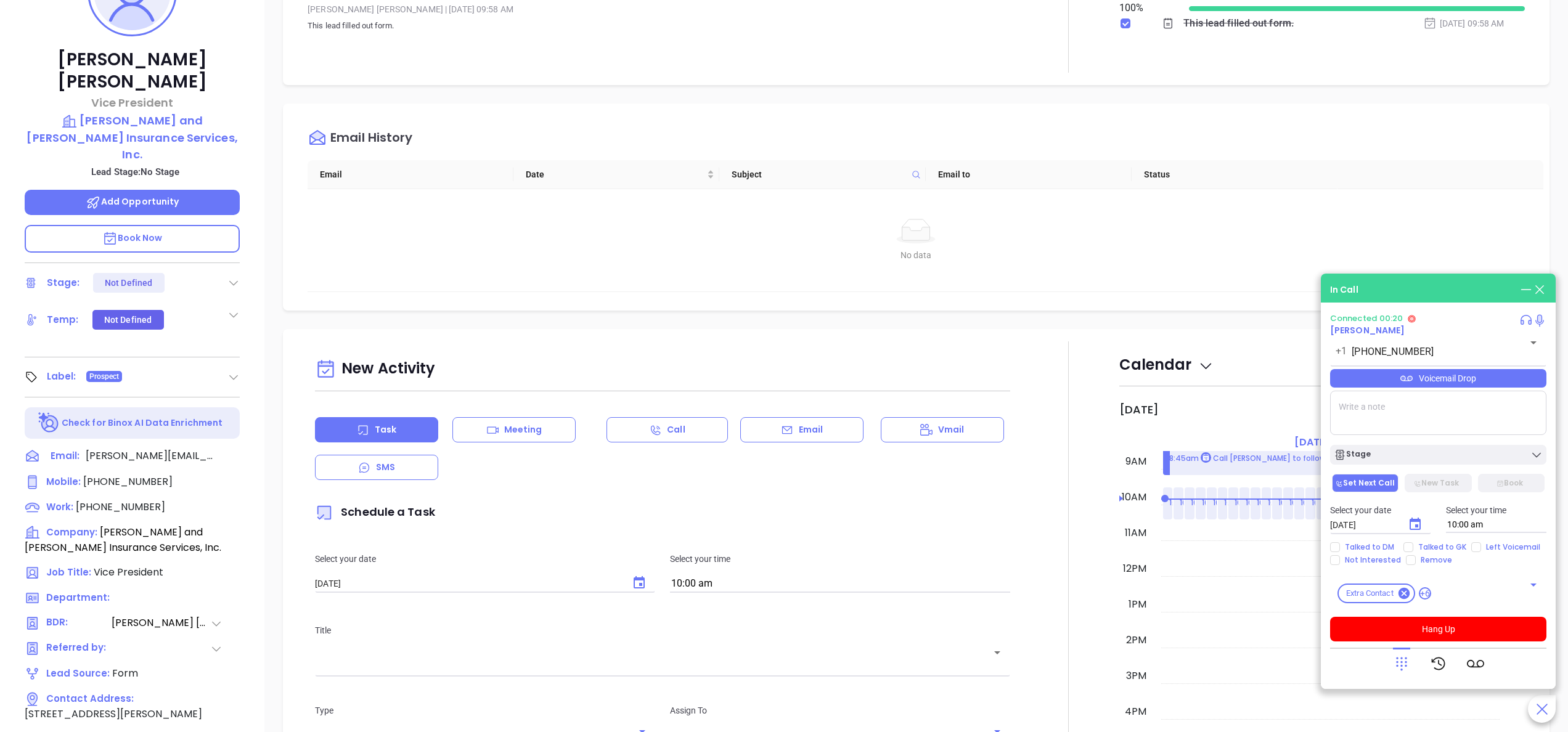
click at [135, 232] on span "Book Now" at bounding box center [132, 238] width 60 height 13
click at [1042, 65] on div at bounding box center [1068, 13] width 102 height 120
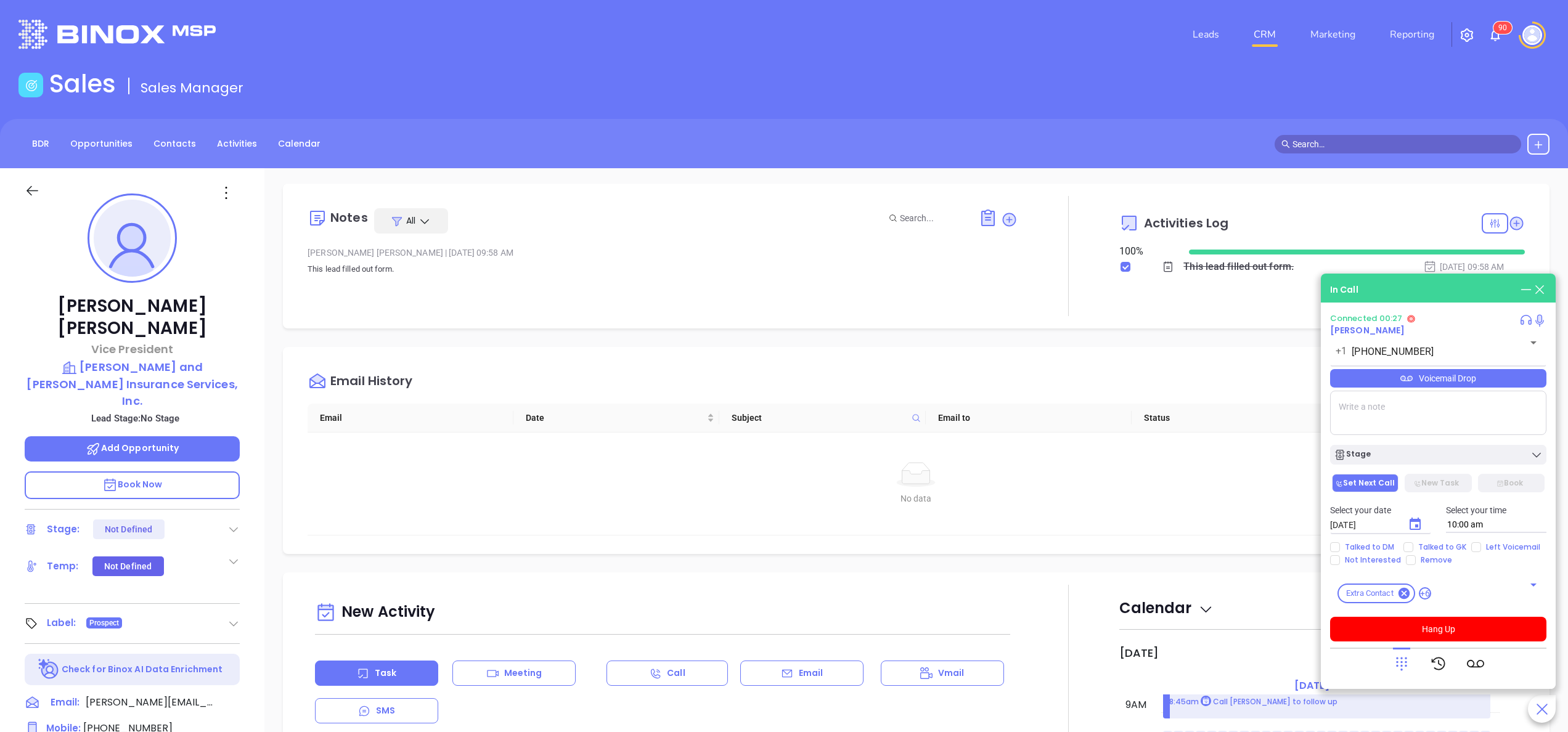
scroll to position [0, 0]
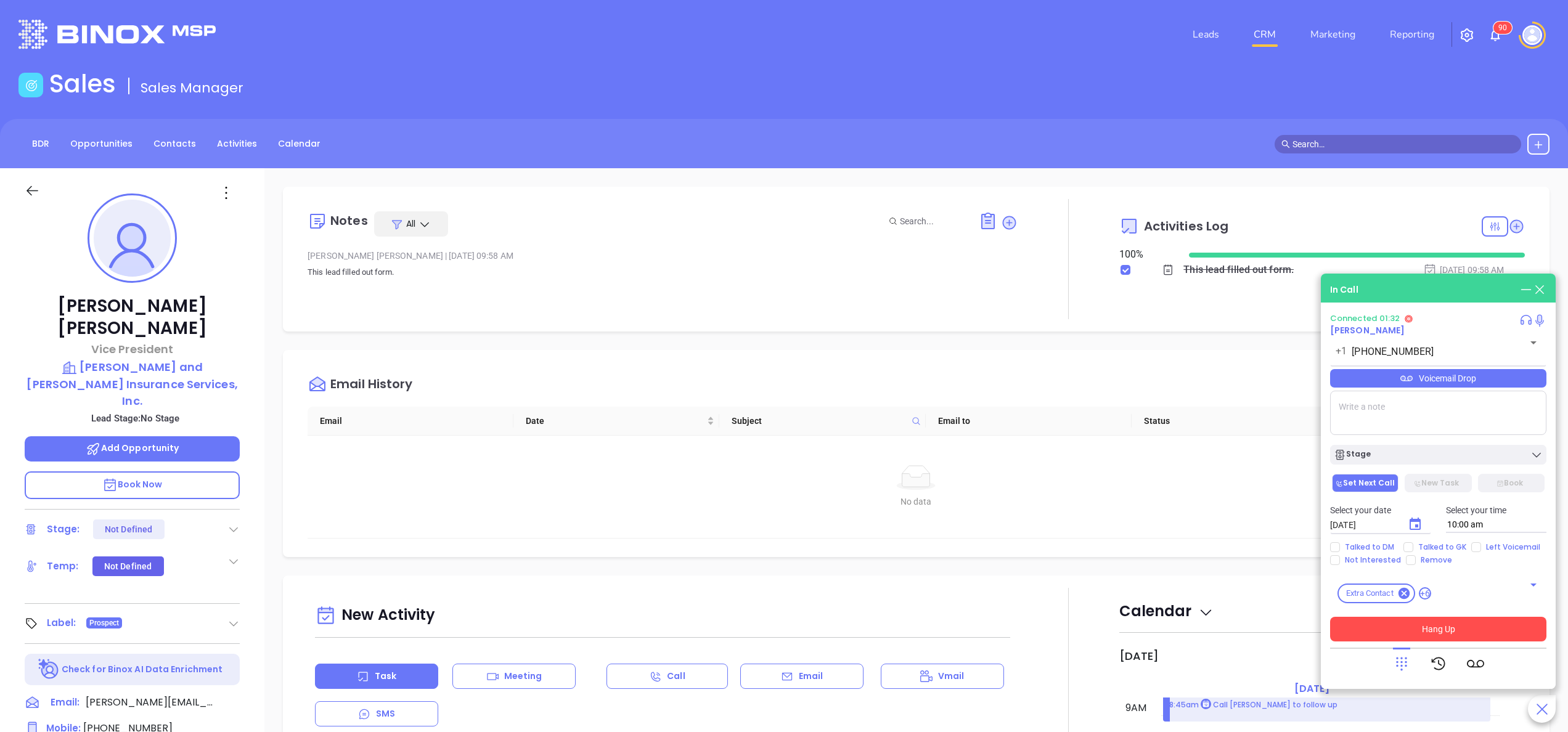
click at [1425, 636] on button "Hang Up" at bounding box center [1438, 629] width 216 height 25
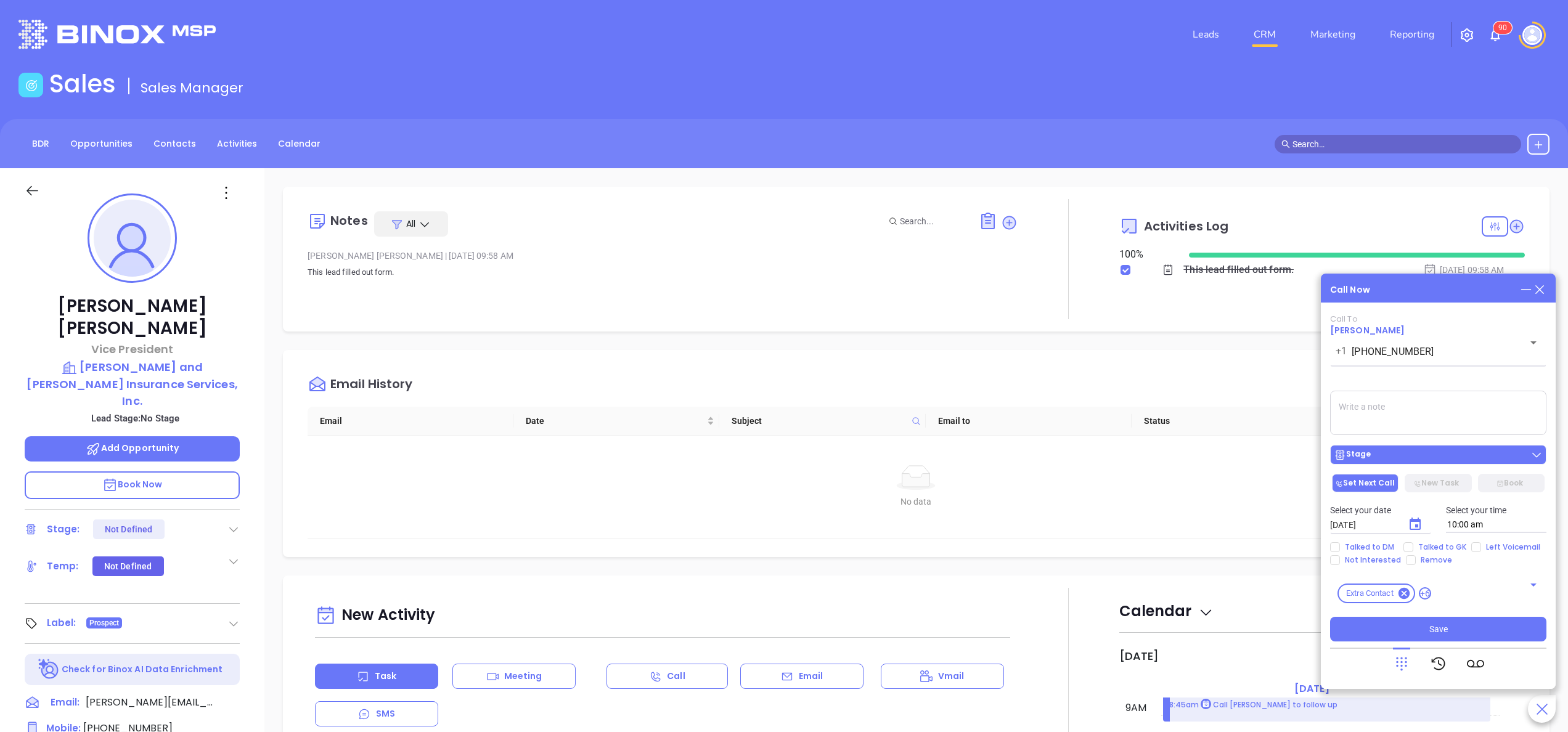
click at [1383, 461] on button "Stage" at bounding box center [1438, 454] width 216 height 19
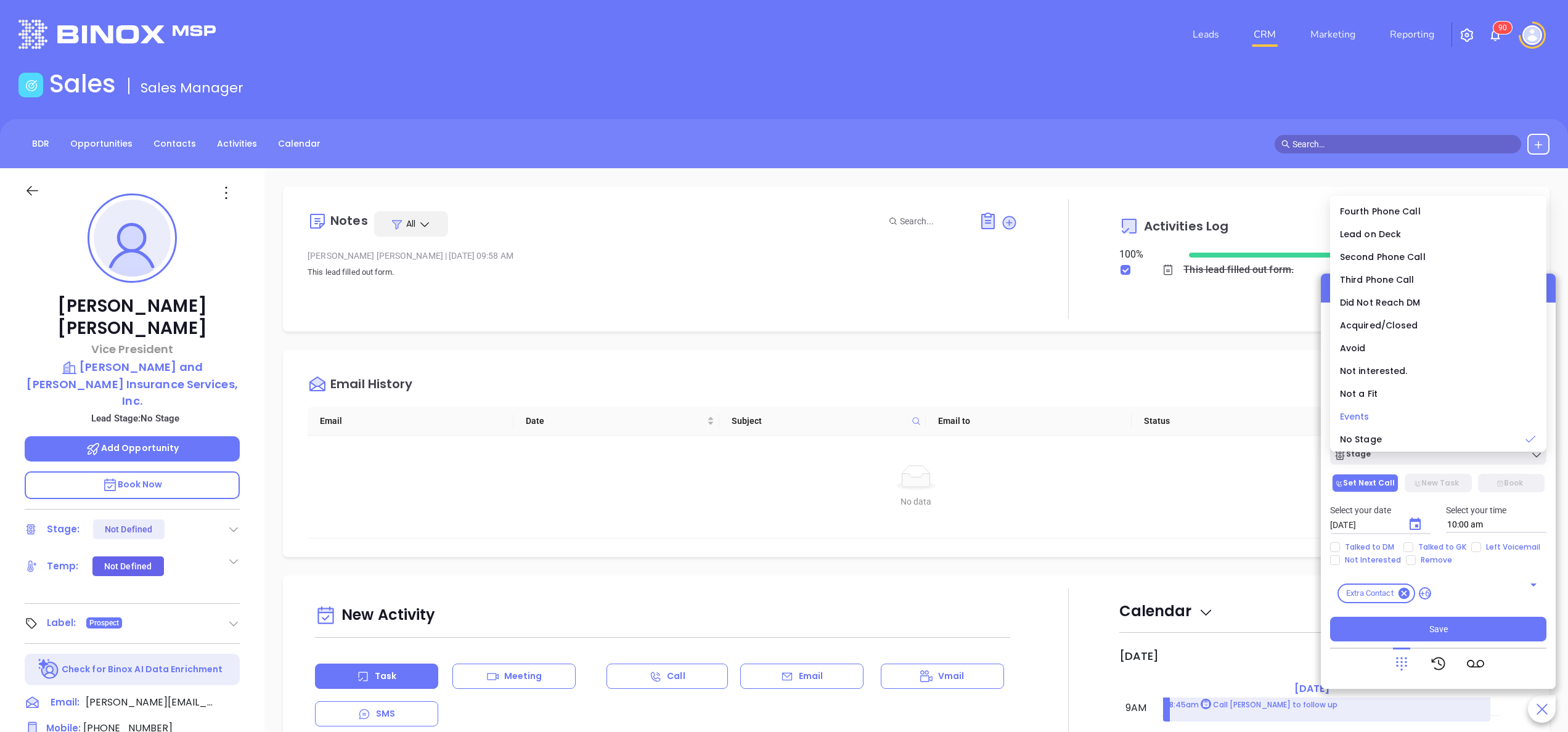
click at [1355, 422] on div "Events" at bounding box center [1438, 416] width 196 height 14
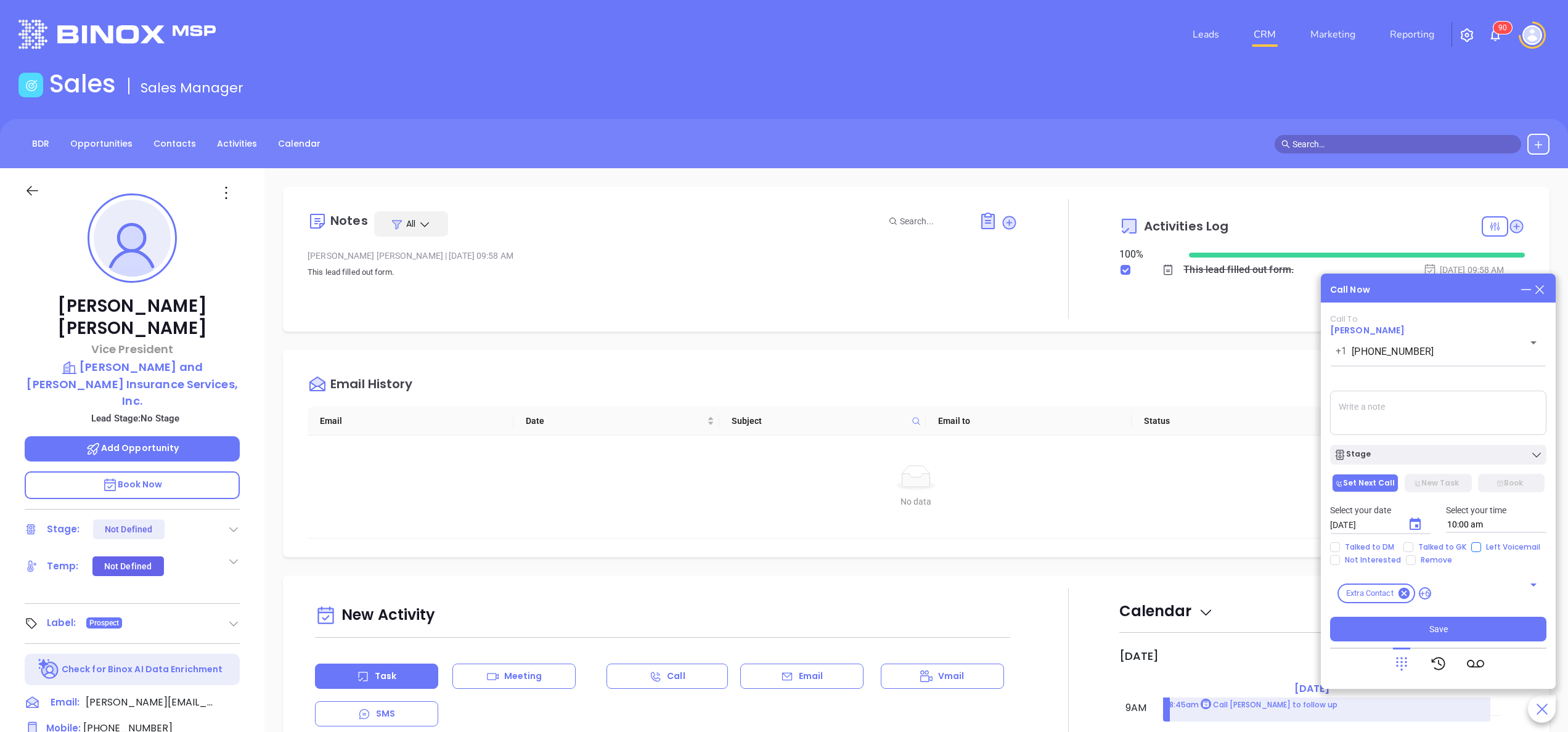
click at [1481, 551] on span "Left Voicemail" at bounding box center [1513, 547] width 64 height 10
click at [1480, 551] on input "Left Voicemail" at bounding box center [1476, 547] width 10 height 10
checkbox input "true"
click at [1433, 627] on span "Save" at bounding box center [1438, 629] width 19 height 14
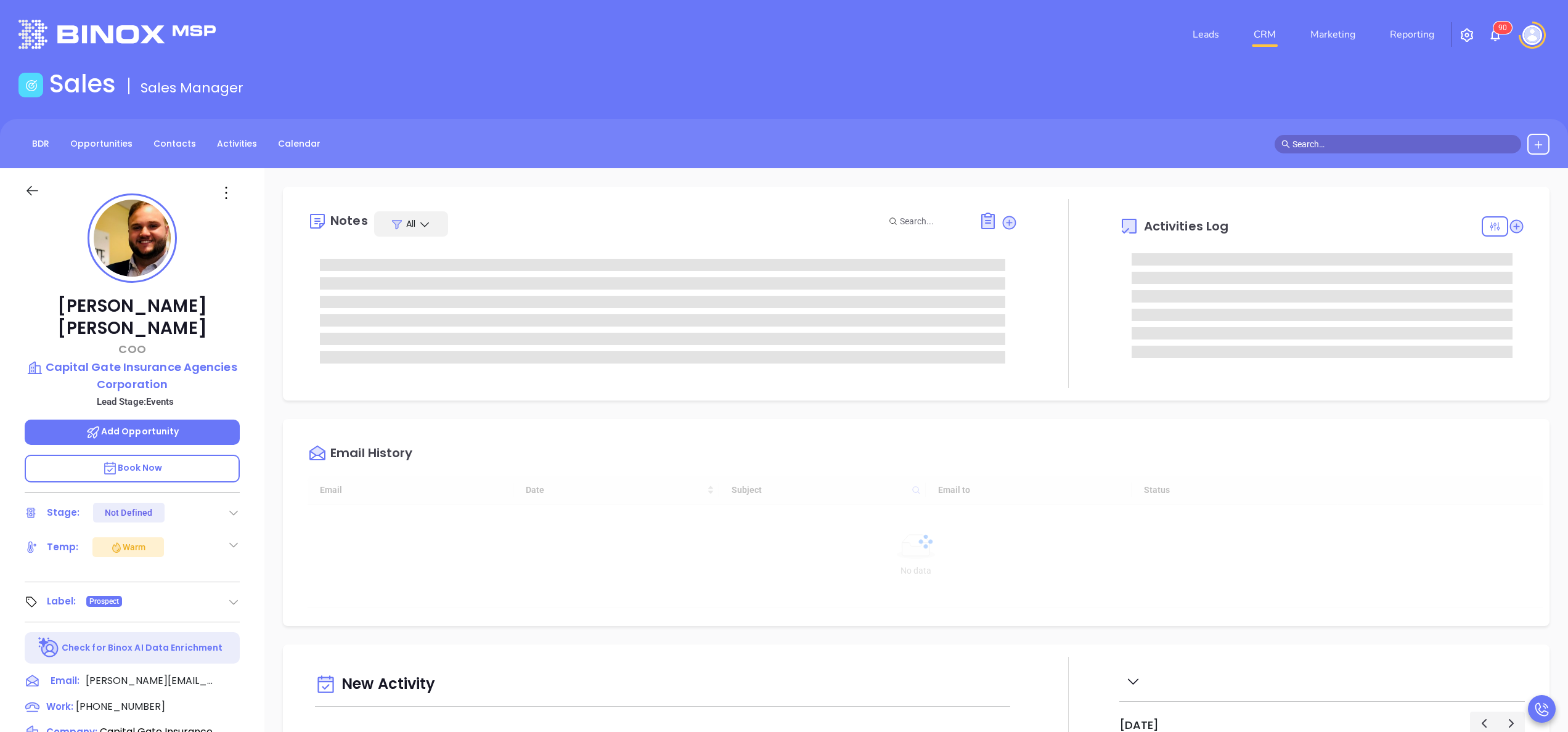
type input "[DATE]"
click at [255, 371] on div "[PERSON_NAME] COO Capital Gate Insurance Agencies Corporation Lead Stage: Event…" at bounding box center [132, 625] width 264 height 915
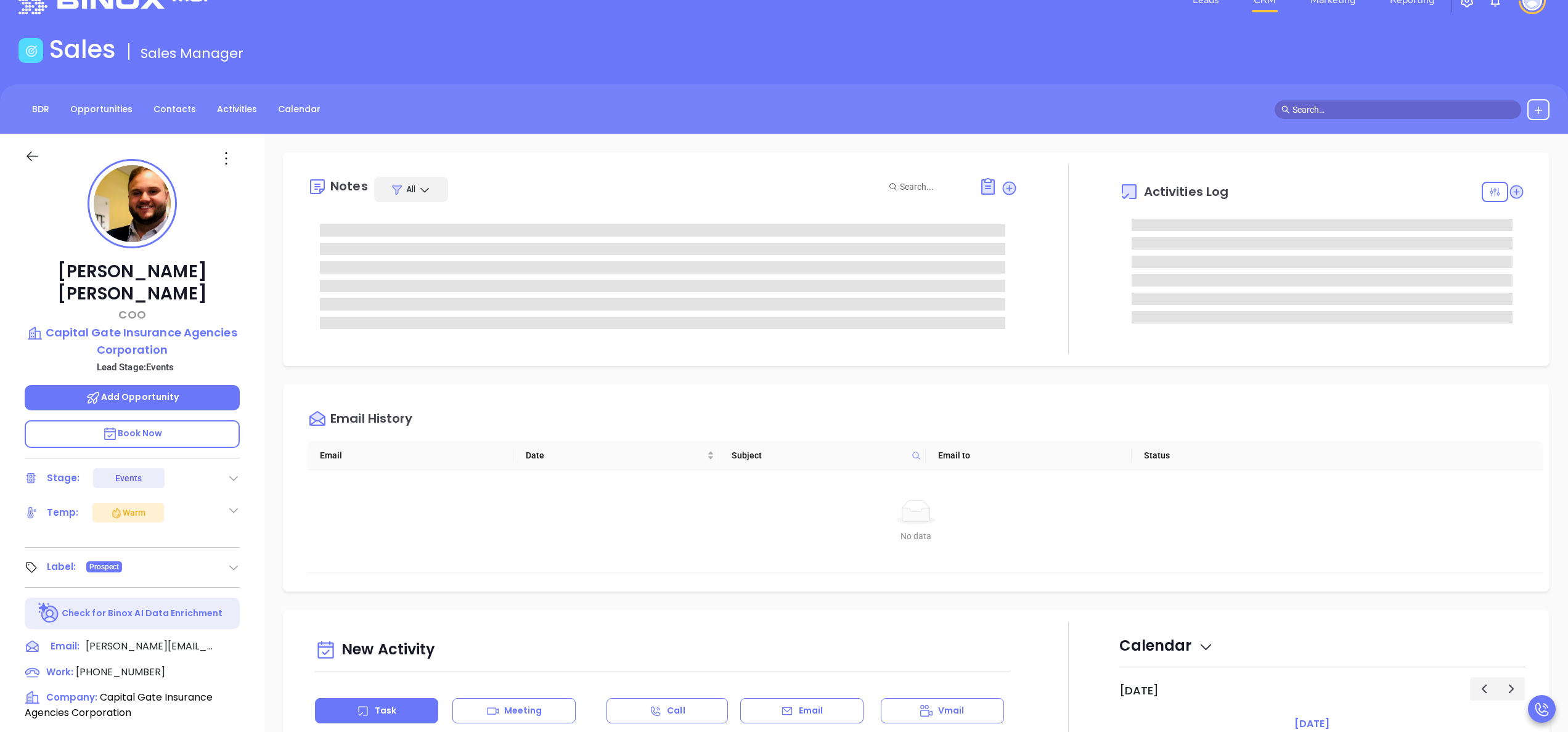
type input "[PERSON_NAME]"
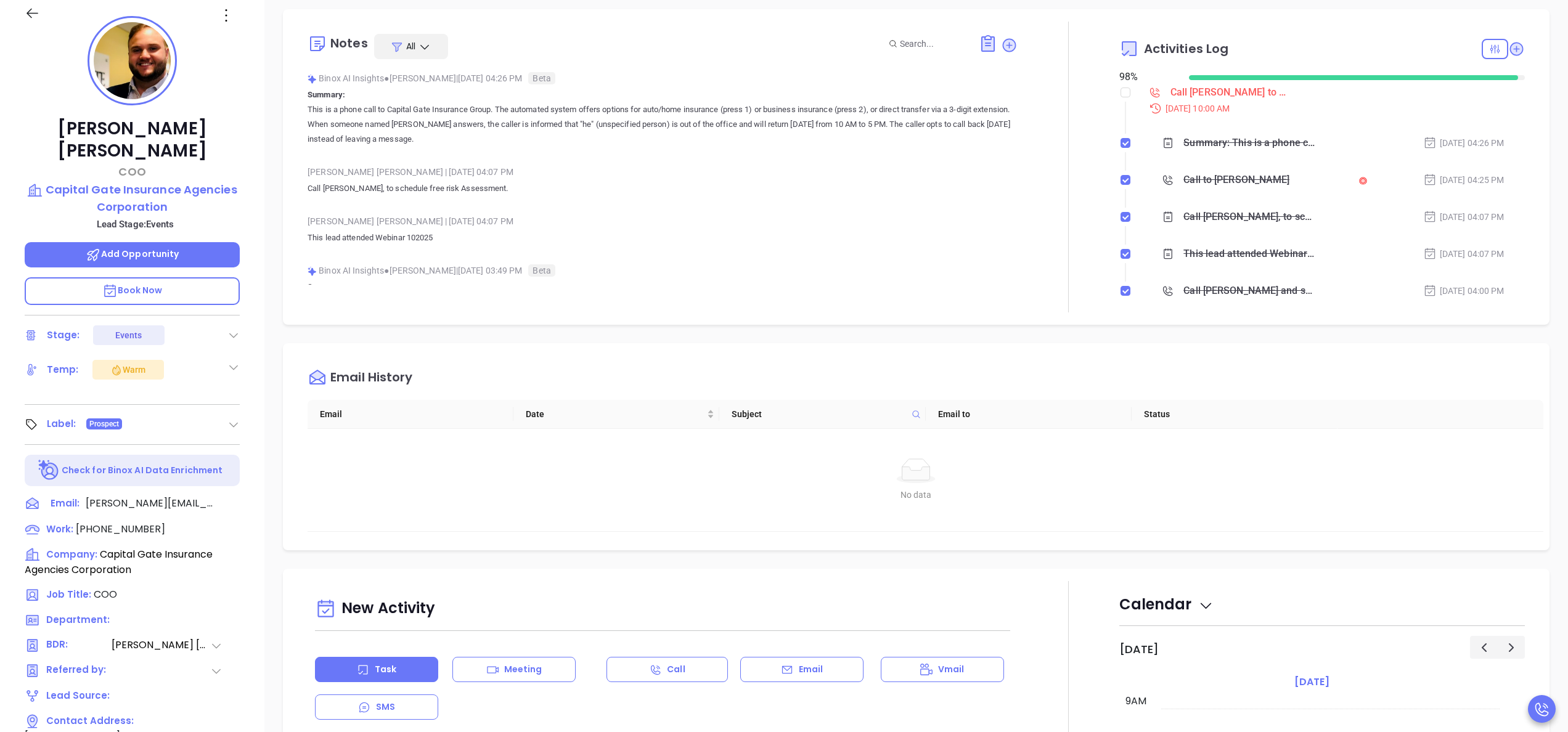
scroll to position [98, 0]
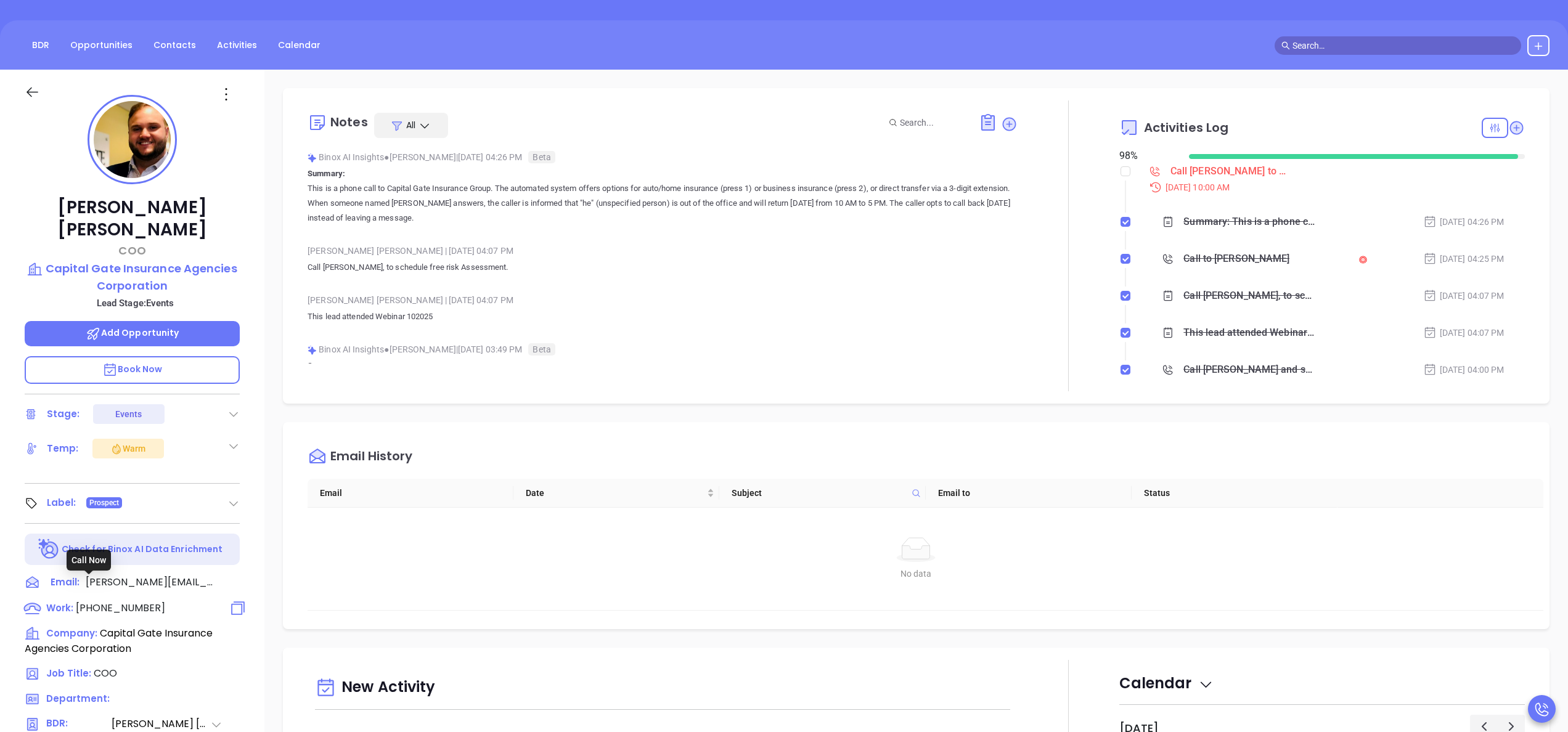
click at [119, 601] on span "[PHONE_NUMBER]" at bounding box center [121, 608] width 90 height 14
type input "[PHONE_NUMBER]"
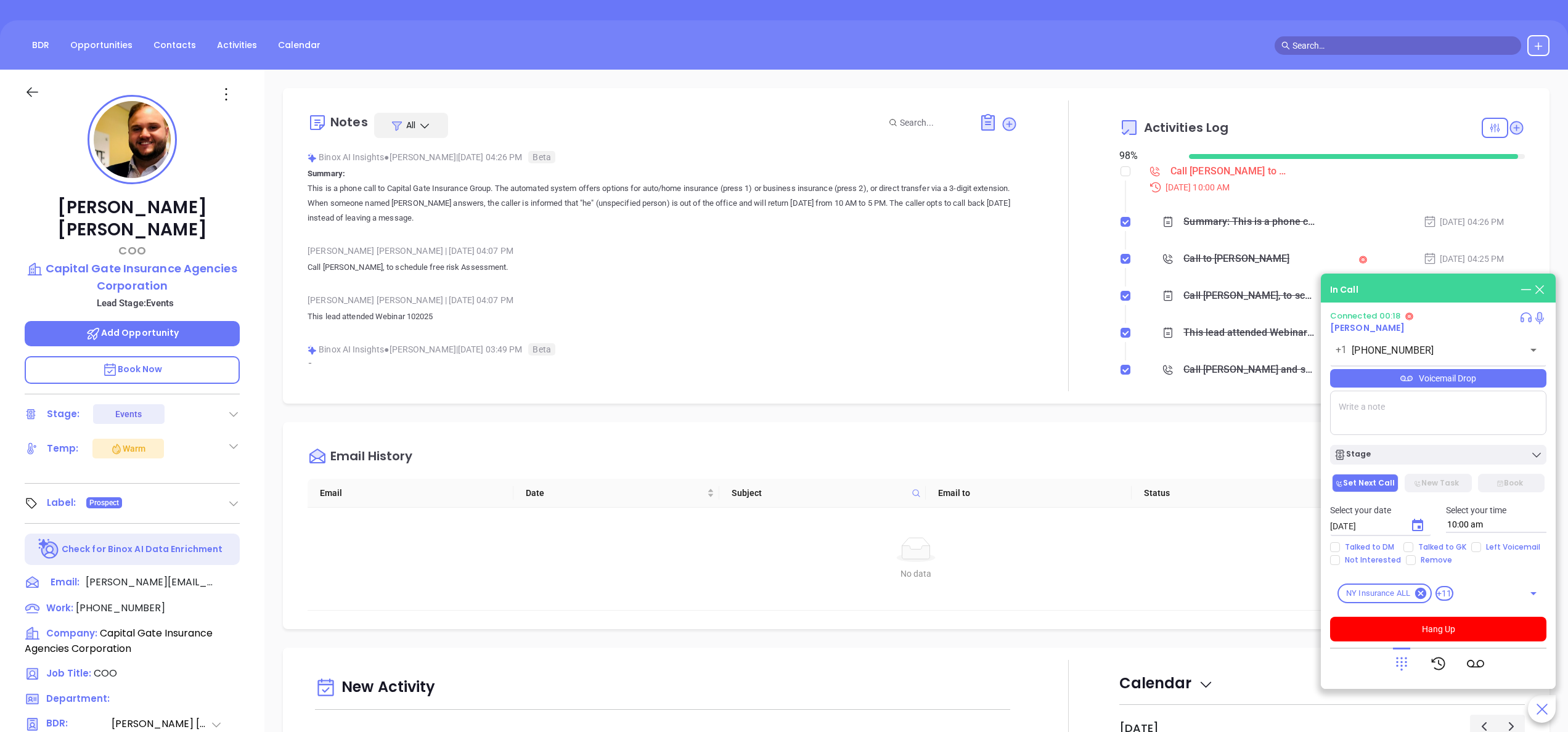
click at [1402, 660] on icon at bounding box center [1401, 663] width 17 height 17
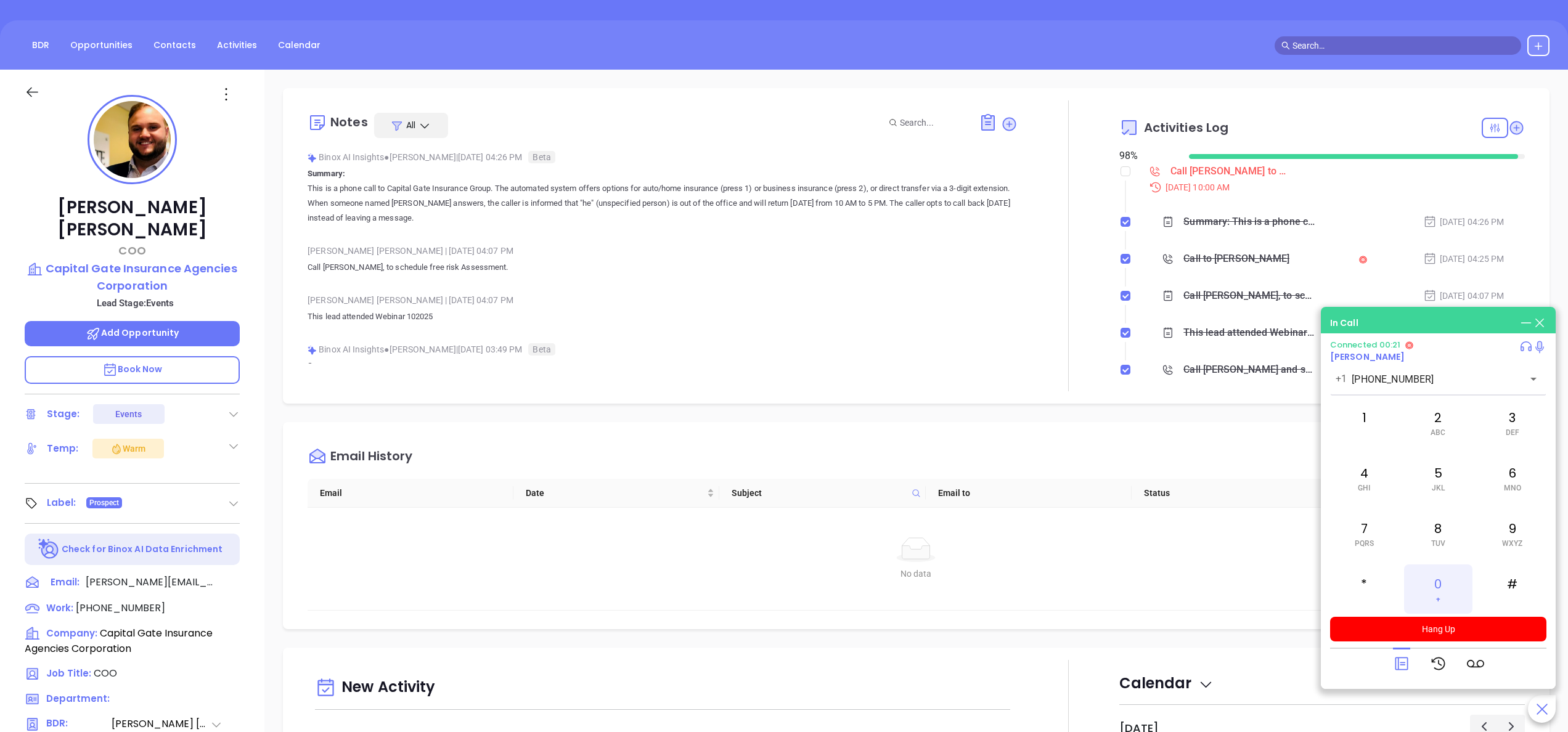
click at [1445, 575] on div "0 +" at bounding box center [1438, 589] width 68 height 49
click at [1450, 626] on button "Hang Up" at bounding box center [1438, 629] width 216 height 25
